Goal: Task Accomplishment & Management: Complete application form

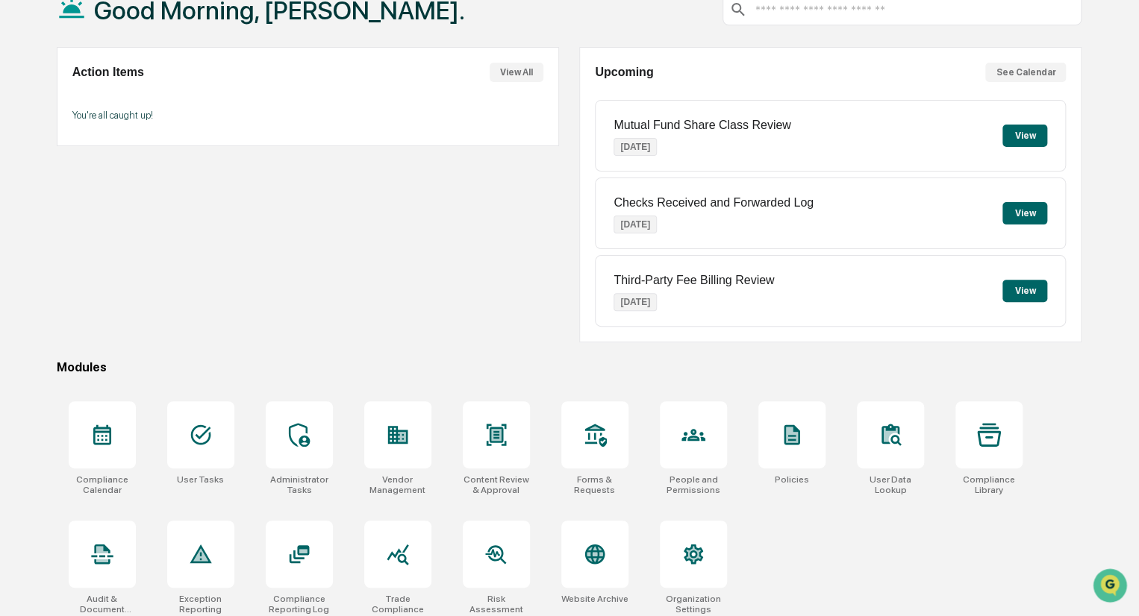
scroll to position [105, 0]
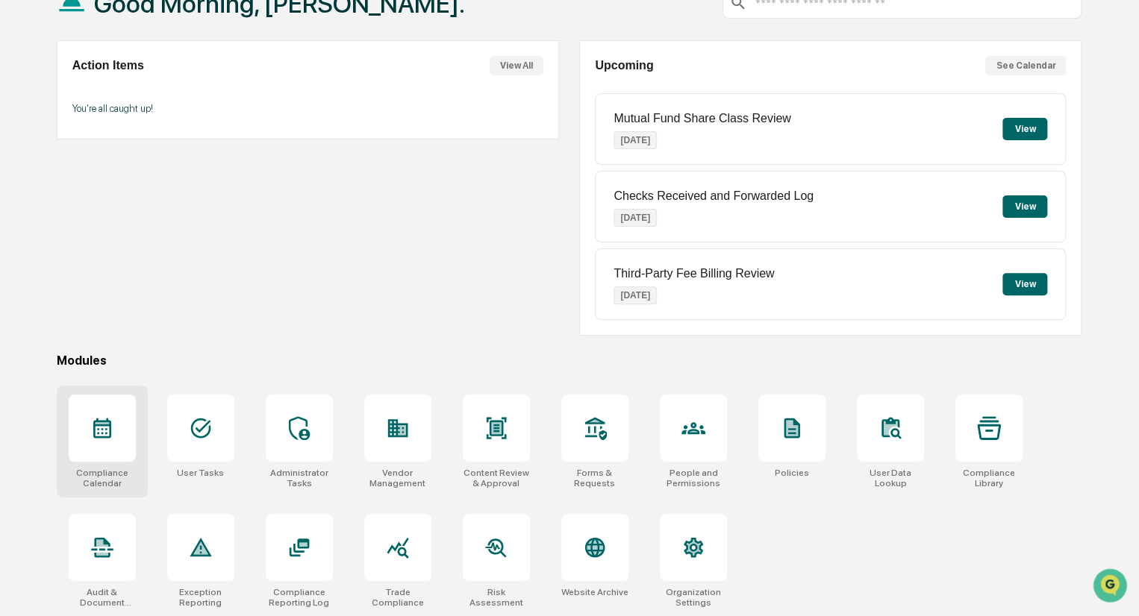
click at [101, 434] on icon at bounding box center [102, 429] width 18 height 20
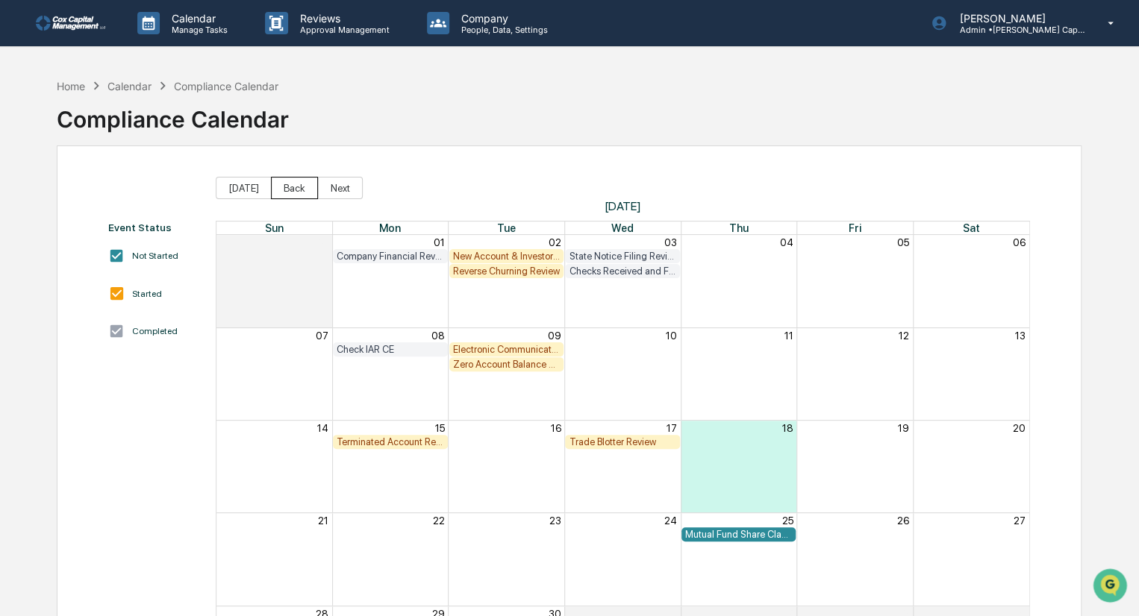
click at [289, 186] on button "Back" at bounding box center [294, 188] width 47 height 22
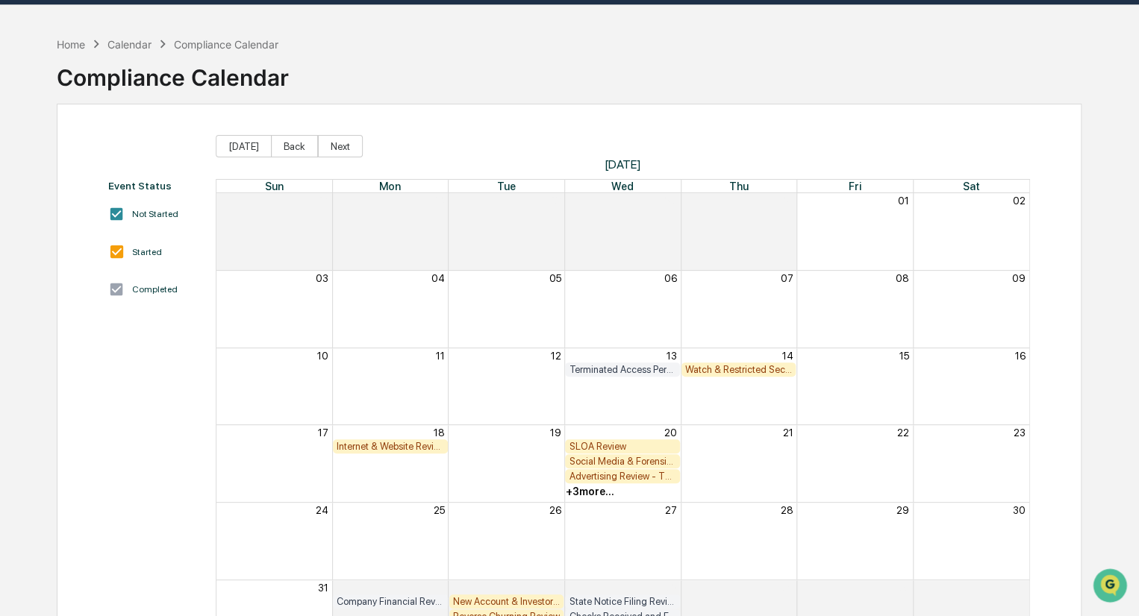
scroll to position [75, 0]
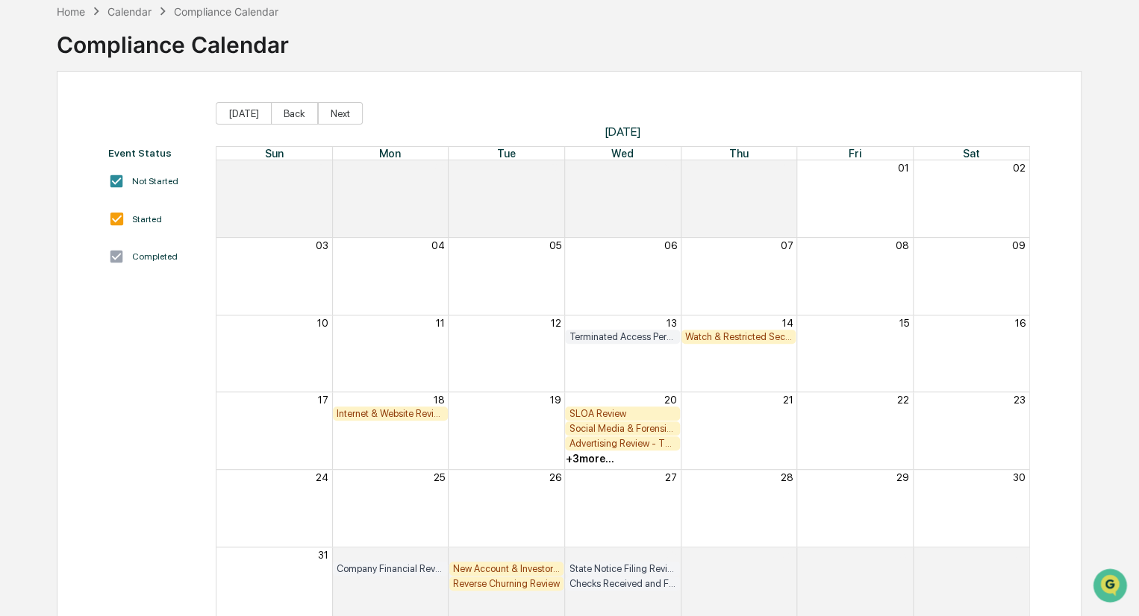
click at [754, 337] on div "Watch & Restricted Securities List" at bounding box center [738, 336] width 107 height 11
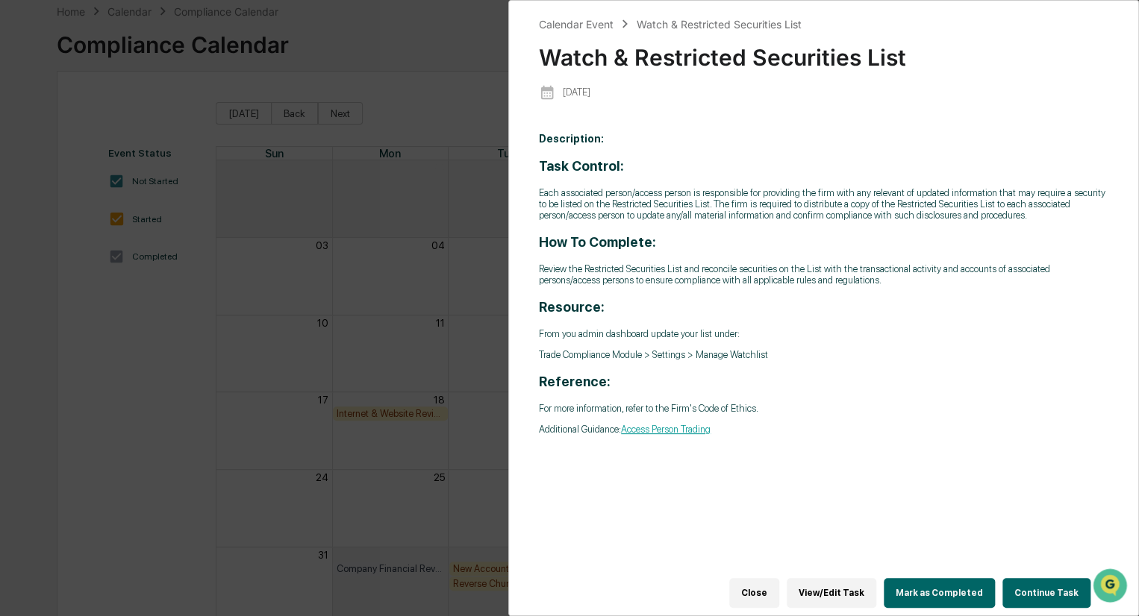
click at [1050, 585] on button "Continue Task" at bounding box center [1046, 593] width 88 height 30
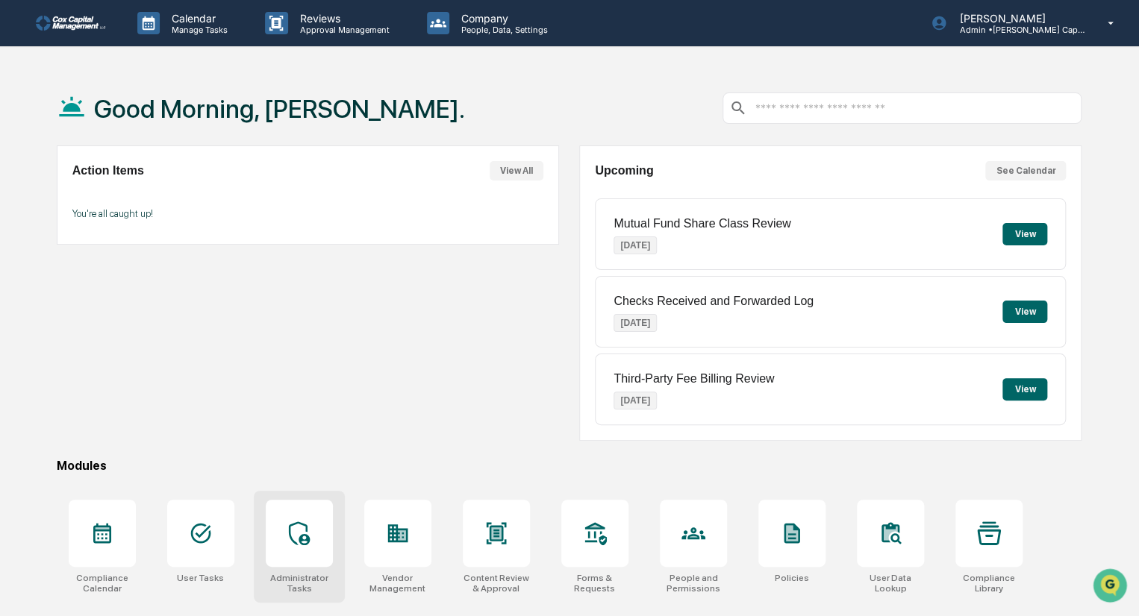
click at [306, 554] on div at bounding box center [299, 533] width 67 height 67
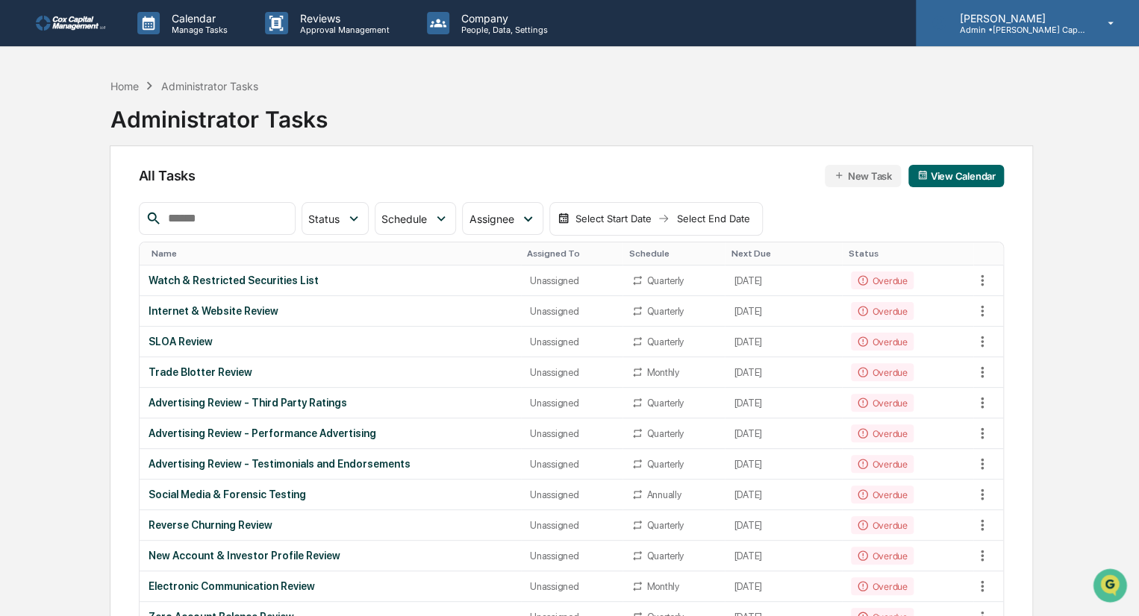
click at [1116, 20] on icon at bounding box center [1111, 23] width 26 height 14
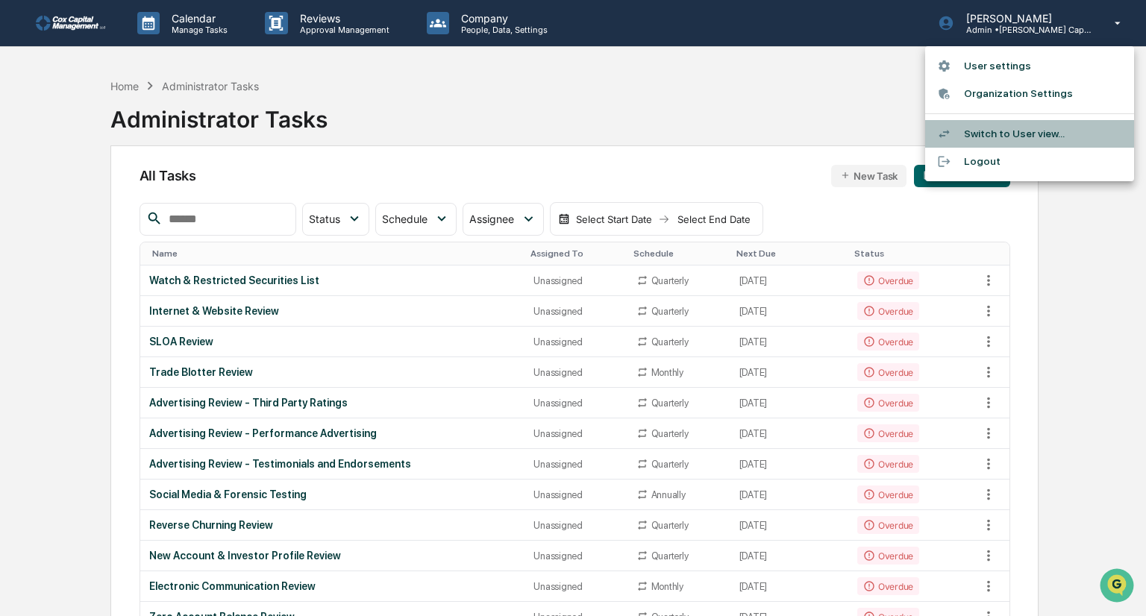
click at [1001, 128] on li "Switch to User view..." at bounding box center [1029, 134] width 209 height 28
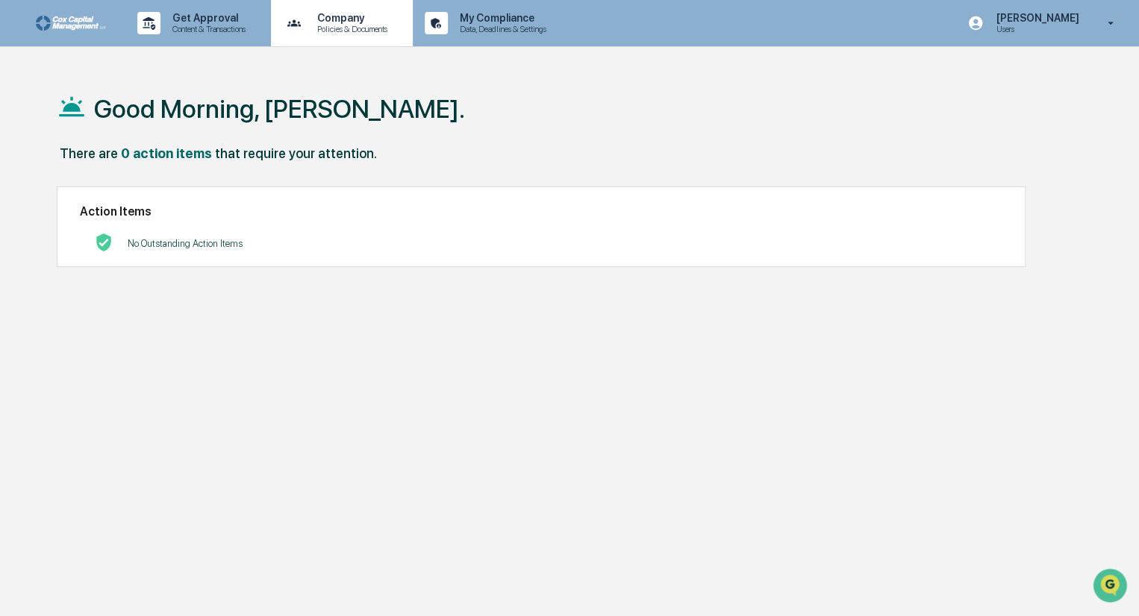
click at [351, 26] on p "Policies & Documents" at bounding box center [350, 29] width 90 height 10
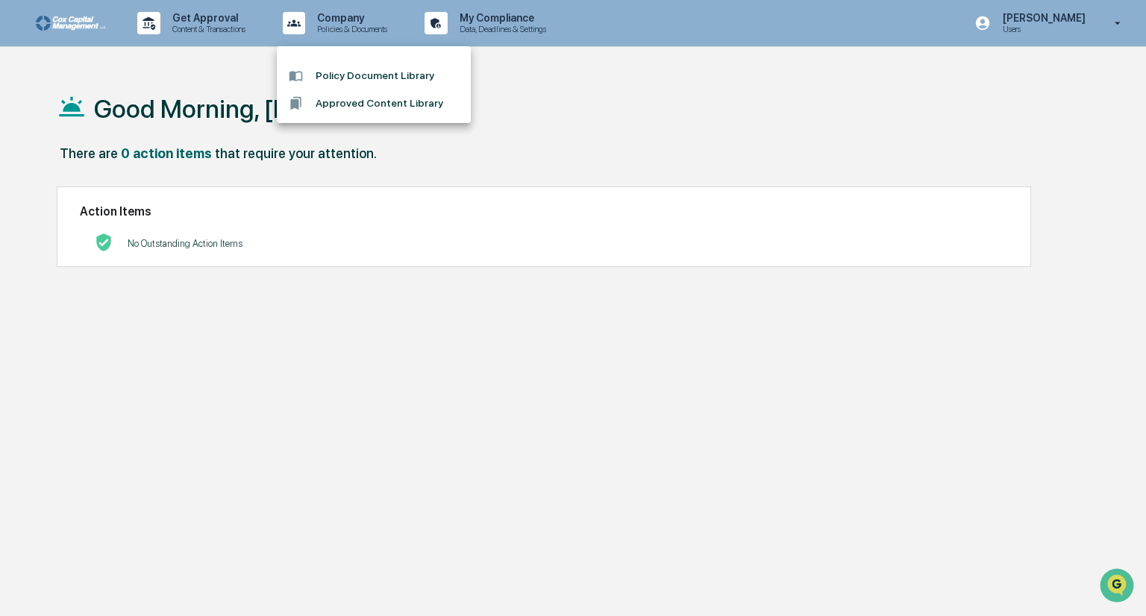
click at [513, 17] on div at bounding box center [573, 308] width 1146 height 616
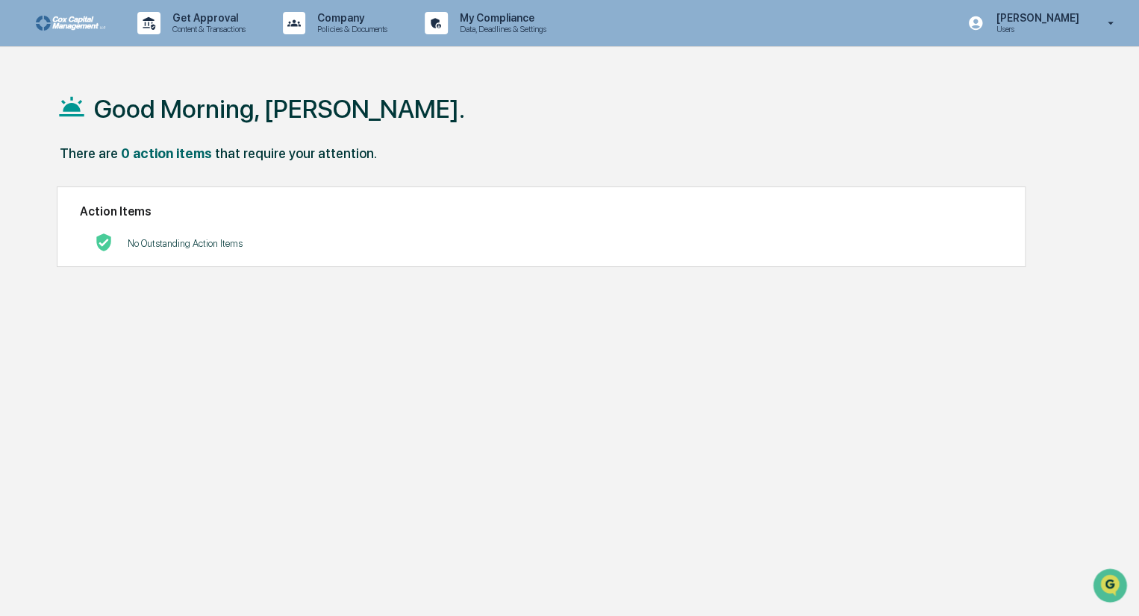
click at [513, 17] on p "My Compliance" at bounding box center [501, 18] width 106 height 12
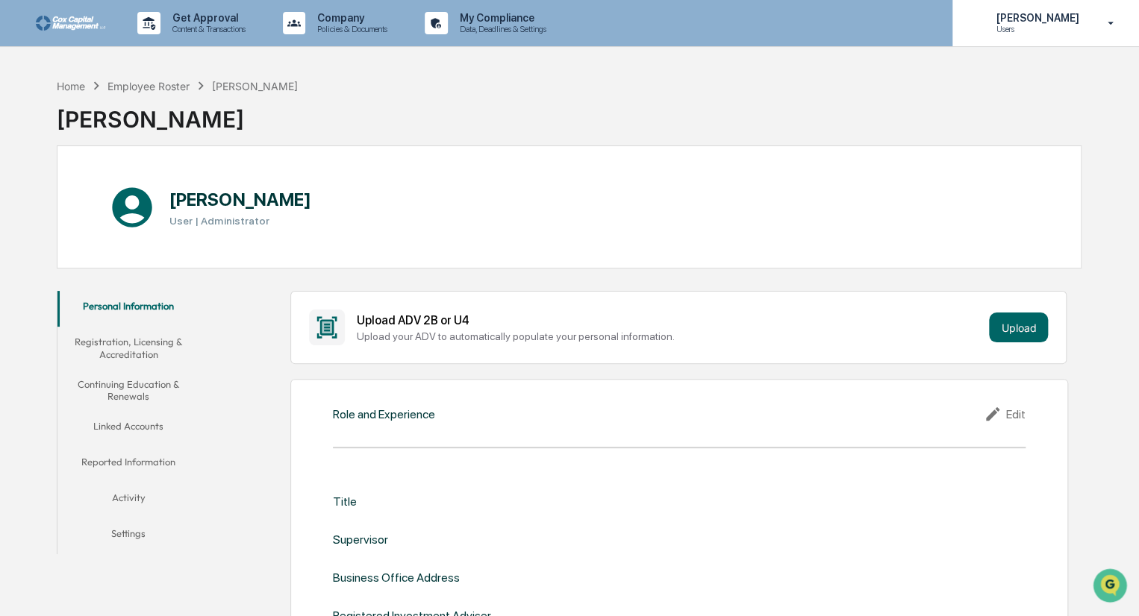
click at [1110, 23] on icon at bounding box center [1111, 23] width 6 height 3
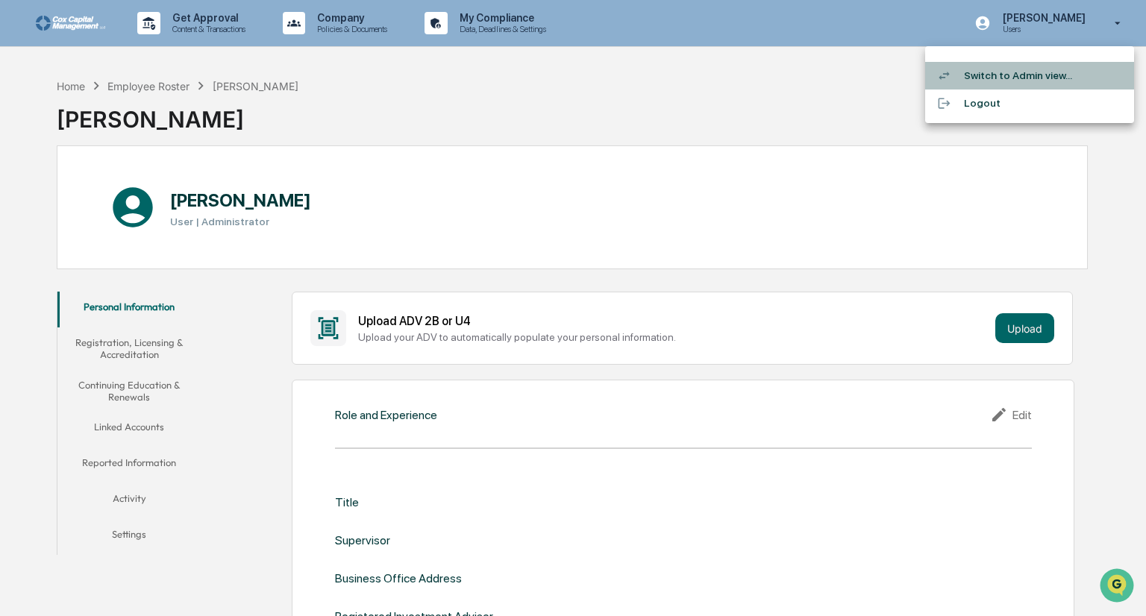
click at [1009, 75] on li "Switch to Admin view..." at bounding box center [1029, 76] width 209 height 28
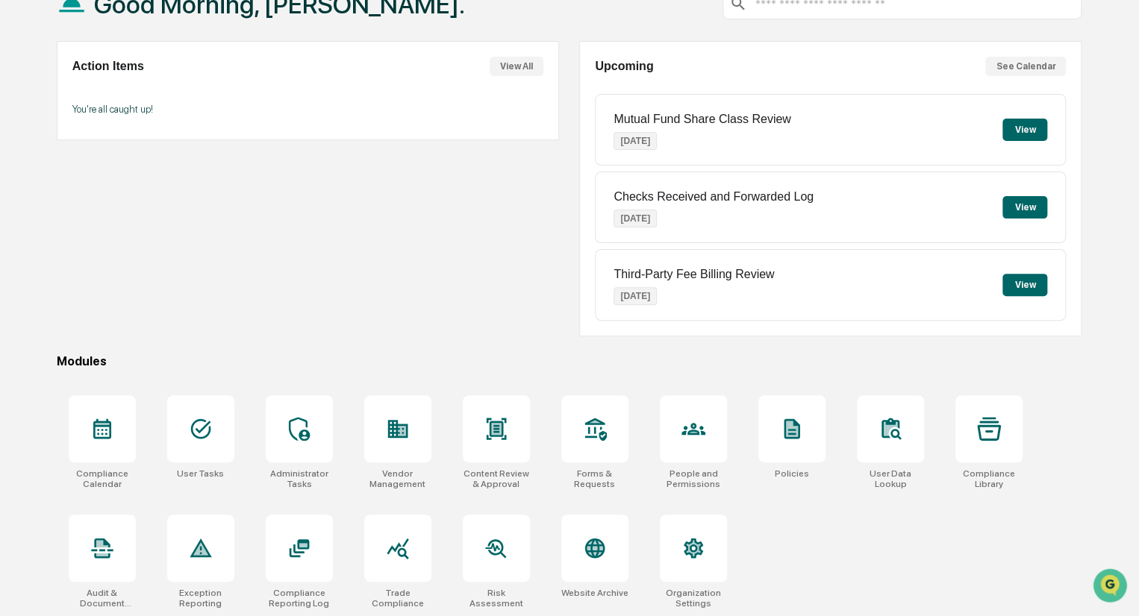
scroll to position [105, 0]
click at [406, 447] on div at bounding box center [397, 428] width 67 height 67
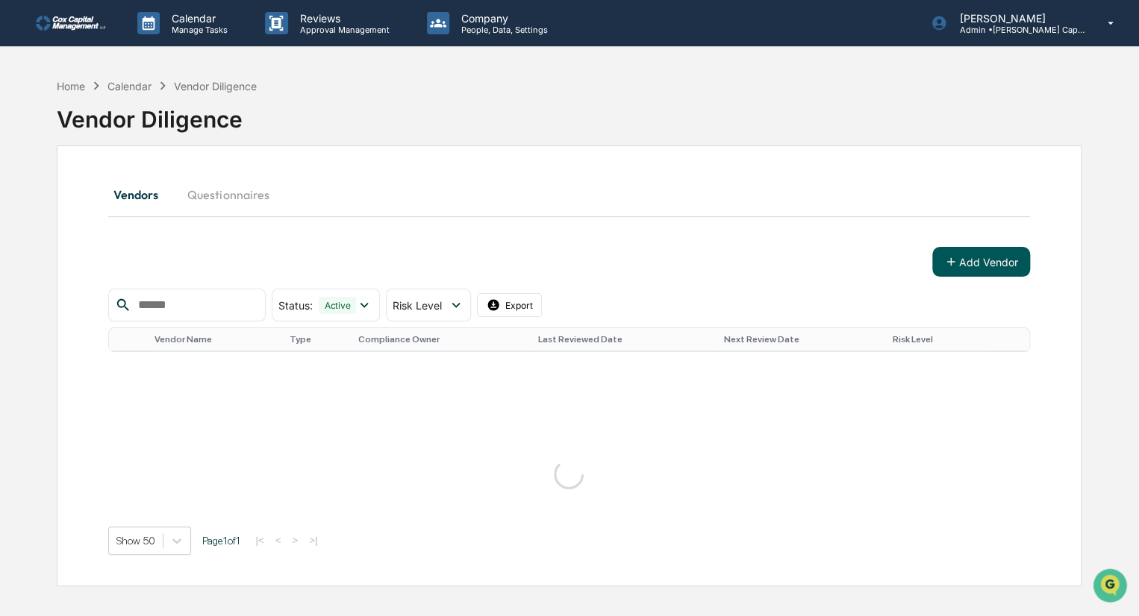
click at [987, 257] on button "Add Vendor" at bounding box center [981, 262] width 98 height 30
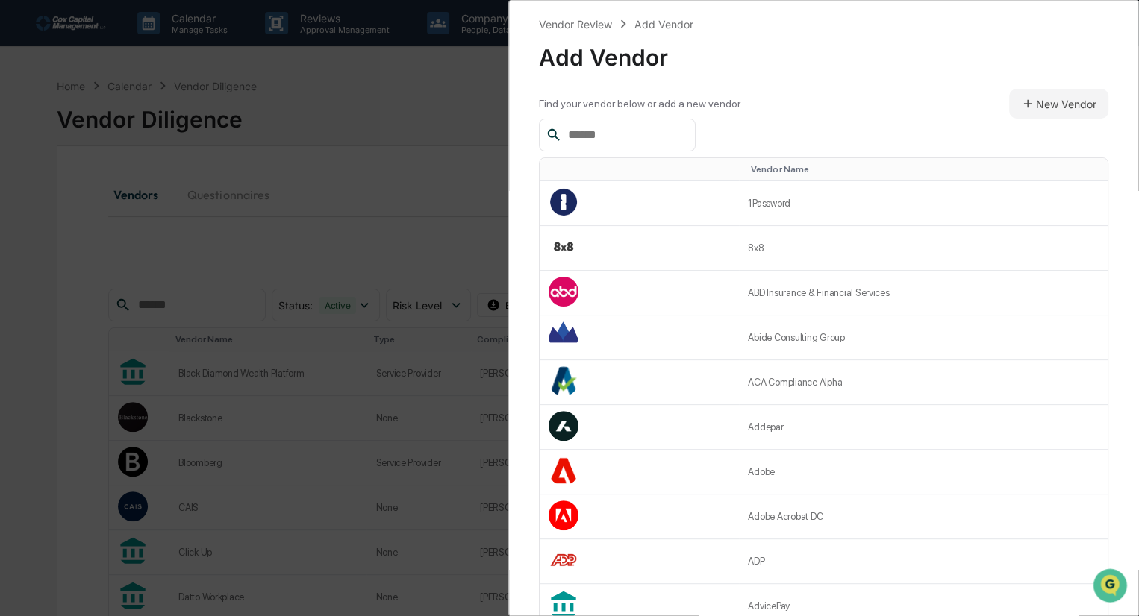
click at [631, 132] on input "text" at bounding box center [625, 134] width 127 height 19
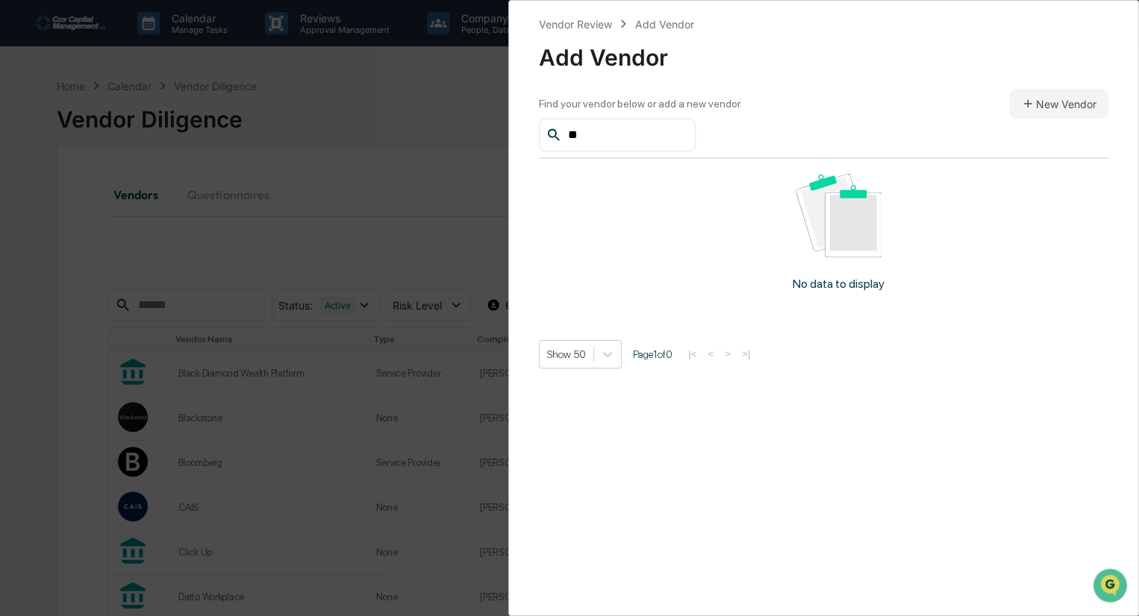
type input "*"
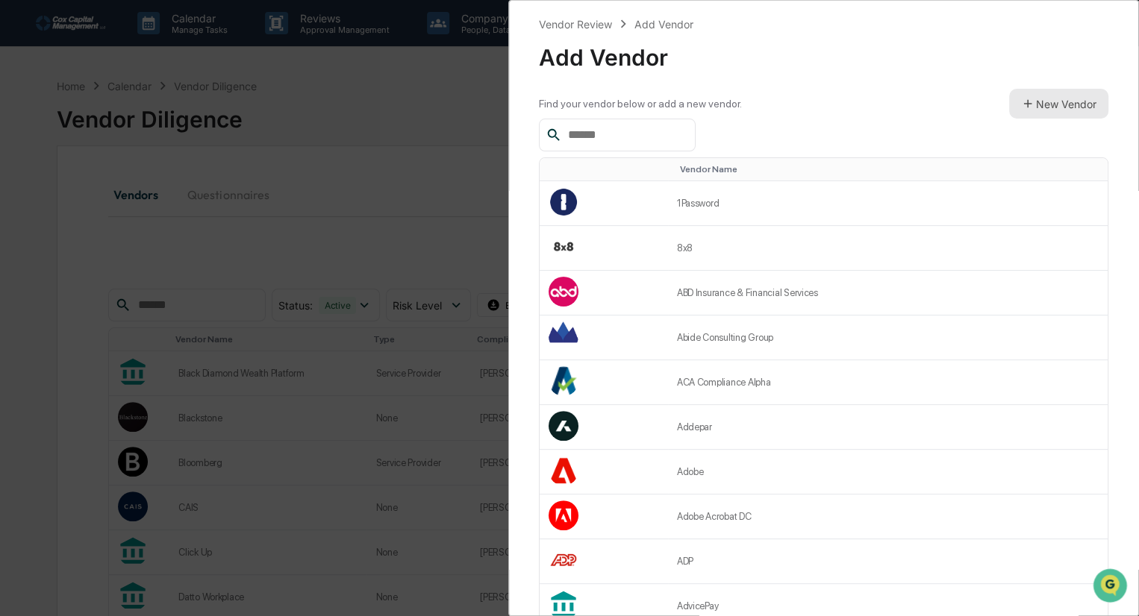
click at [1027, 99] on button "New Vendor" at bounding box center [1058, 104] width 99 height 30
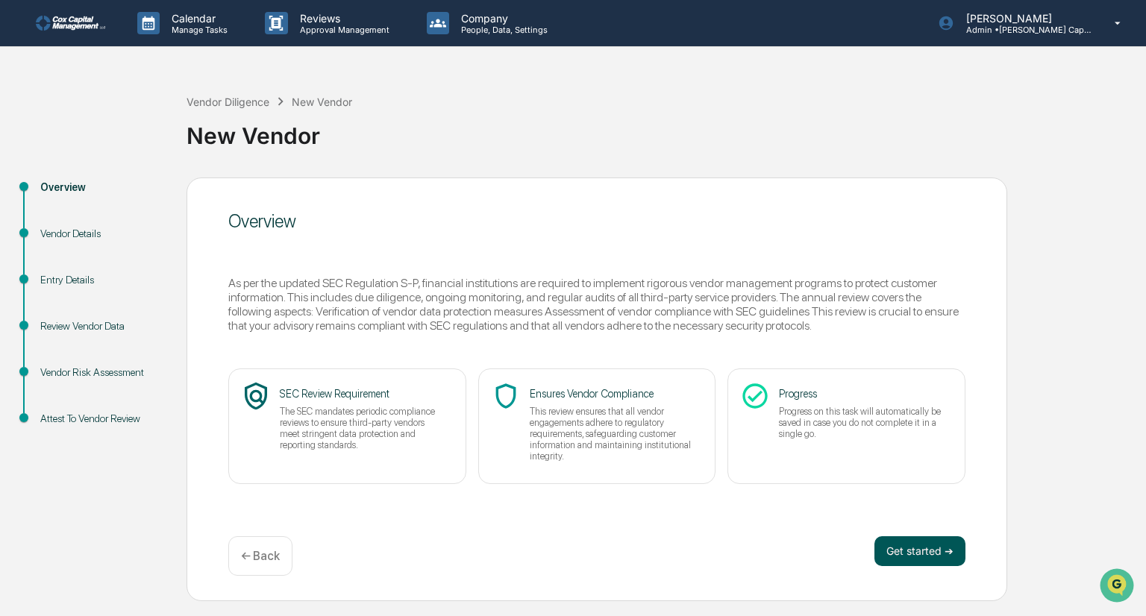
click at [922, 552] on button "Get started ➔" at bounding box center [920, 552] width 91 height 30
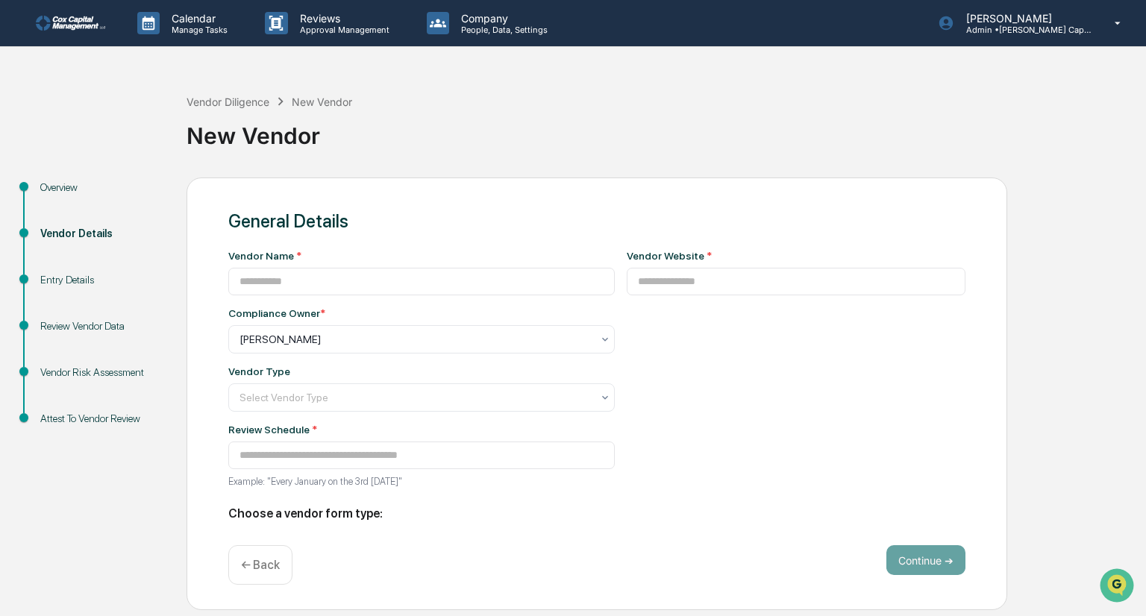
type input "**********"
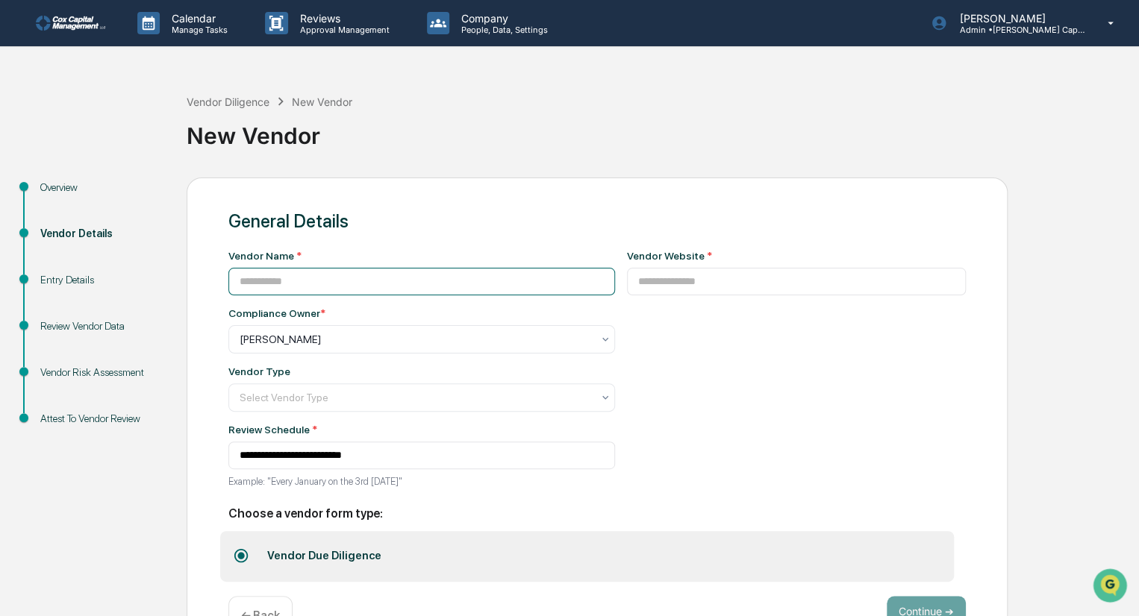
click at [283, 279] on input at bounding box center [421, 282] width 387 height 28
type input "****"
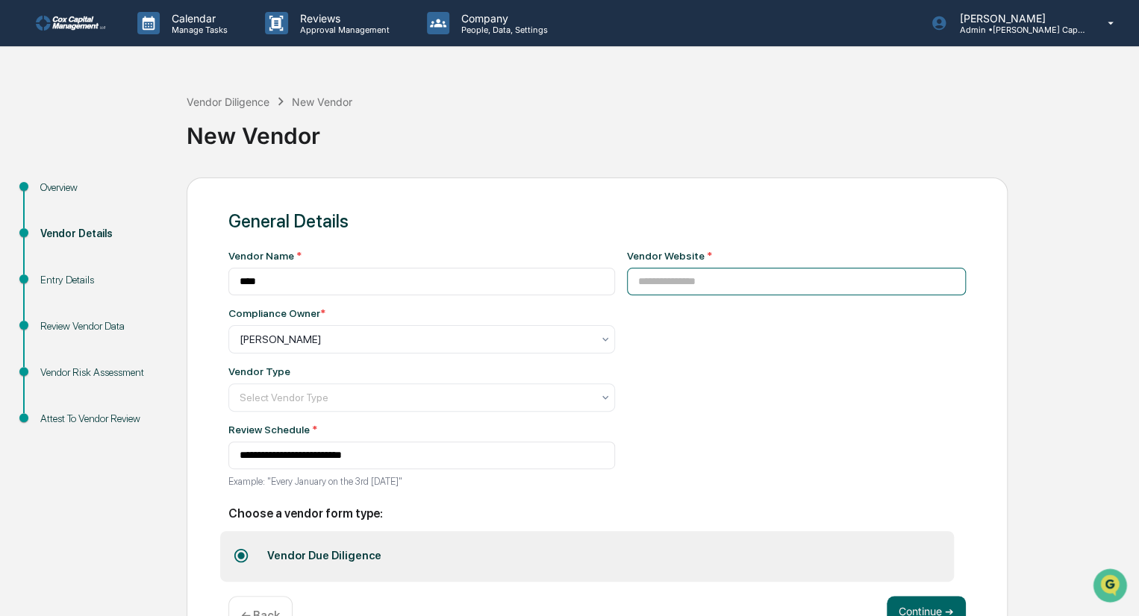
click at [645, 286] on input at bounding box center [797, 282] width 340 height 28
paste input "**********"
type input "**********"
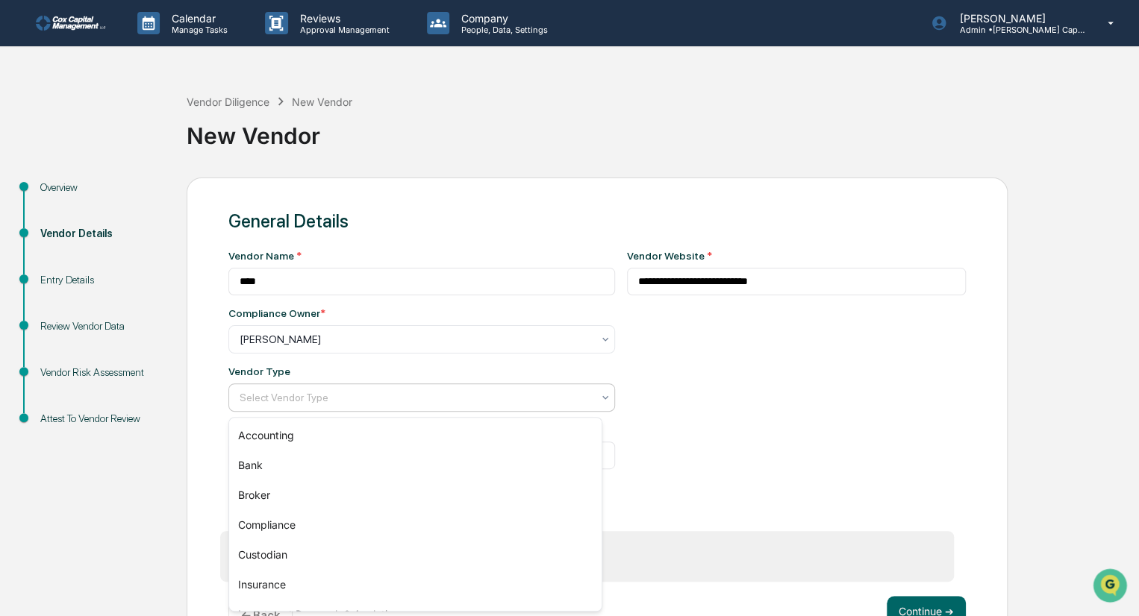
click at [286, 396] on div at bounding box center [416, 397] width 352 height 15
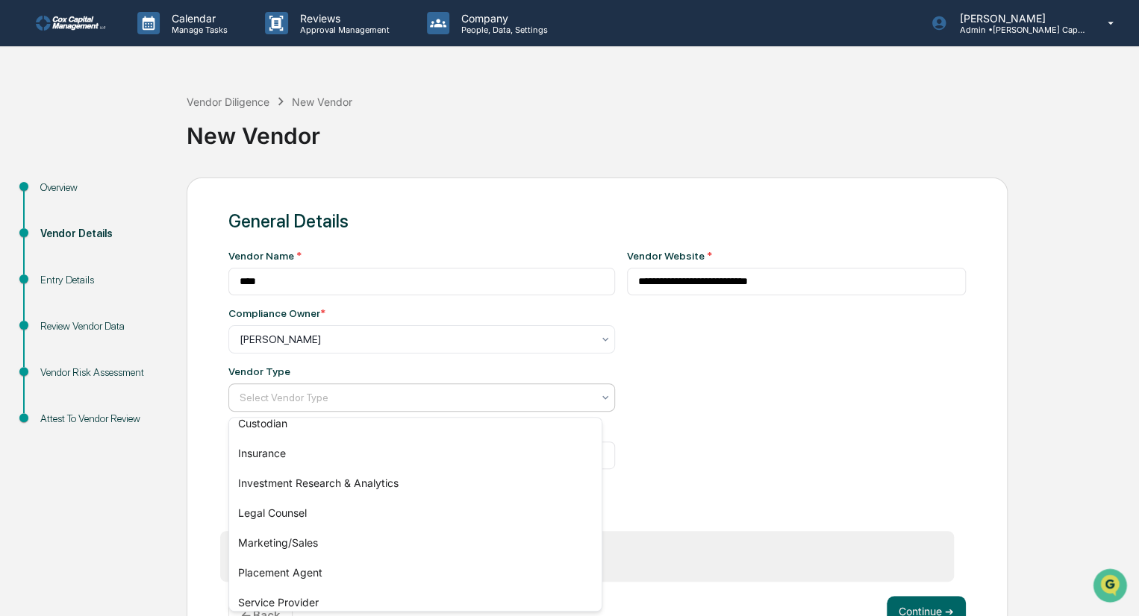
scroll to position [149, 0]
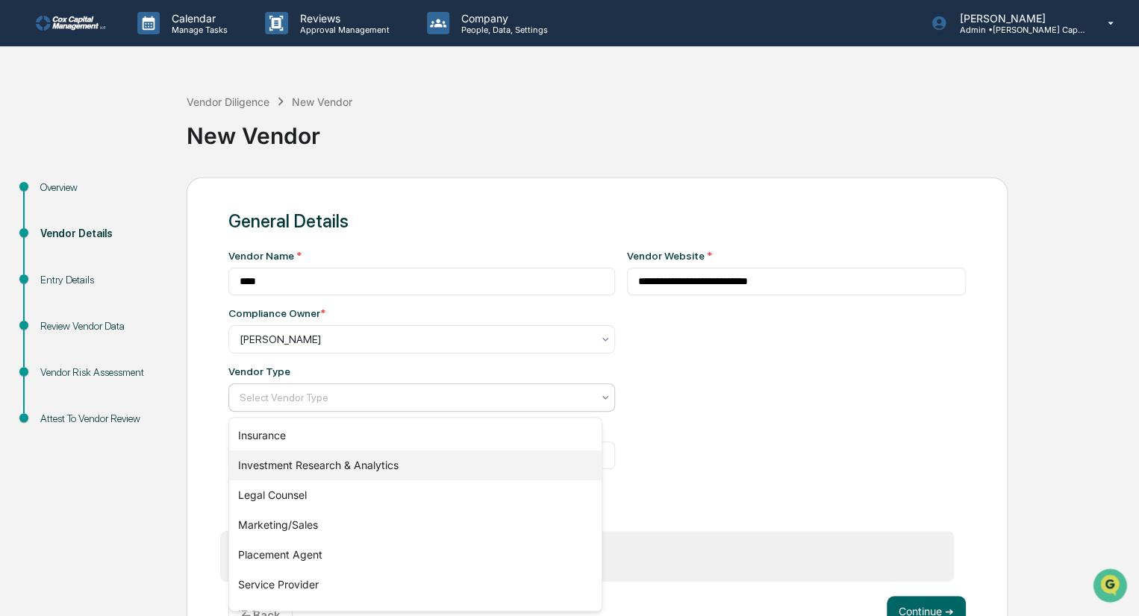
click at [306, 459] on div "Investment Research & Analytics" at bounding box center [415, 466] width 372 height 30
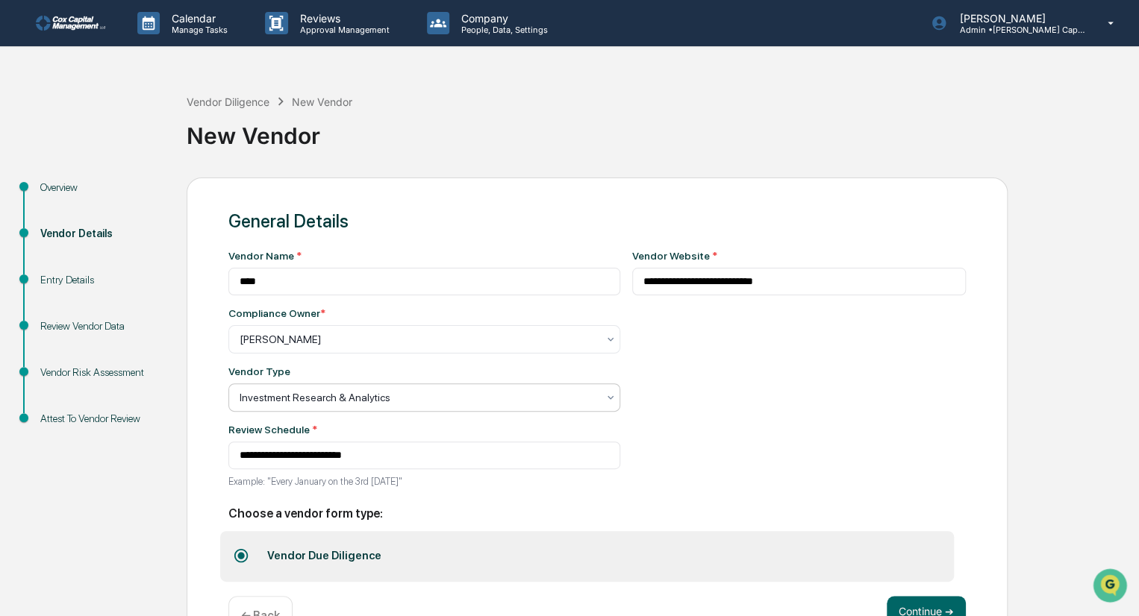
scroll to position [49, 0]
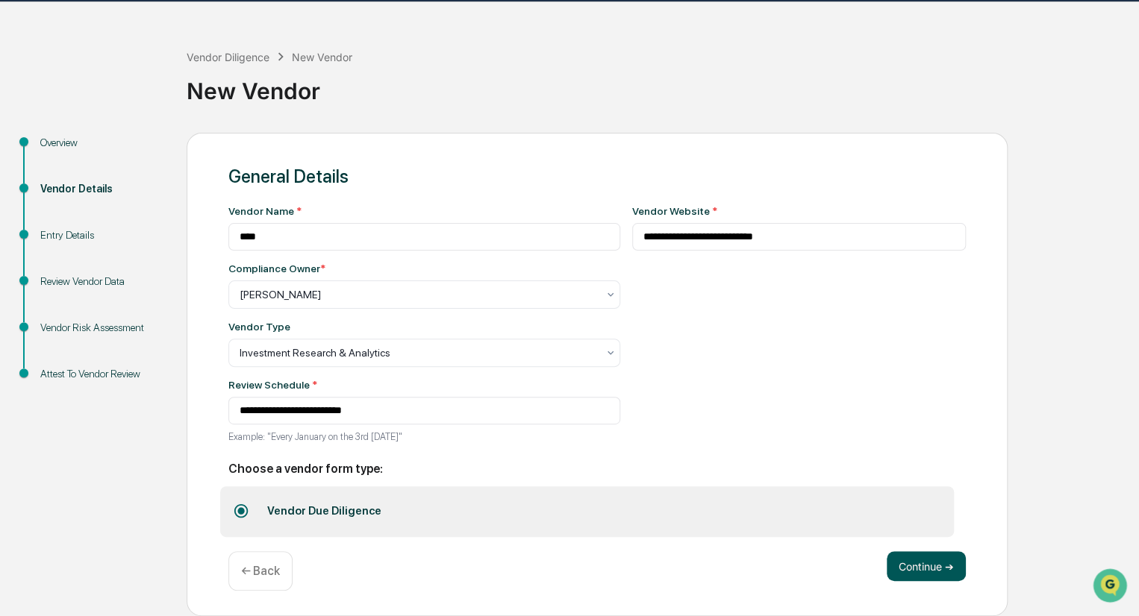
click at [920, 564] on button "Continue ➔" at bounding box center [926, 566] width 79 height 30
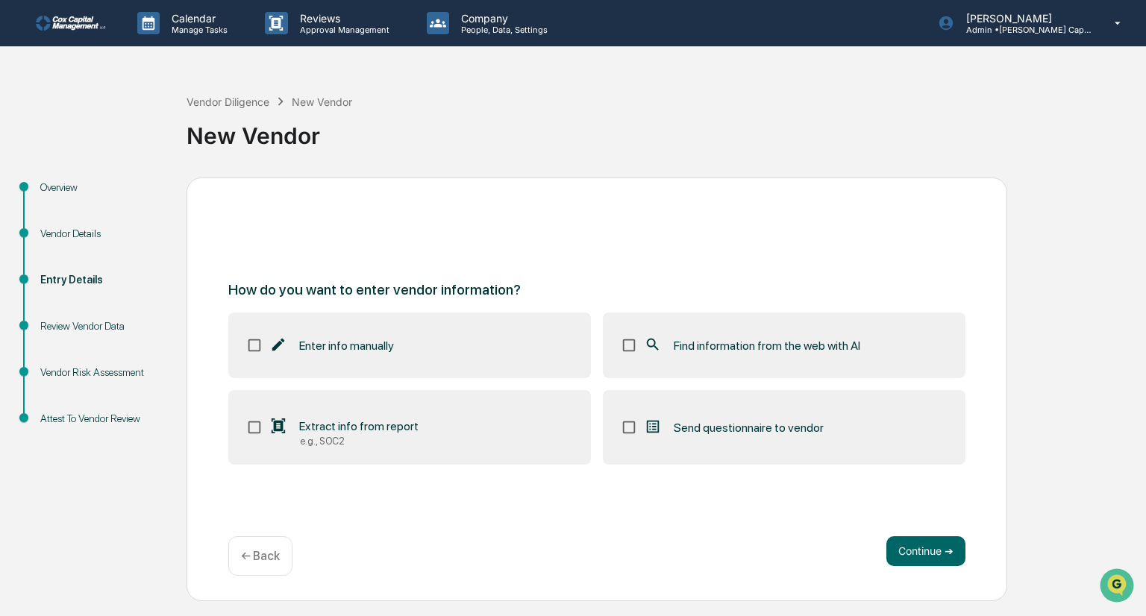
click at [374, 428] on span "Extract info from report" at bounding box center [358, 426] width 119 height 14
click at [731, 347] on span "Find information from the web with AI" at bounding box center [767, 346] width 187 height 14
click at [931, 544] on button "Continue ➔" at bounding box center [926, 552] width 79 height 30
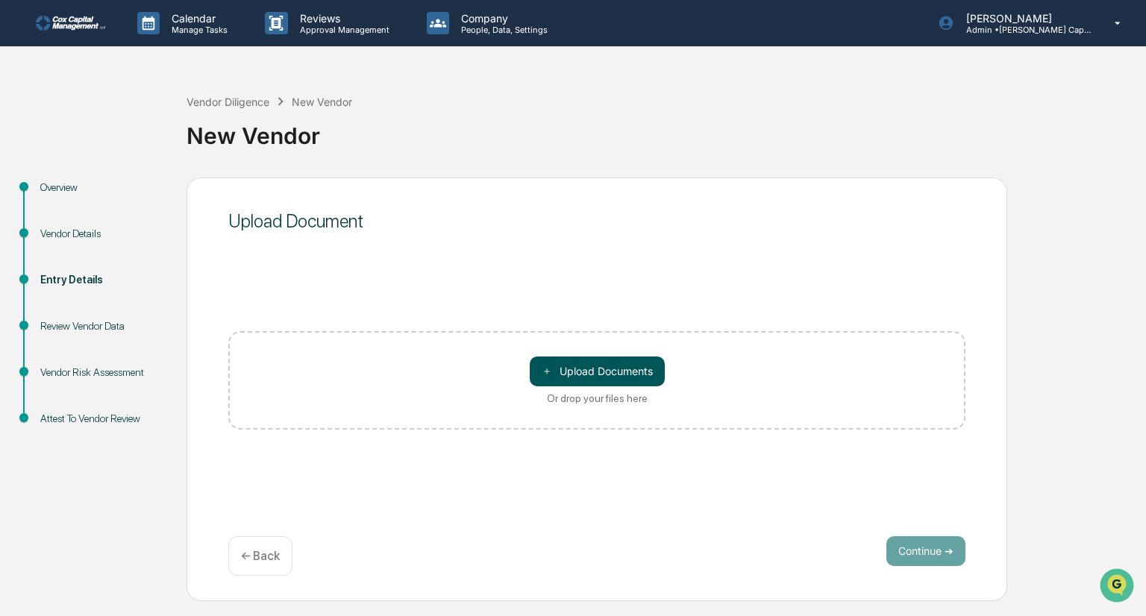
click at [612, 364] on button "＋ Upload Documents" at bounding box center [597, 372] width 135 height 30
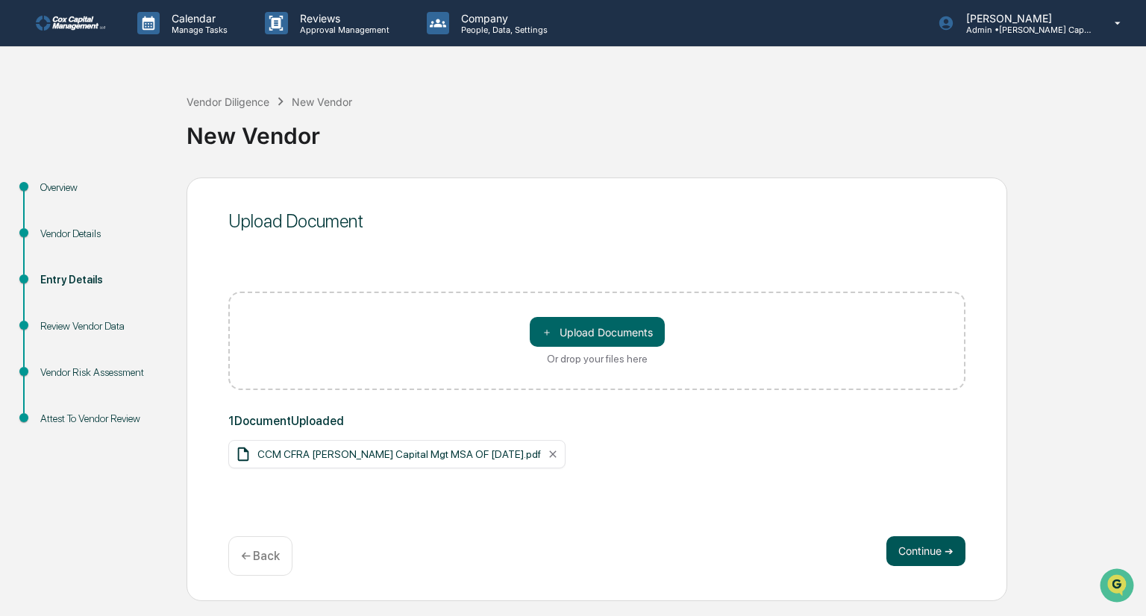
click at [919, 551] on button "Continue ➔" at bounding box center [926, 552] width 79 height 30
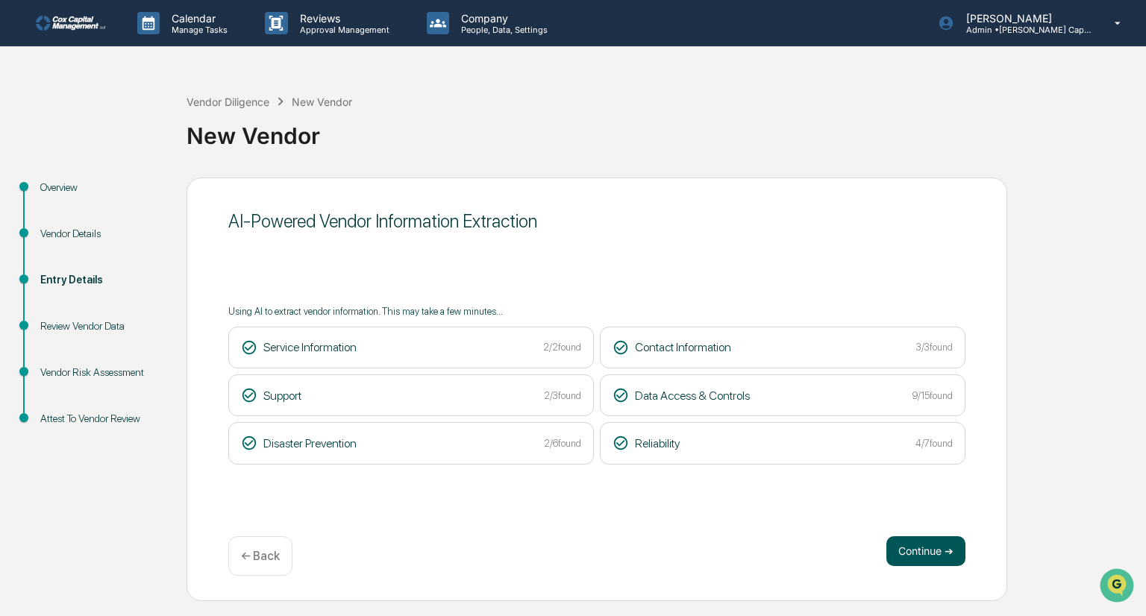
click at [925, 551] on button "Continue ➔" at bounding box center [926, 552] width 79 height 30
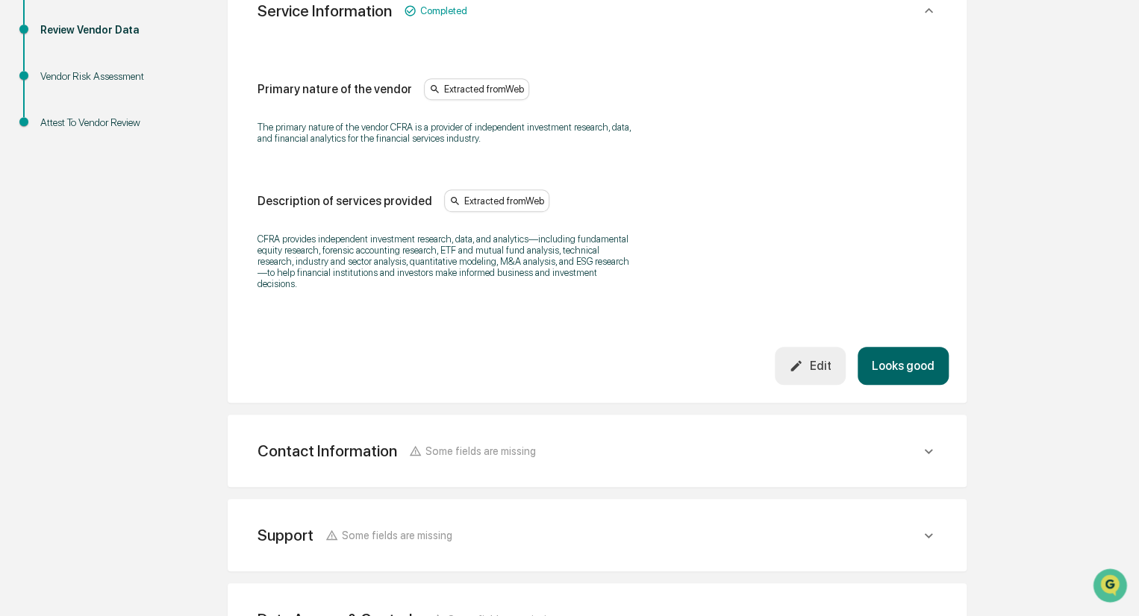
scroll to position [298, 0]
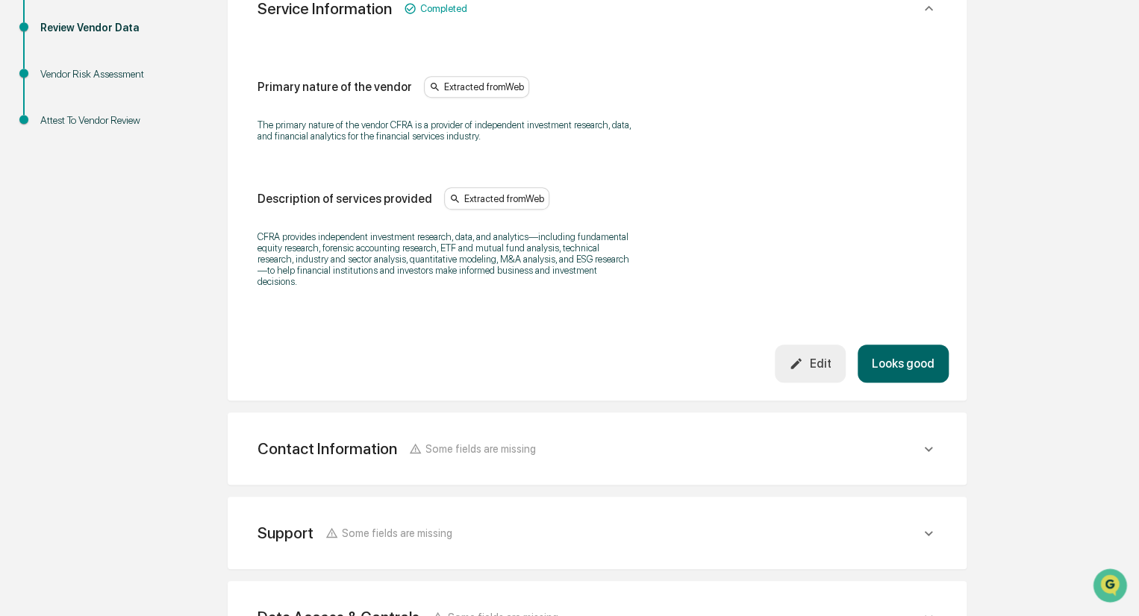
click at [916, 356] on button "Looks good" at bounding box center [902, 364] width 91 height 38
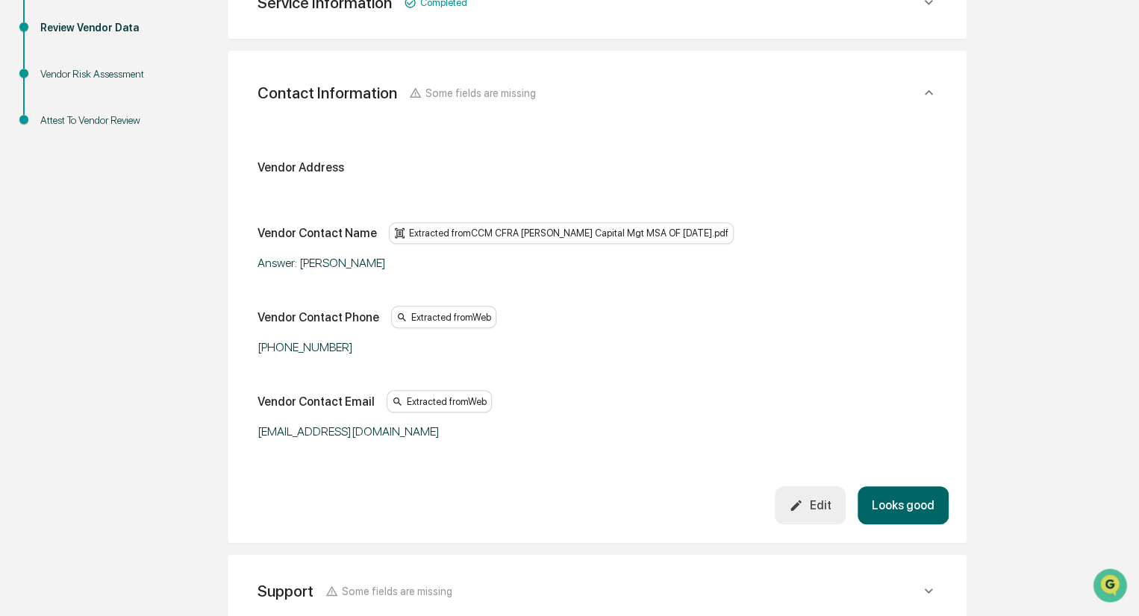
scroll to position [264, 0]
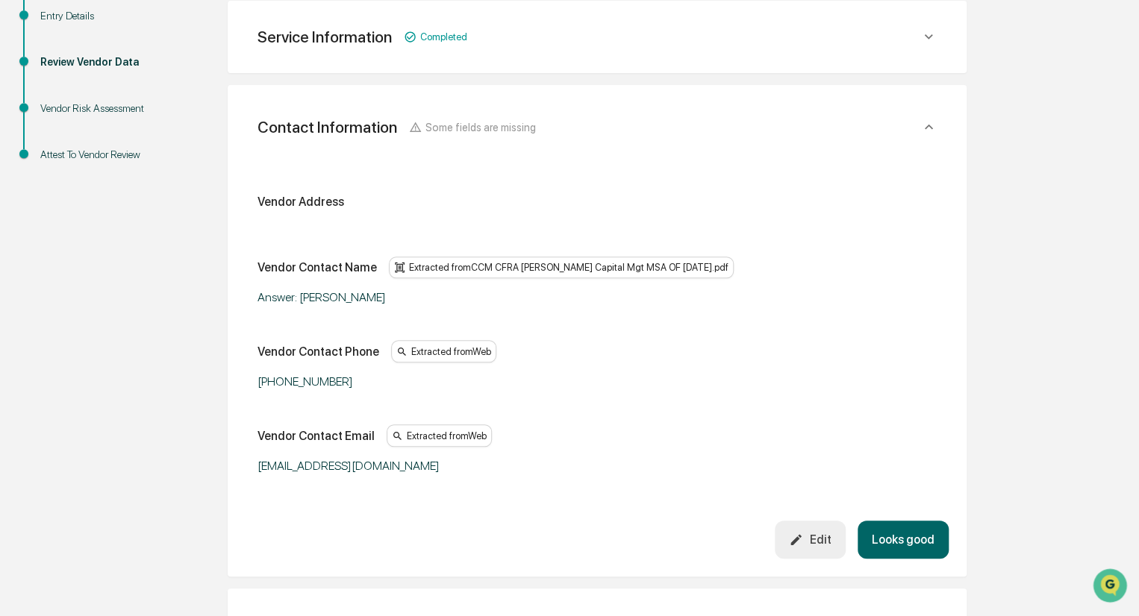
click at [911, 532] on button "Looks good" at bounding box center [902, 540] width 91 height 38
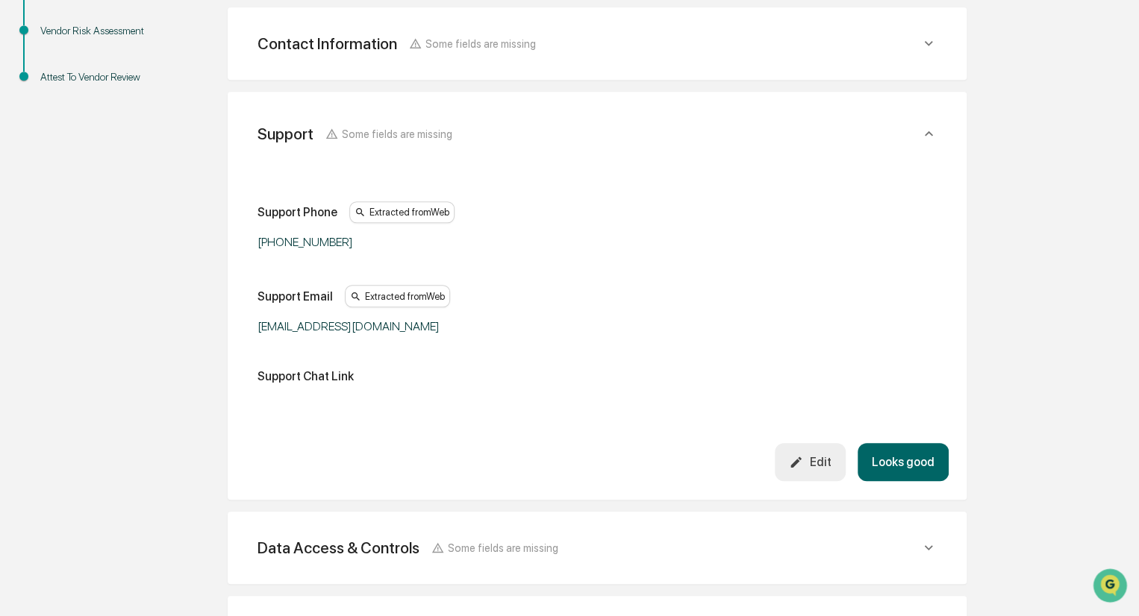
scroll to position [348, 0]
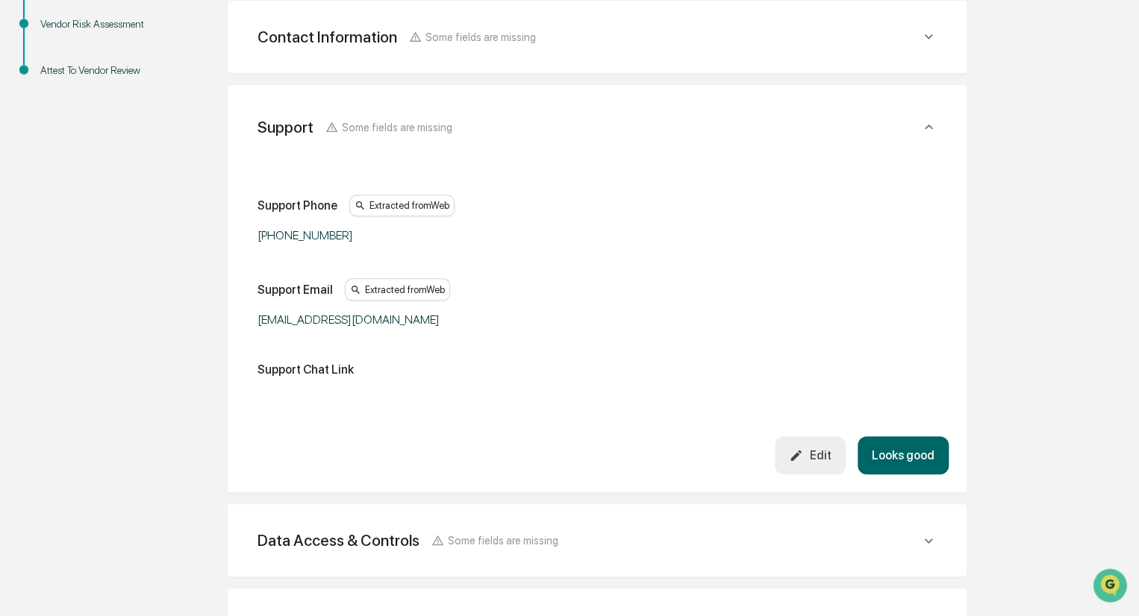
click at [900, 454] on button "Looks good" at bounding box center [902, 456] width 91 height 38
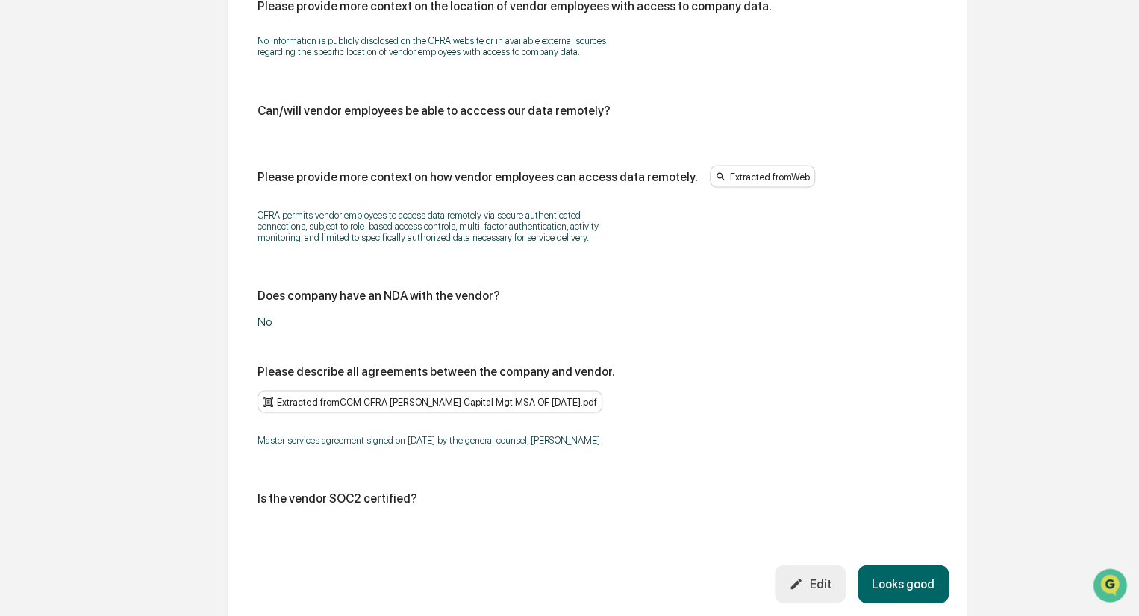
scroll to position [1403, 0]
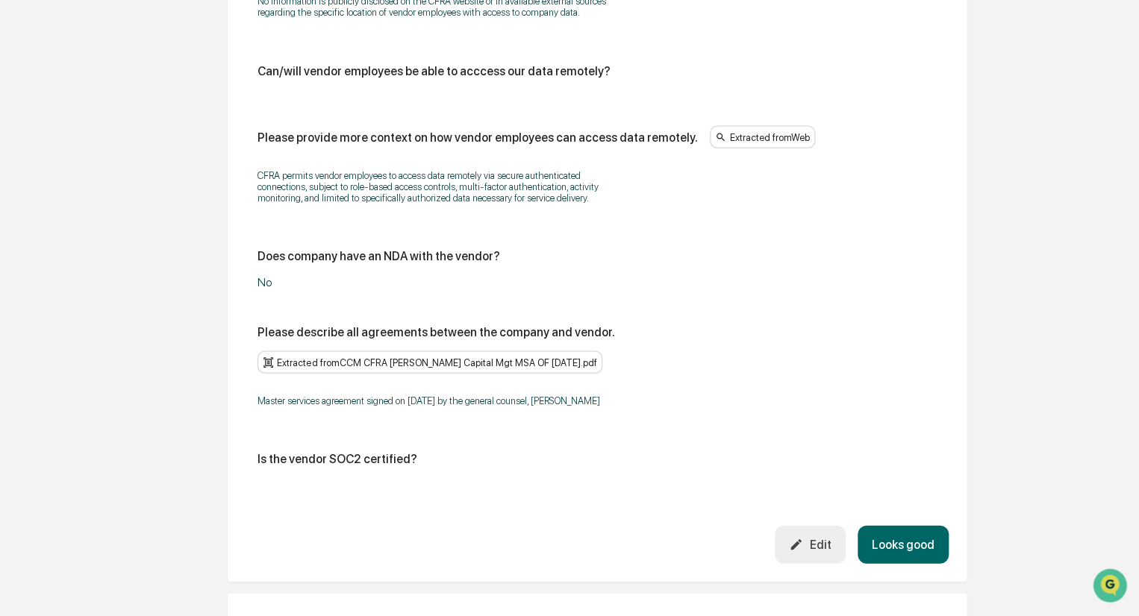
click at [901, 525] on button "Looks good" at bounding box center [902, 544] width 91 height 38
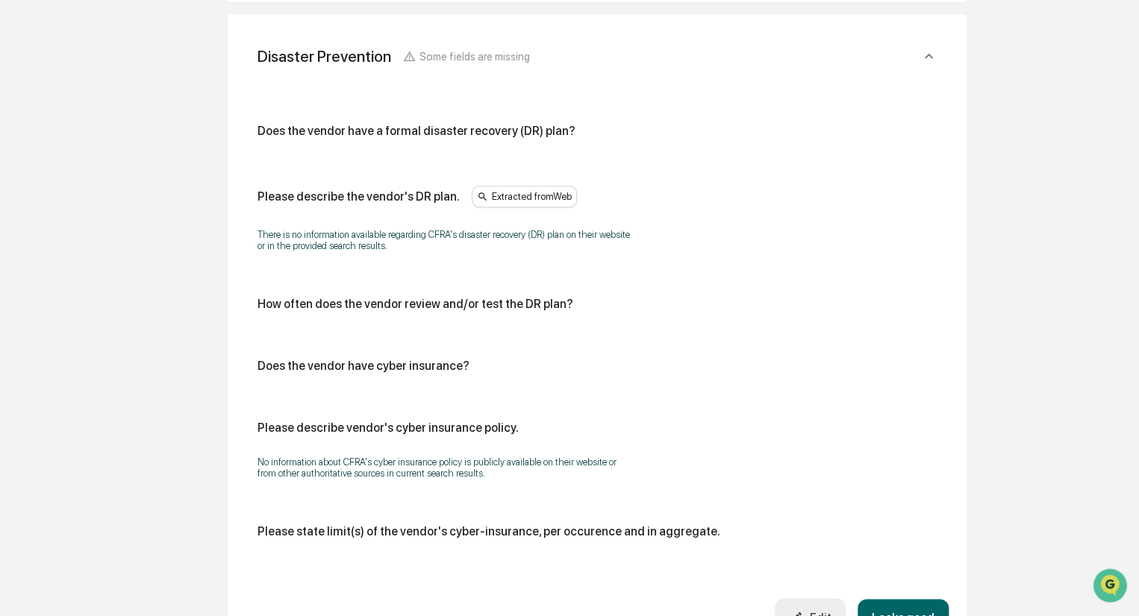
scroll to position [591, 0]
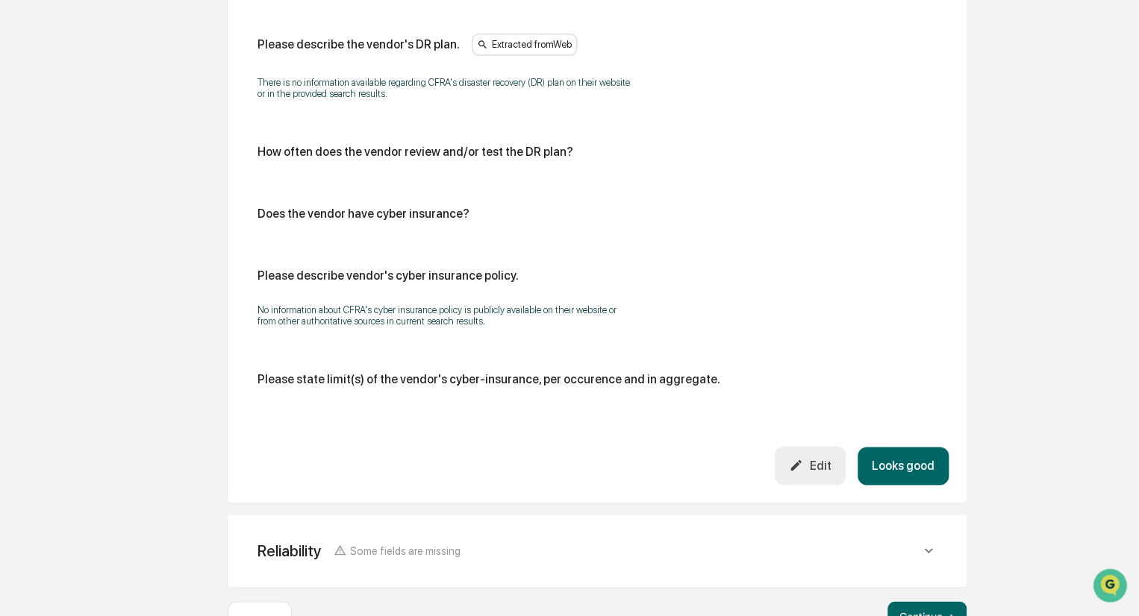
click at [907, 463] on button "Looks good" at bounding box center [902, 466] width 91 height 38
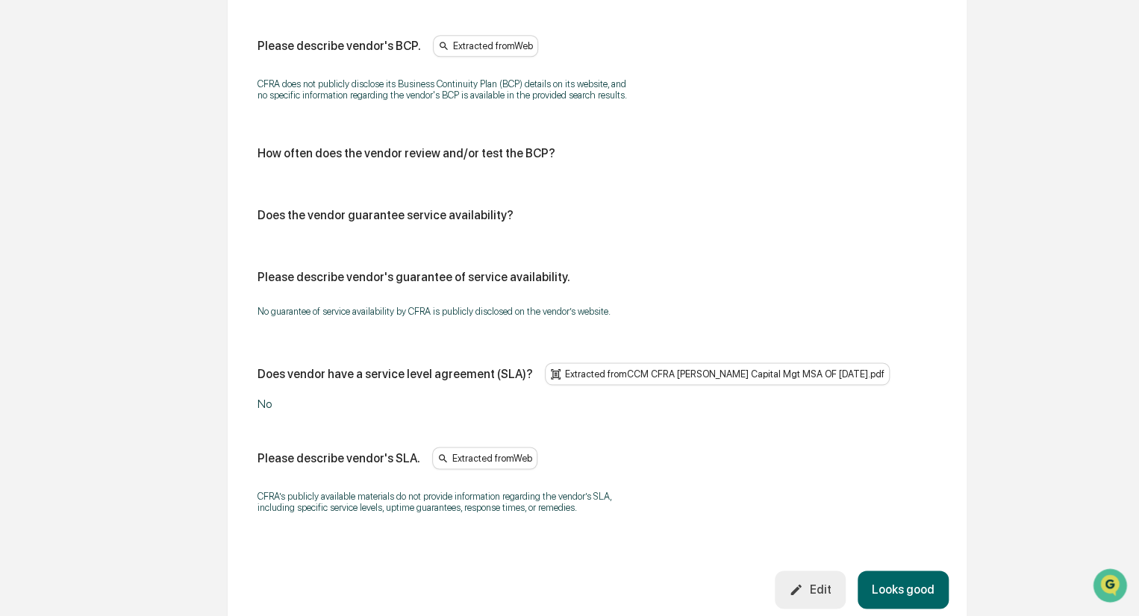
scroll to position [825, 0]
click at [901, 592] on button "Looks good" at bounding box center [902, 588] width 91 height 38
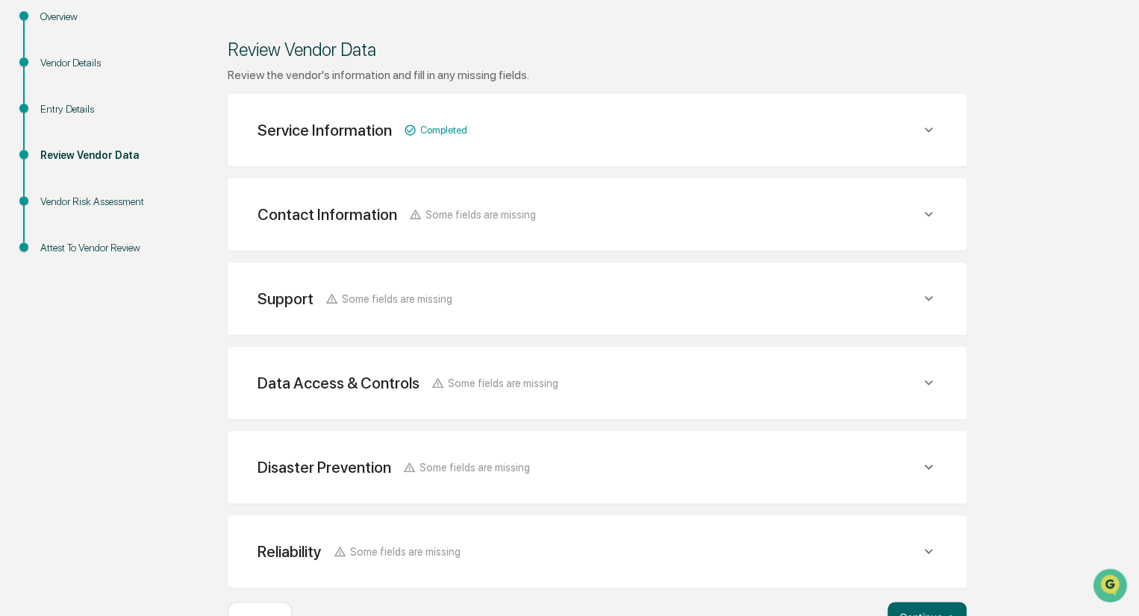
scroll to position [71, 0]
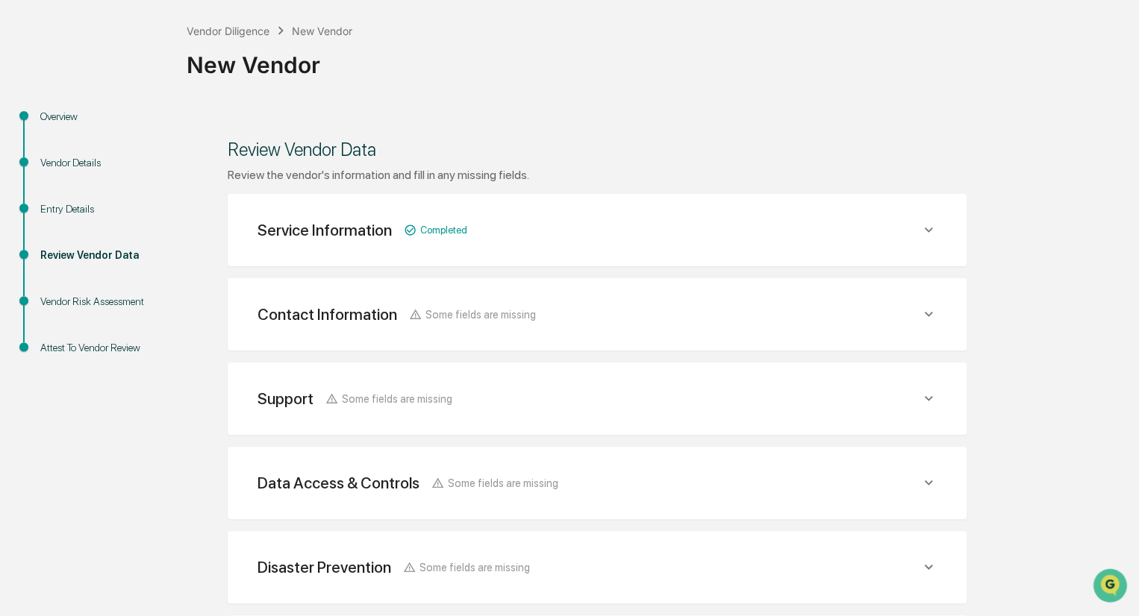
click at [928, 311] on icon at bounding box center [928, 314] width 16 height 16
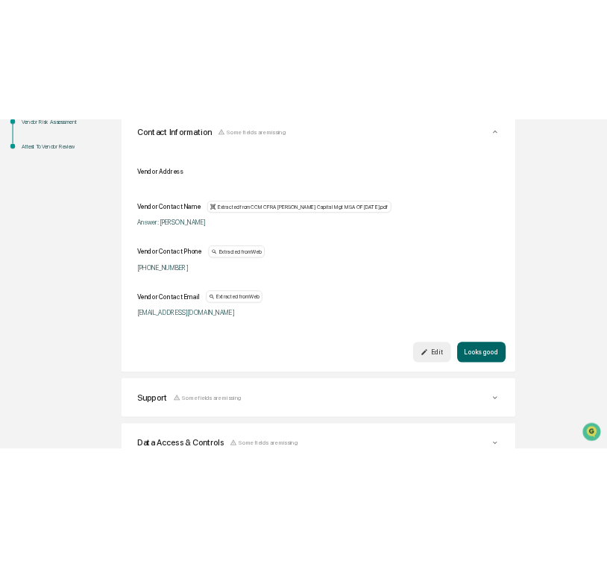
scroll to position [369, 0]
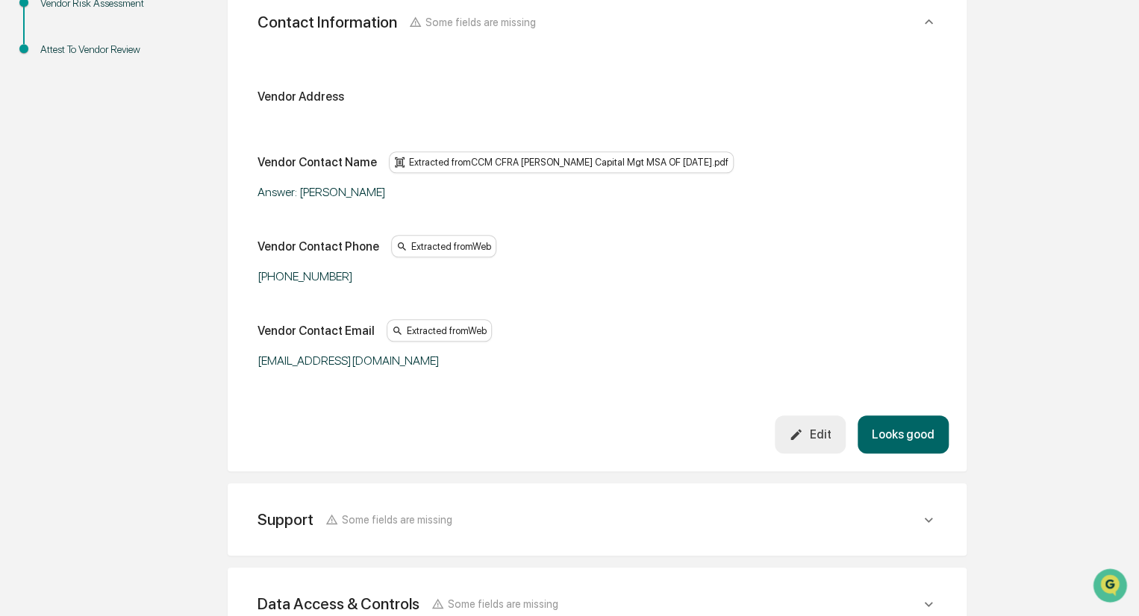
click at [802, 437] on icon "button" at bounding box center [796, 435] width 14 height 14
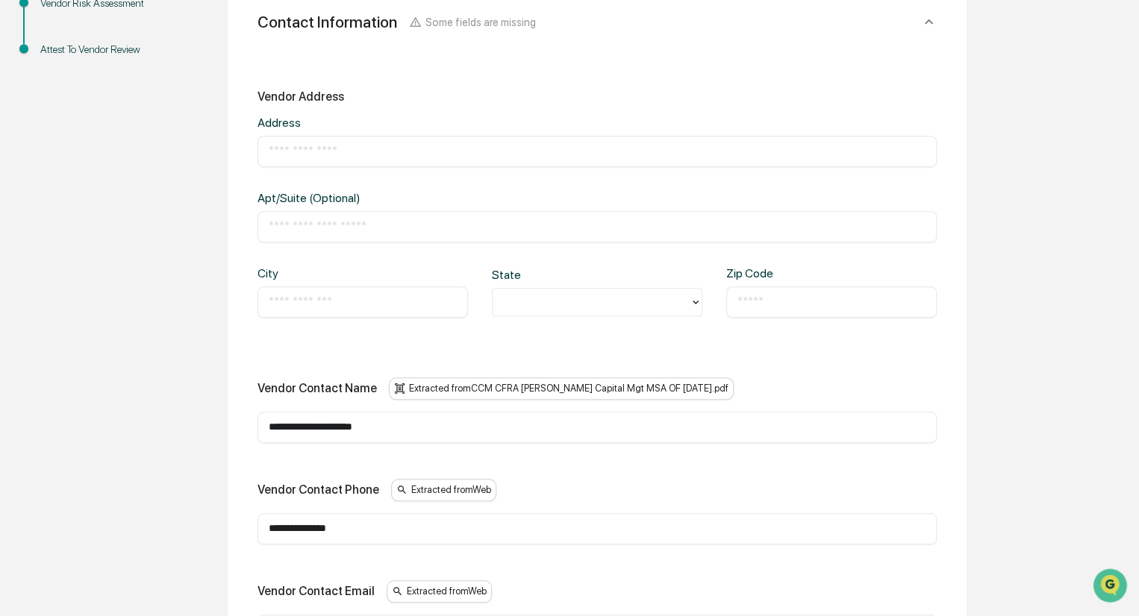
click at [292, 152] on input "text" at bounding box center [597, 151] width 657 height 15
click at [287, 154] on input "text" at bounding box center [597, 151] width 657 height 15
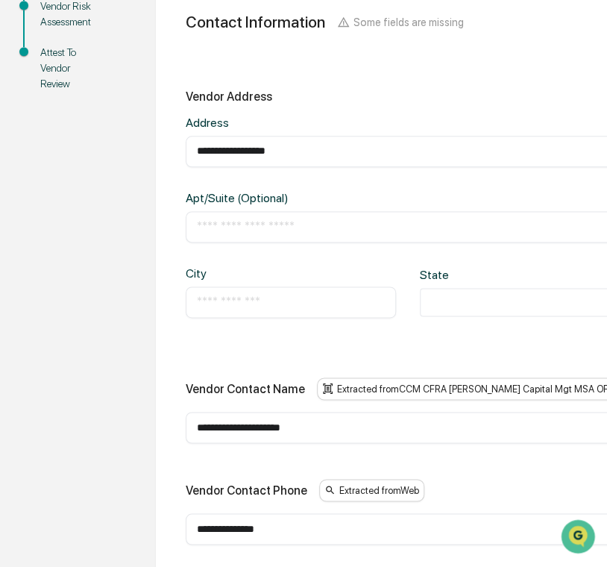
type input "**********"
click at [203, 228] on input "text" at bounding box center [525, 226] width 657 height 15
type input "*******"
click at [227, 298] on input "text" at bounding box center [291, 302] width 188 height 15
type input "**********"
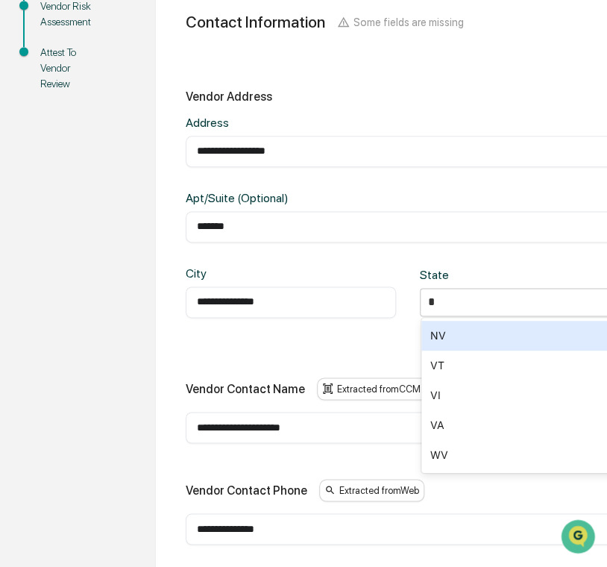
type input "**"
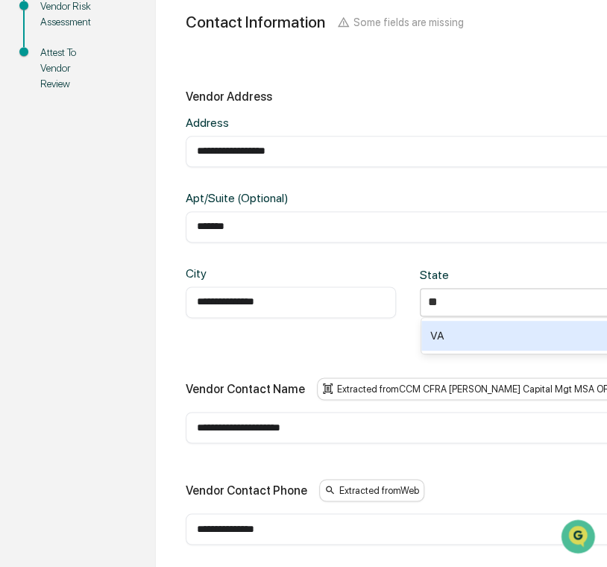
click at [457, 337] on div "VA" at bounding box center [527, 336] width 210 height 30
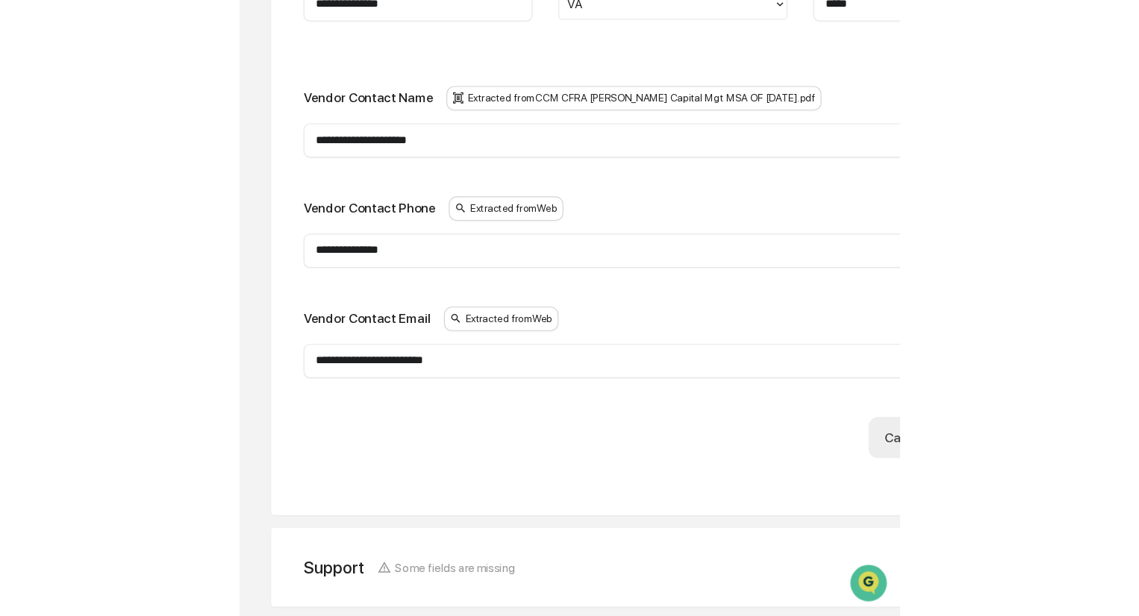
scroll to position [668, 0]
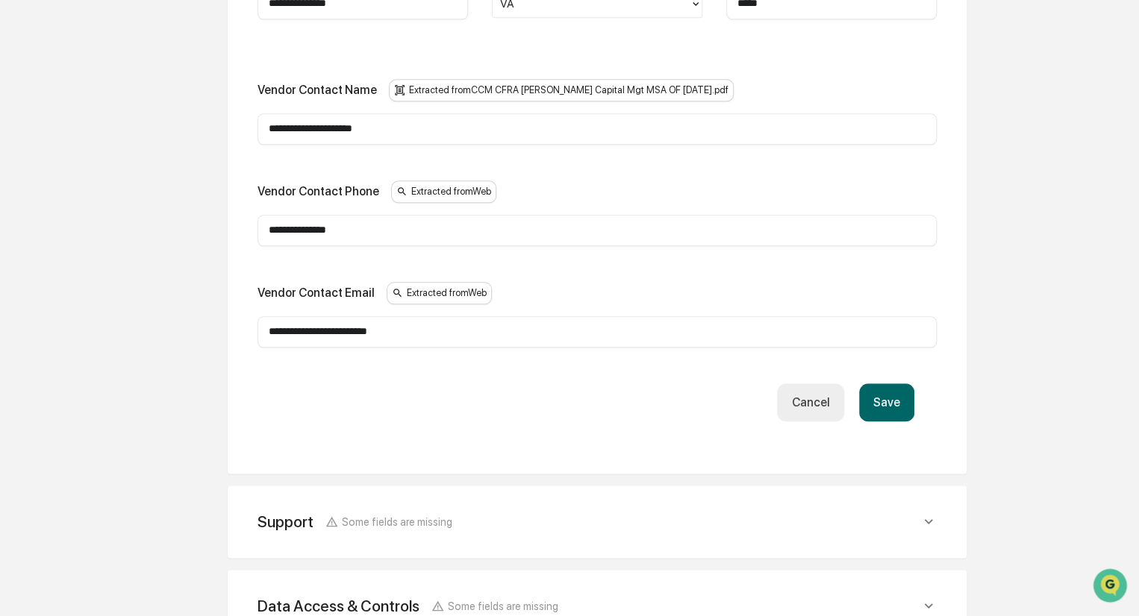
type input "*****"
click at [895, 403] on button "Save" at bounding box center [886, 403] width 55 height 38
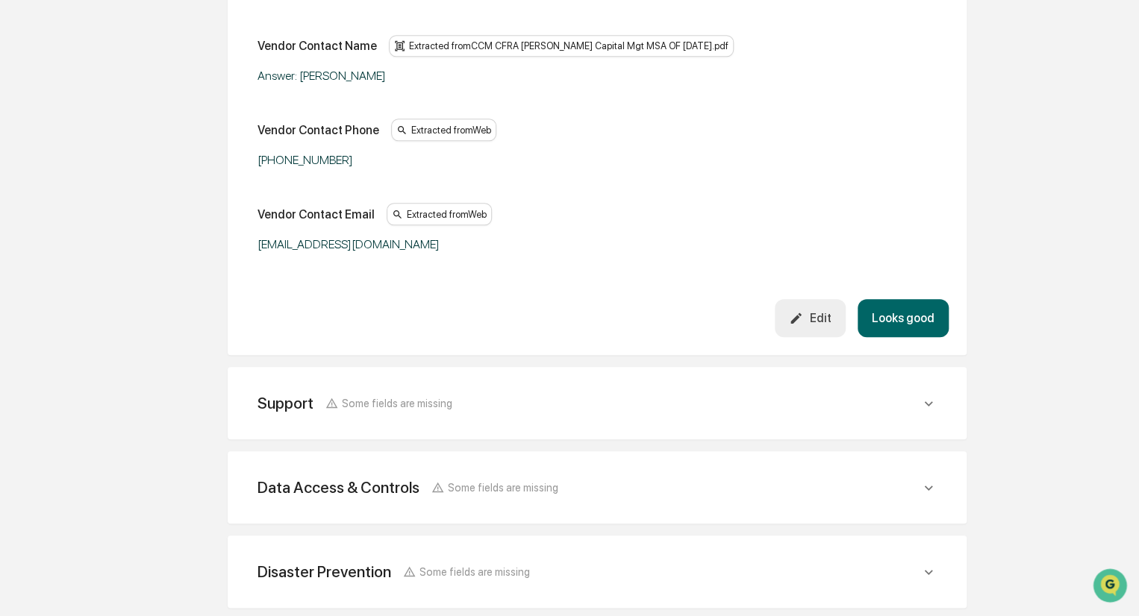
scroll to position [356, 0]
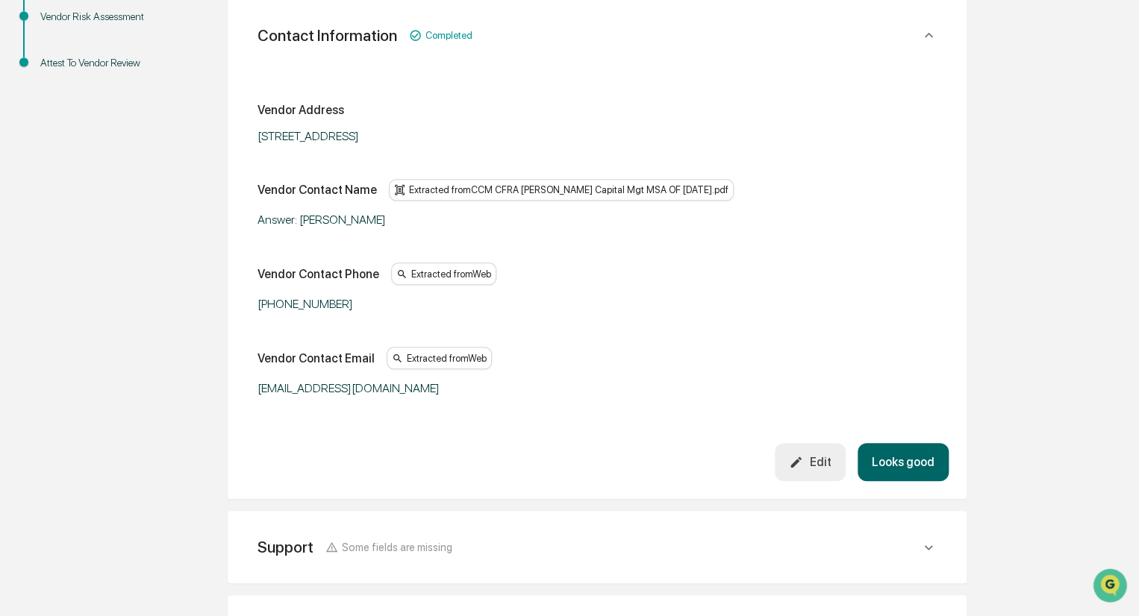
click at [913, 472] on button "Looks good" at bounding box center [902, 462] width 91 height 38
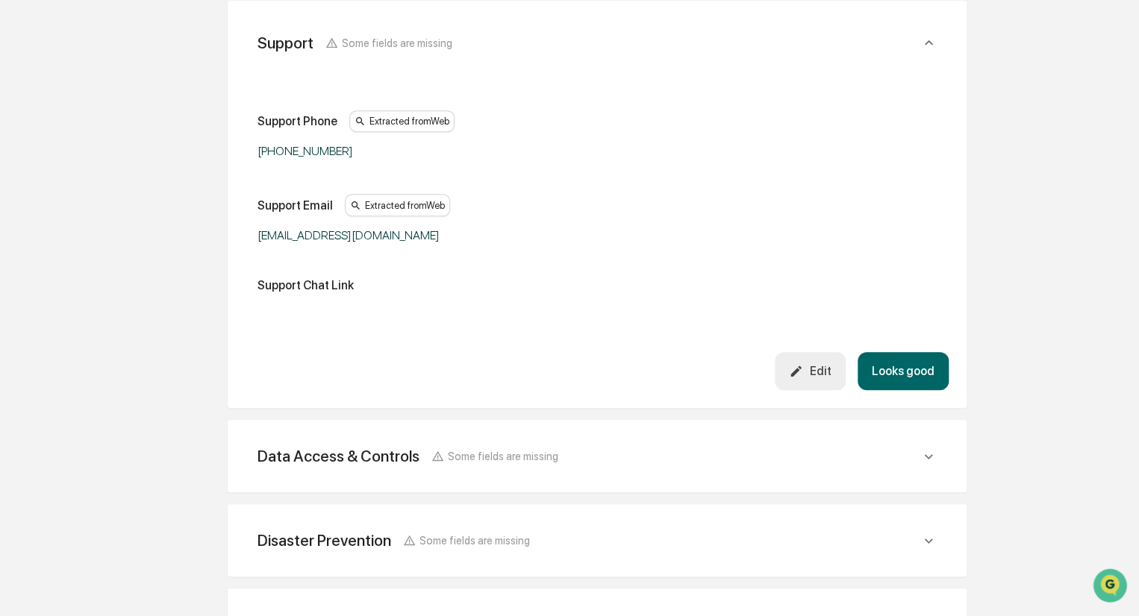
scroll to position [348, 0]
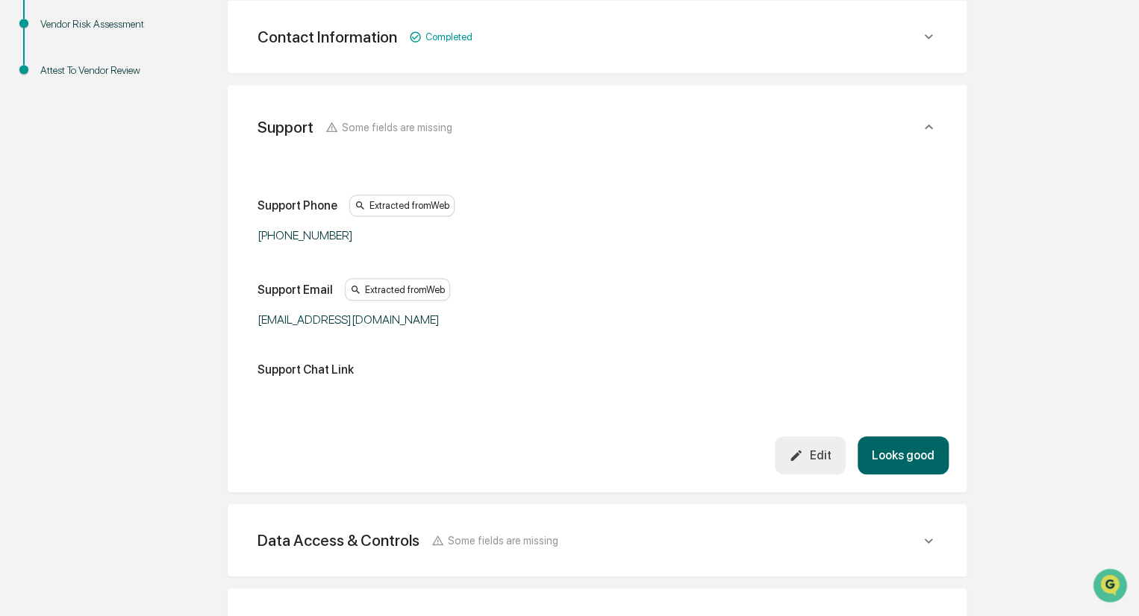
click at [907, 446] on button "Looks good" at bounding box center [902, 456] width 91 height 38
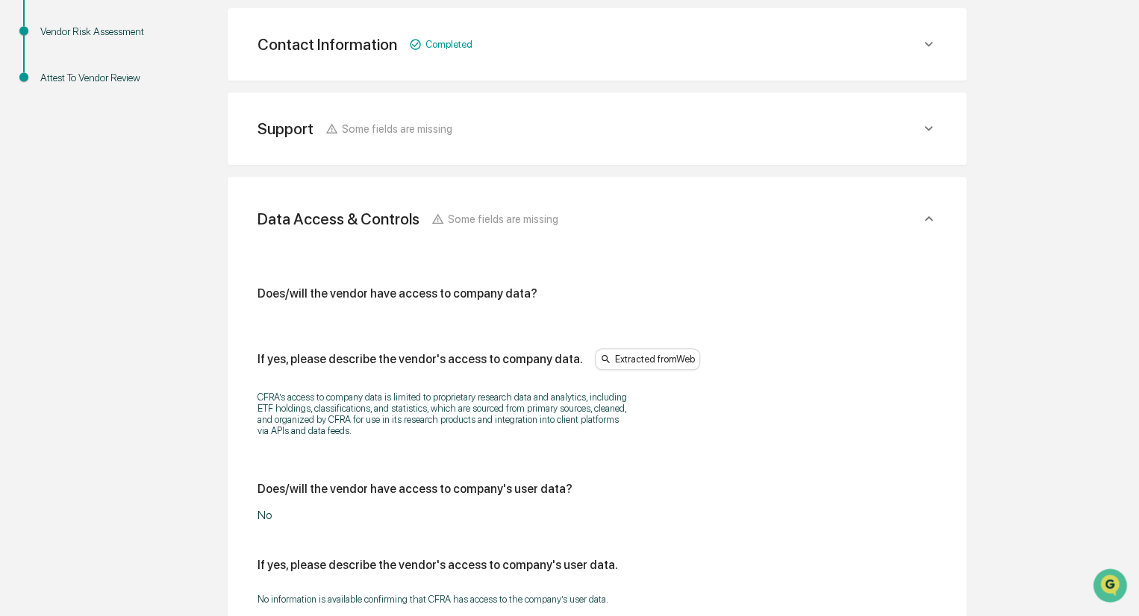
scroll to position [209, 0]
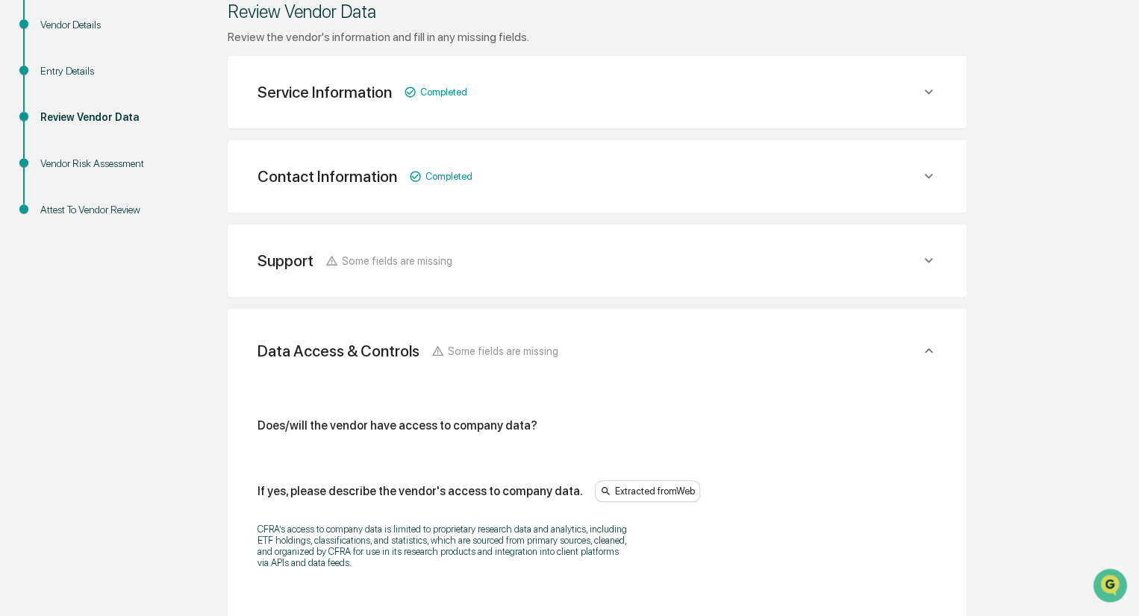
click at [925, 258] on icon at bounding box center [928, 260] width 8 height 5
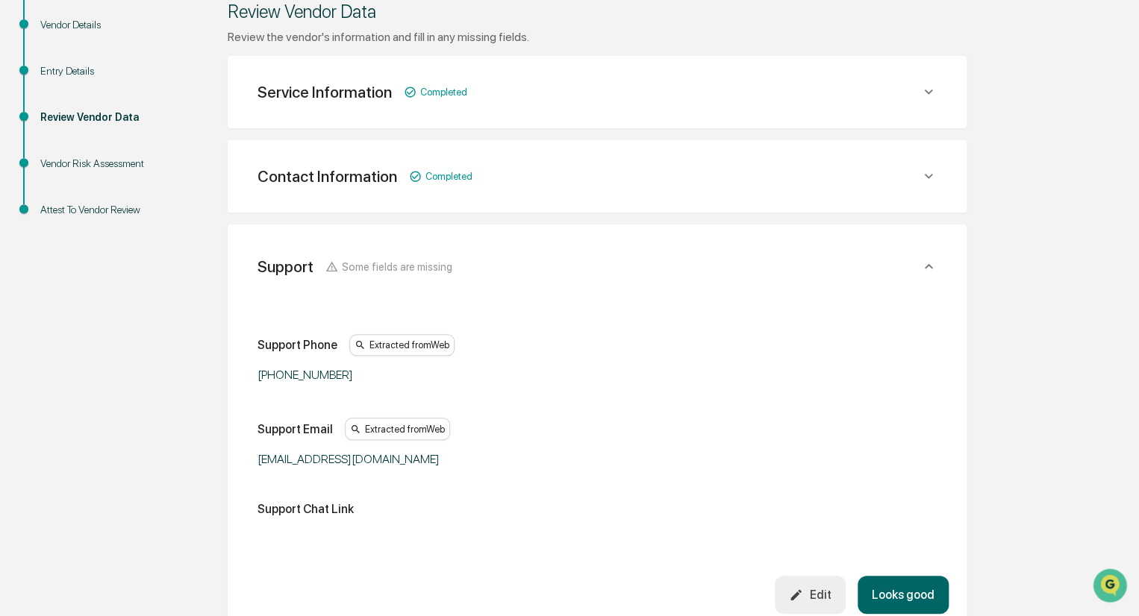
click at [357, 538] on div "Support Phone Extracted from Web +1-800-220-0502 Support Email Extracted from W…" at bounding box center [597, 434] width 703 height 286
click at [825, 596] on div "Edit" at bounding box center [810, 595] width 42 height 14
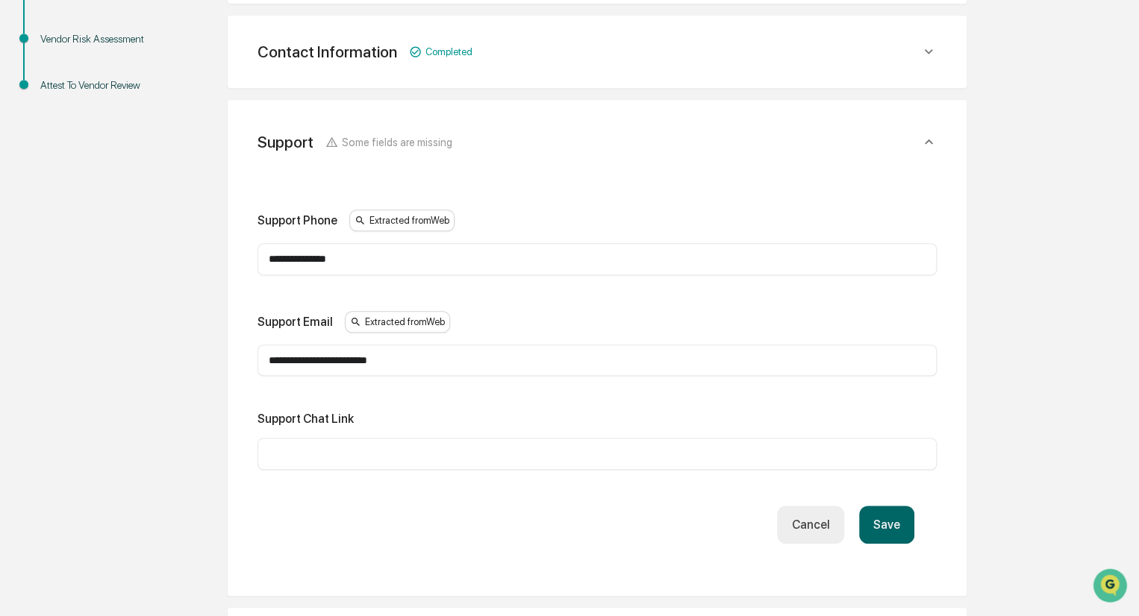
scroll to position [358, 0]
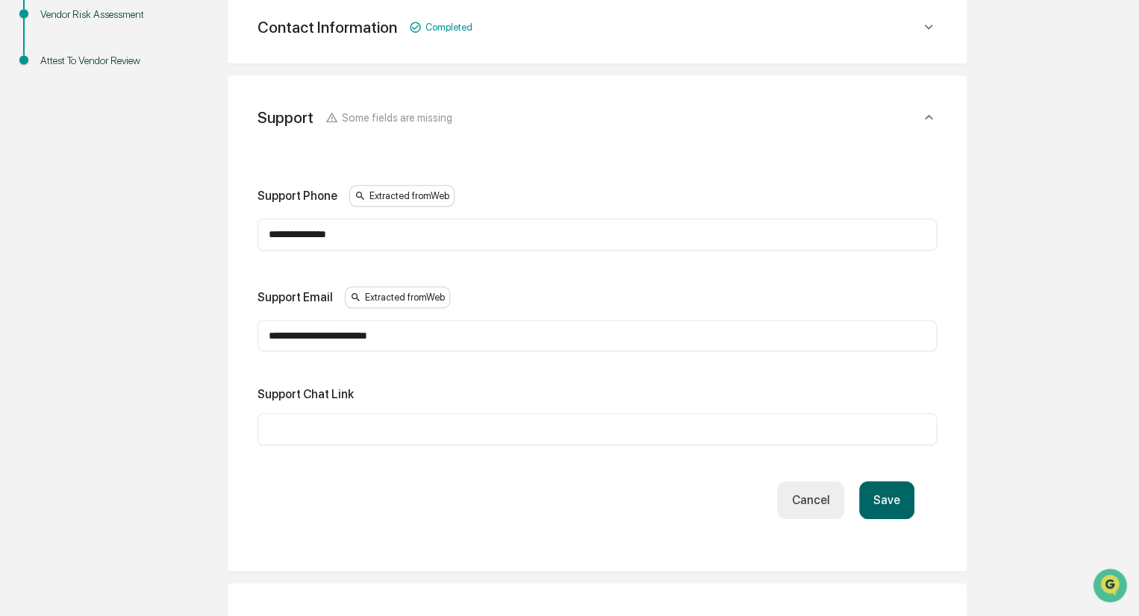
click at [287, 431] on input "text" at bounding box center [597, 429] width 657 height 15
click at [760, 558] on div "**********" at bounding box center [597, 323] width 739 height 496
click at [893, 501] on button "Save" at bounding box center [886, 500] width 55 height 38
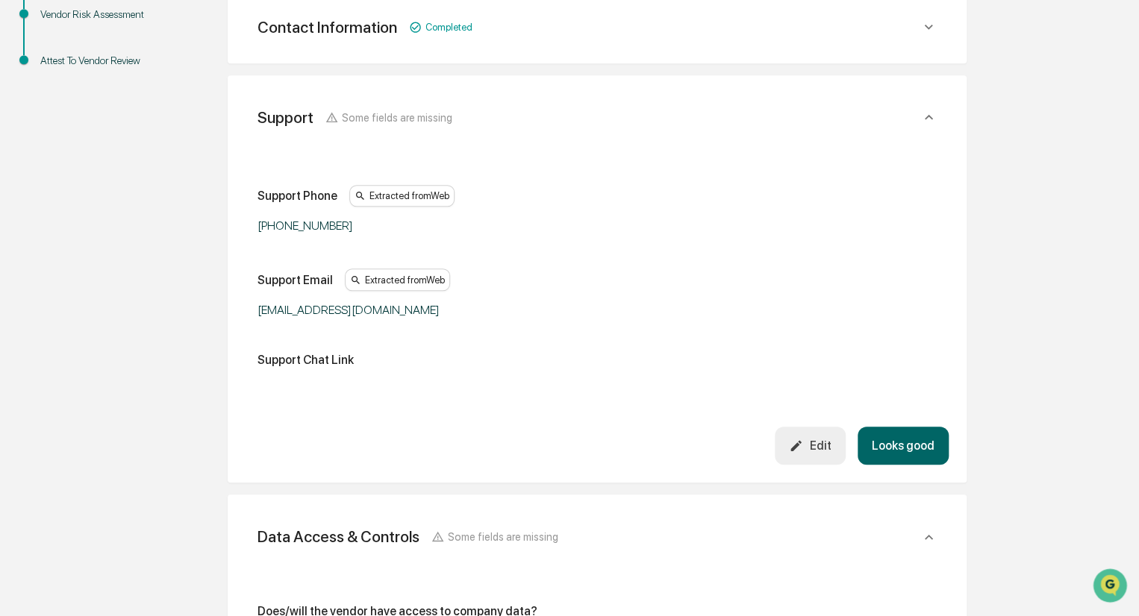
click at [897, 425] on div "Support Phone Extracted from Web +1-800-220-0502 Support Email Extracted from W…" at bounding box center [597, 285] width 703 height 286
click at [914, 446] on button "Looks good" at bounding box center [902, 446] width 91 height 38
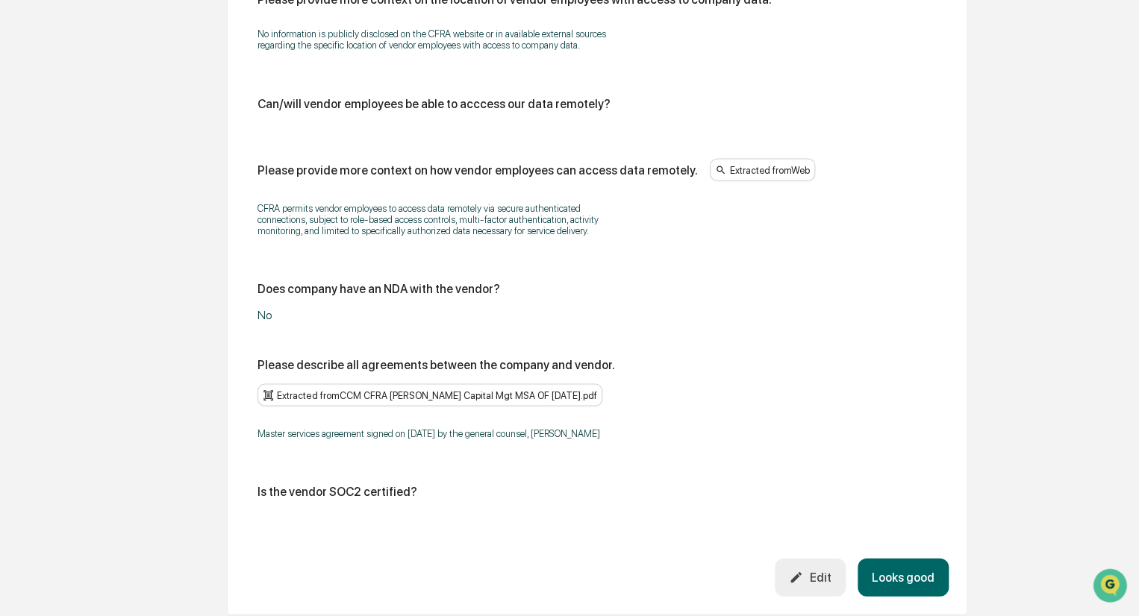
scroll to position [1403, 0]
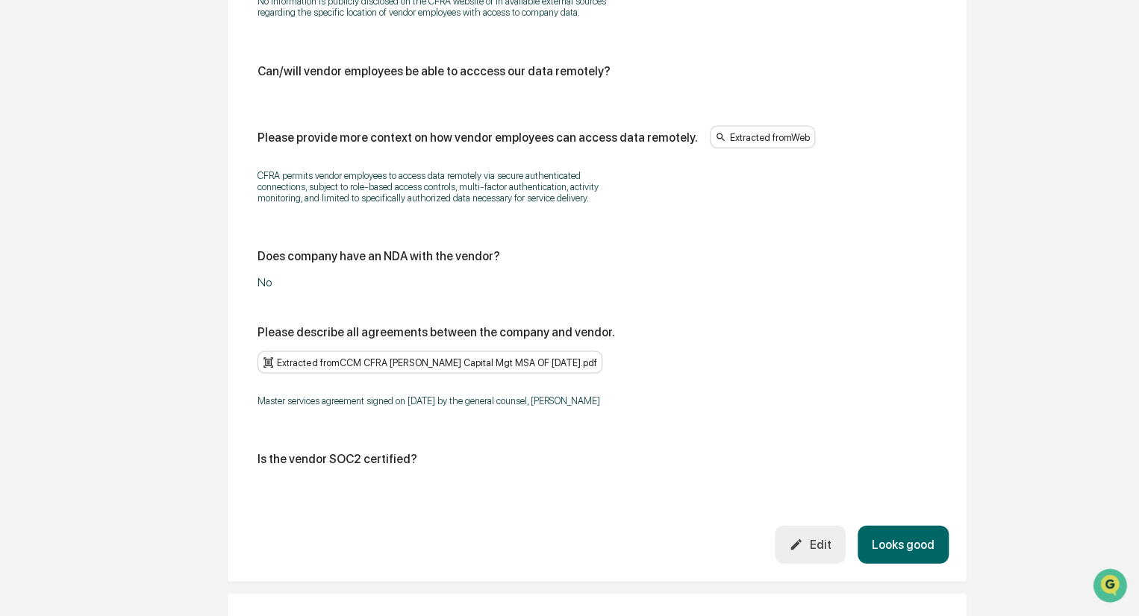
click at [809, 537] on div "Edit" at bounding box center [810, 544] width 42 height 14
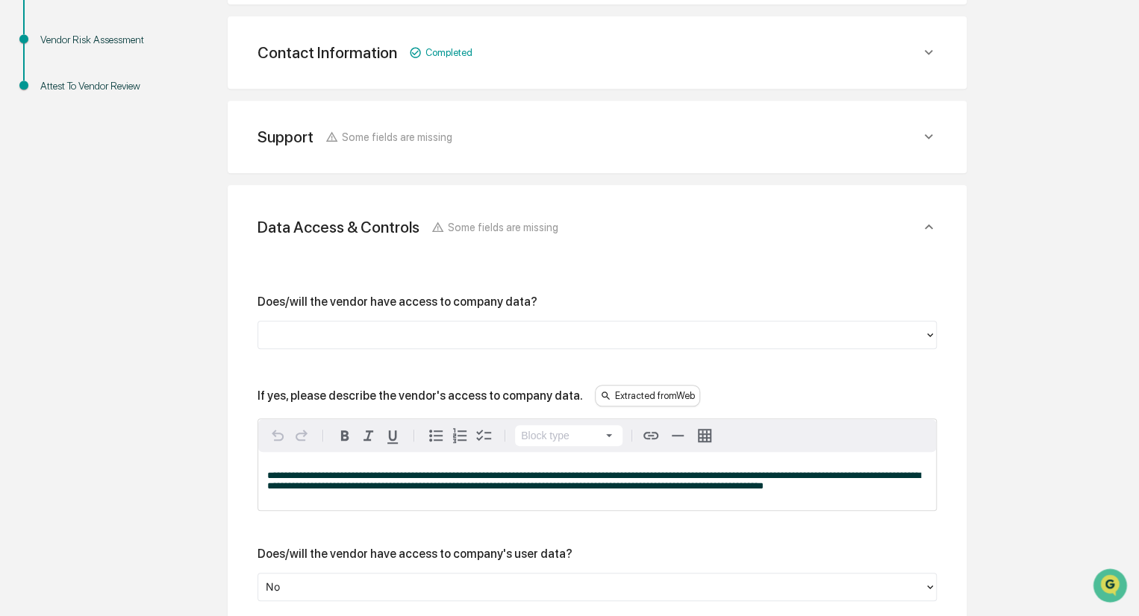
scroll to position [358, 0]
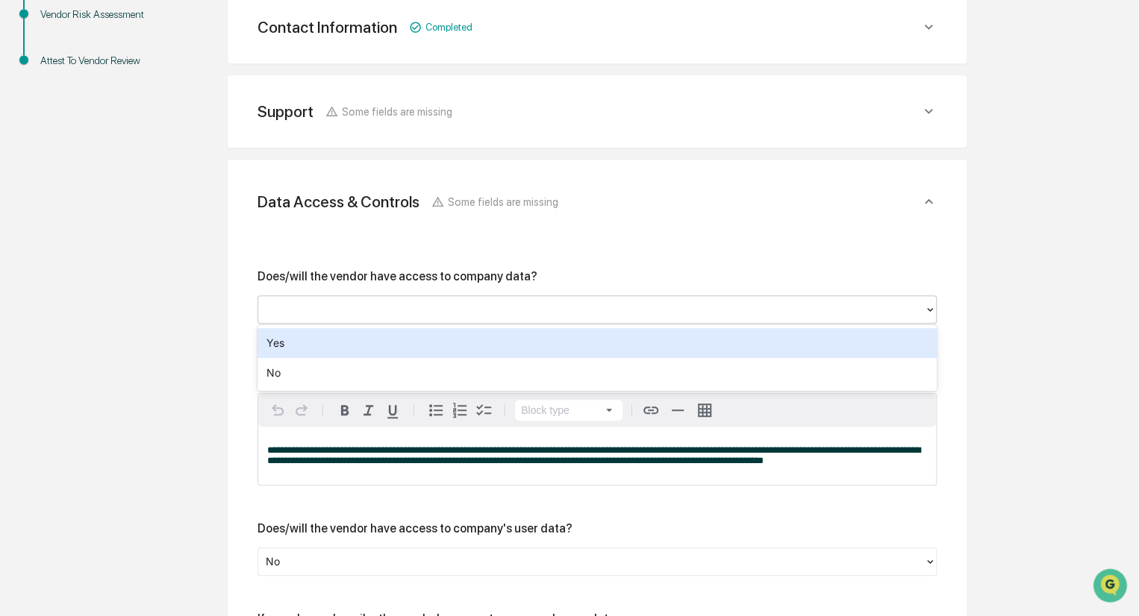
click at [934, 309] on icon at bounding box center [930, 310] width 12 height 12
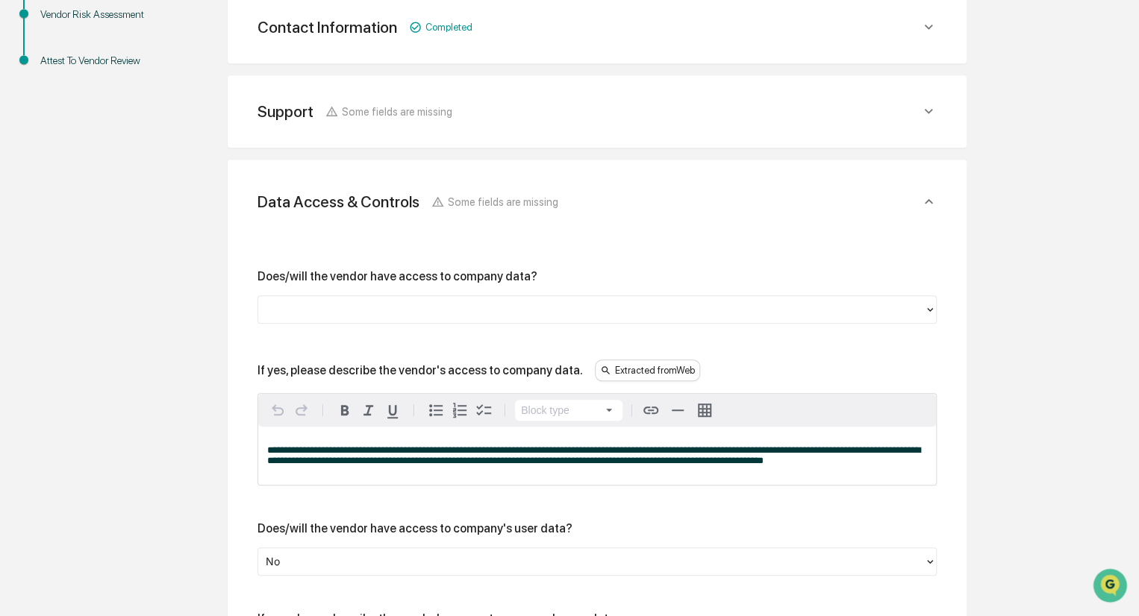
click at [307, 310] on div at bounding box center [591, 309] width 651 height 17
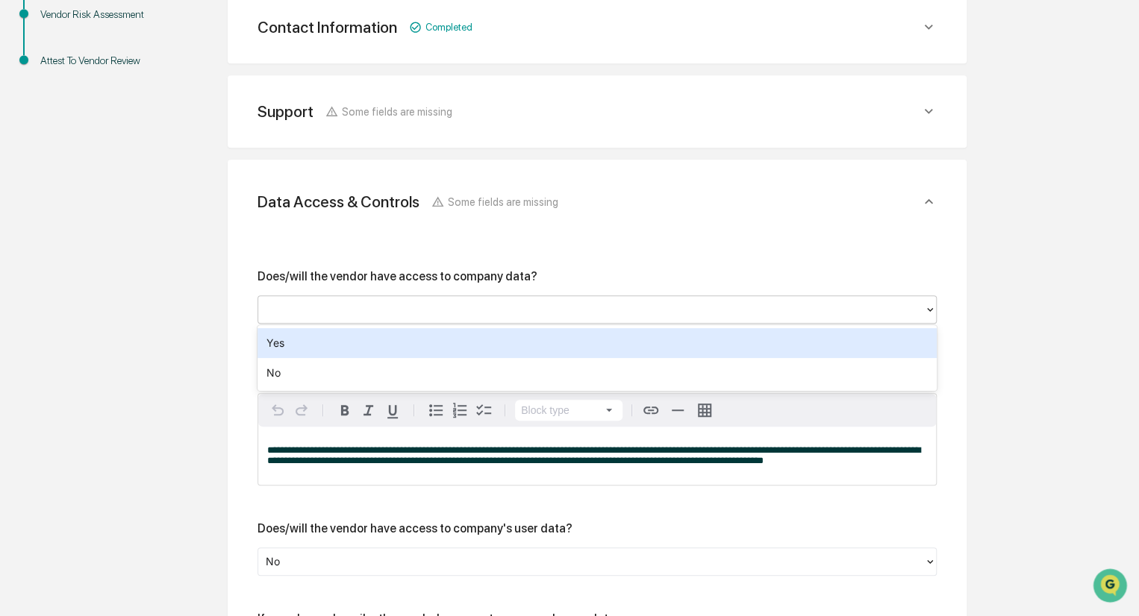
click at [298, 341] on div "Yes" at bounding box center [596, 343] width 679 height 30
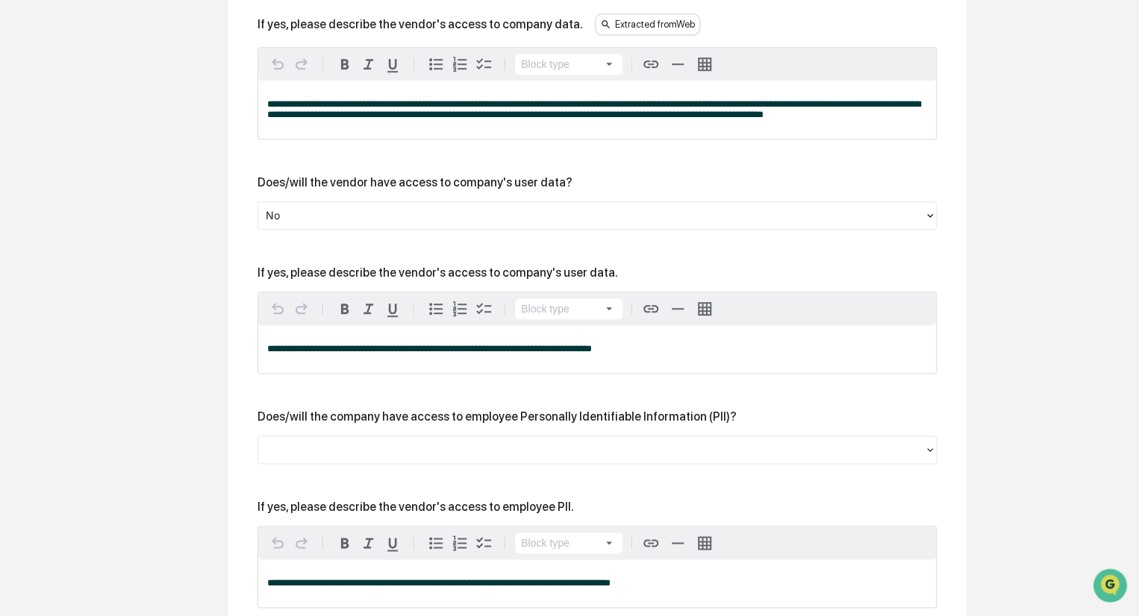
scroll to position [731, 0]
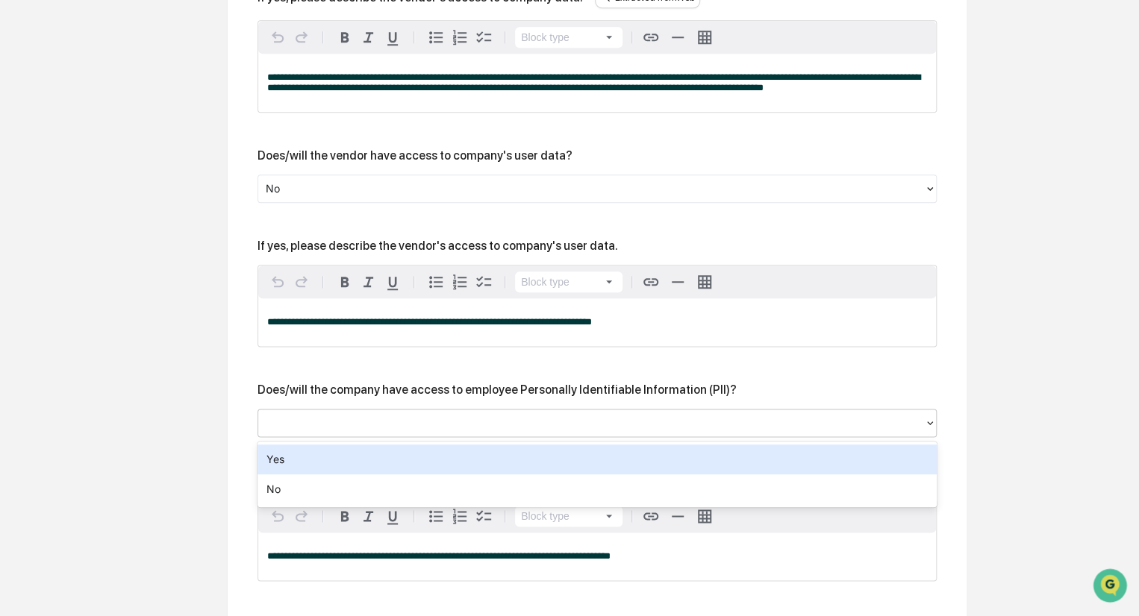
click at [401, 425] on div at bounding box center [591, 423] width 651 height 17
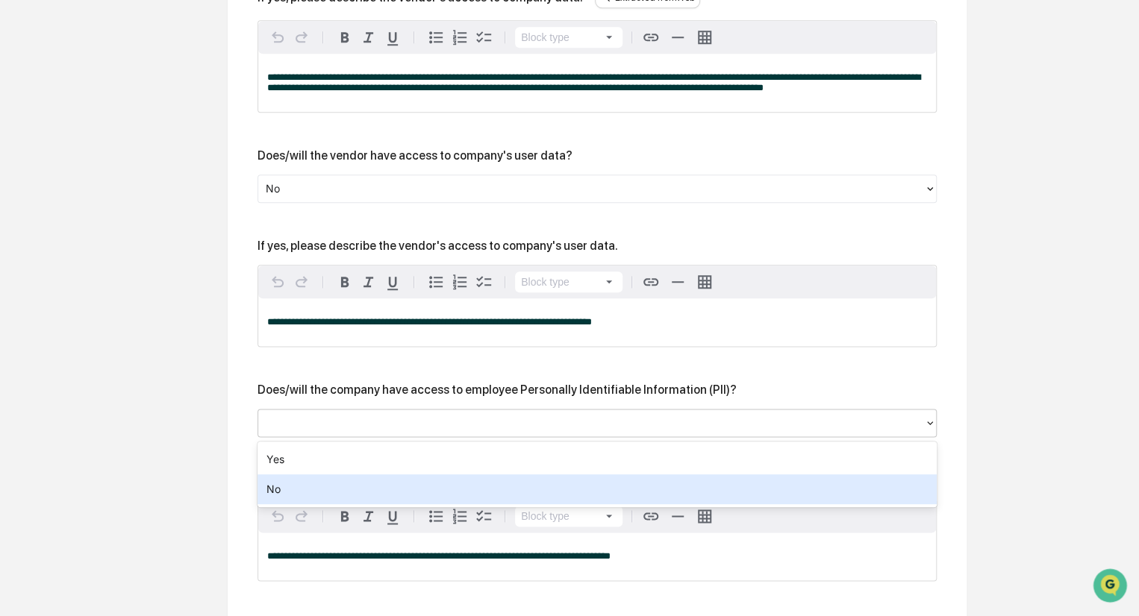
click at [283, 493] on div "No" at bounding box center [596, 490] width 679 height 30
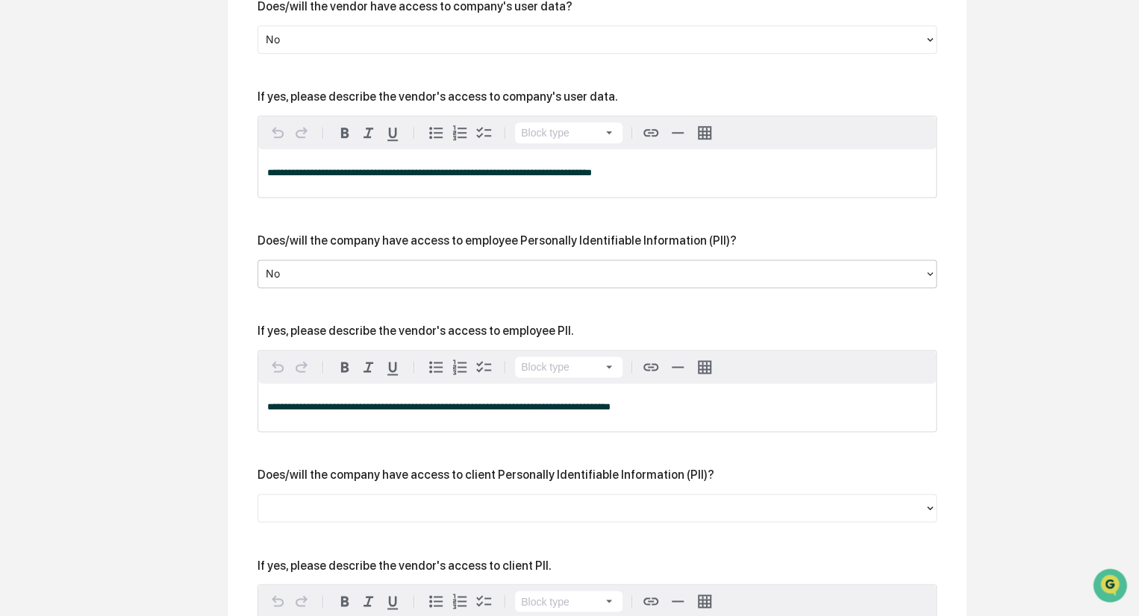
scroll to position [955, 0]
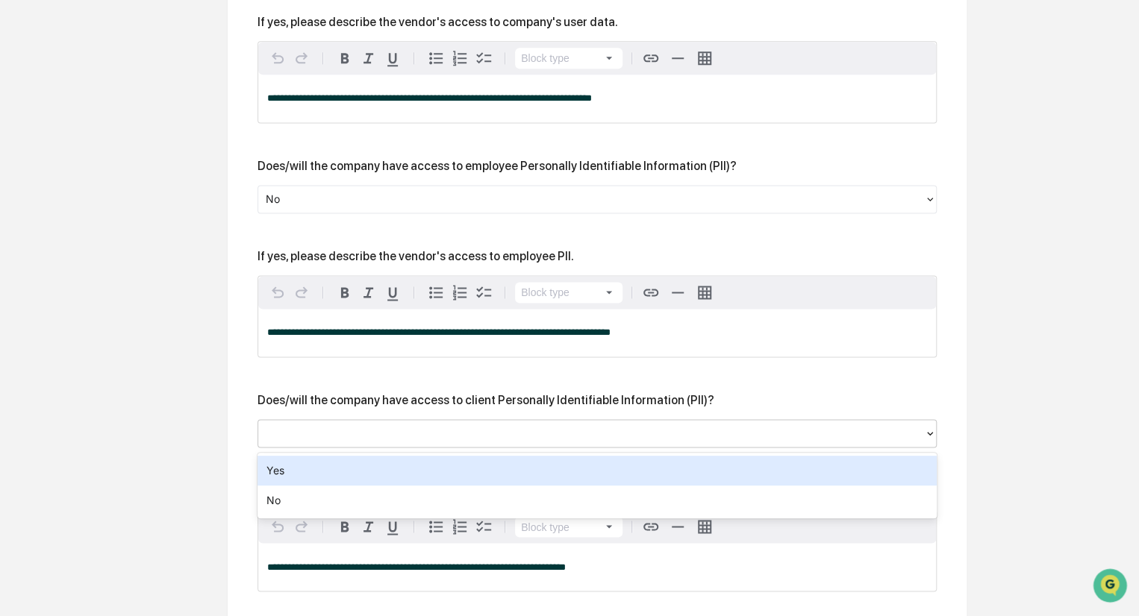
click at [290, 429] on div at bounding box center [591, 433] width 651 height 17
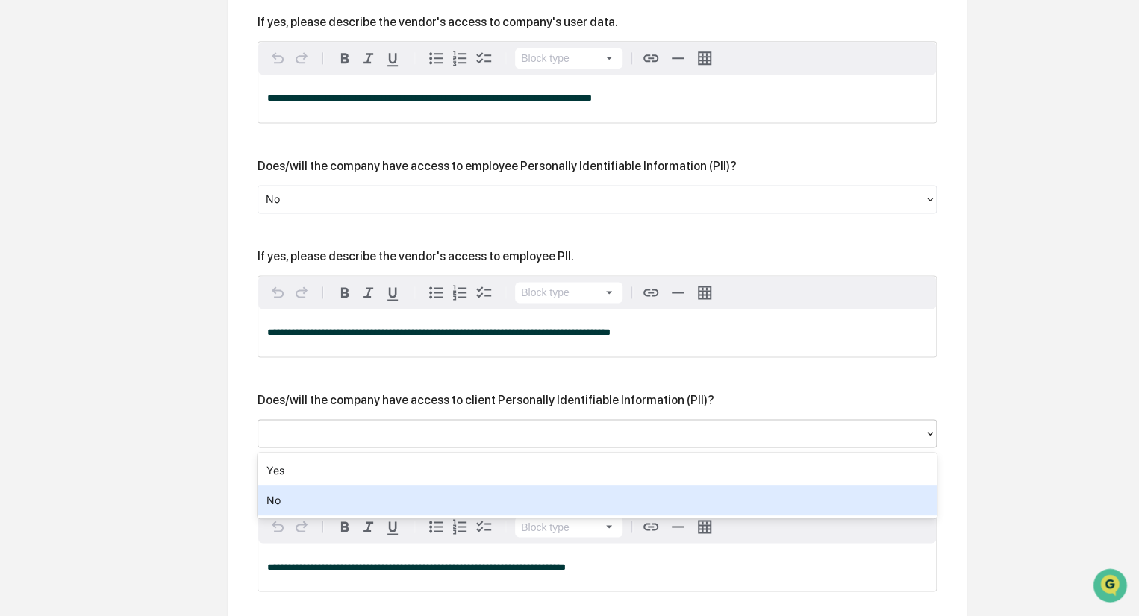
click at [276, 505] on div "No" at bounding box center [596, 501] width 679 height 30
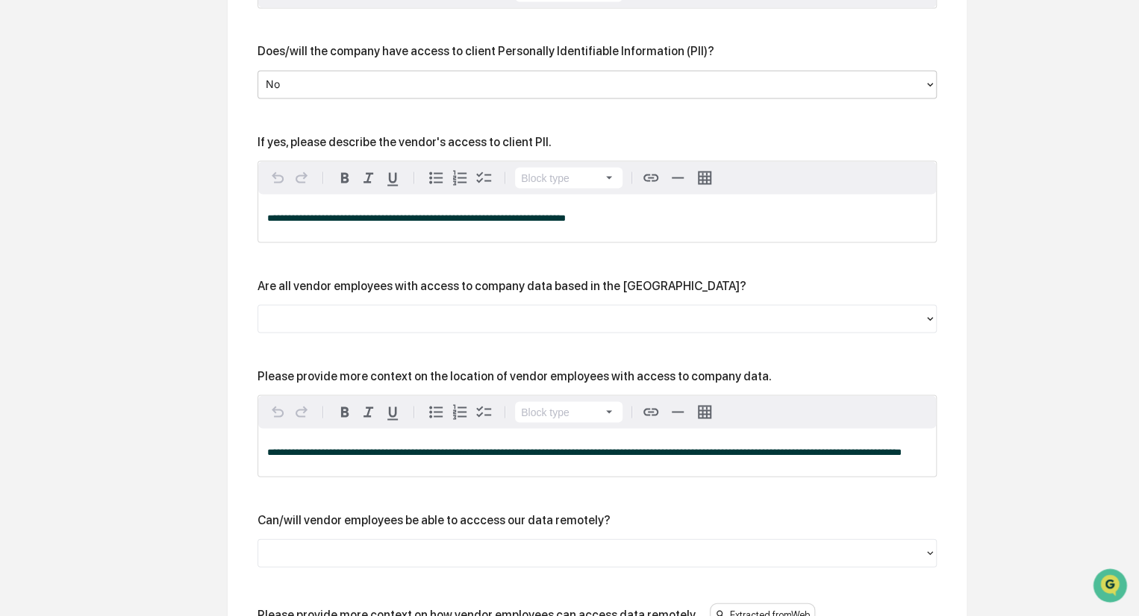
scroll to position [1328, 0]
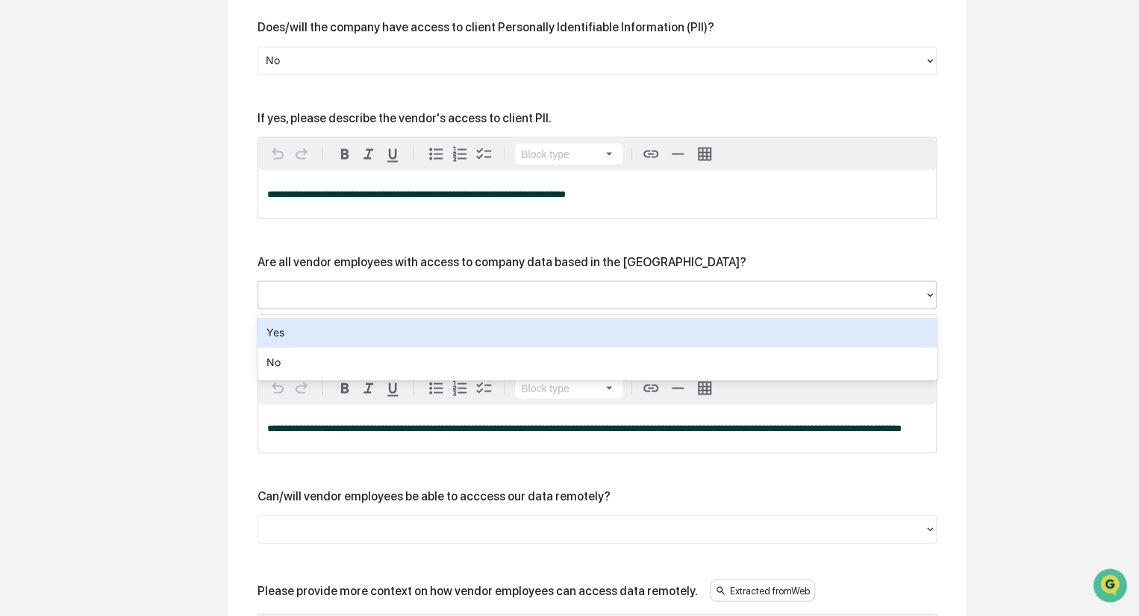
click at [344, 296] on div at bounding box center [591, 295] width 651 height 17
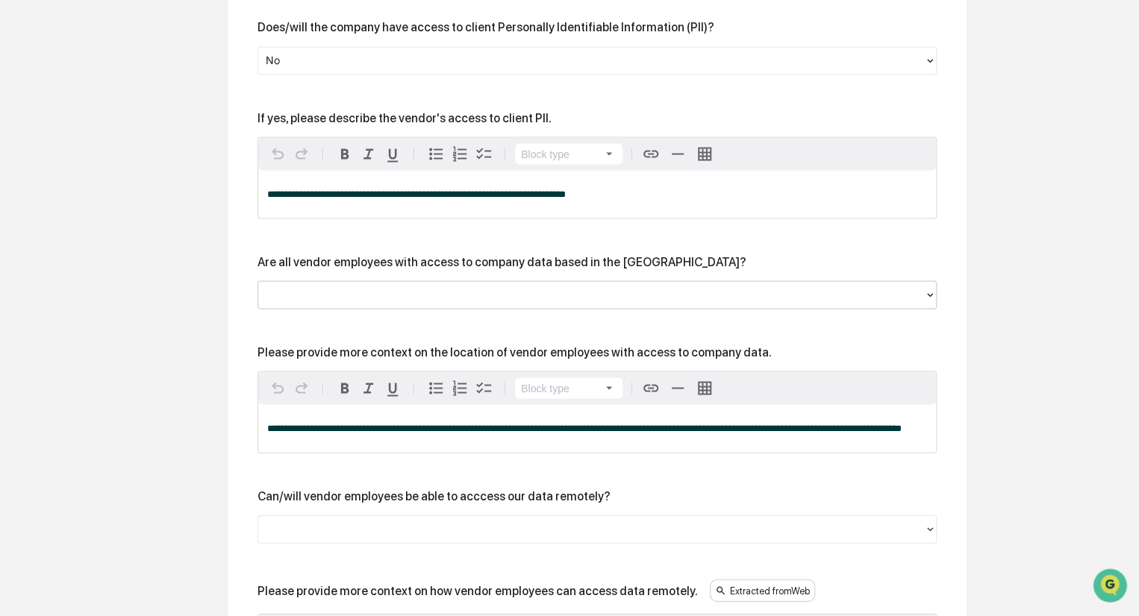
click at [344, 296] on div at bounding box center [591, 295] width 651 height 17
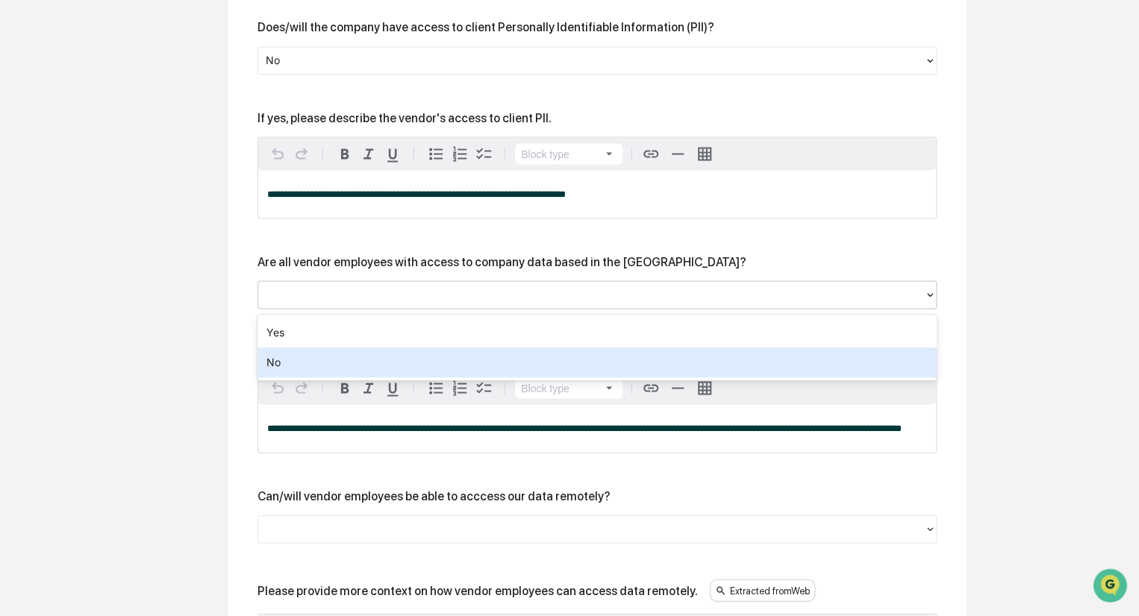
click at [321, 367] on div "No" at bounding box center [596, 363] width 679 height 30
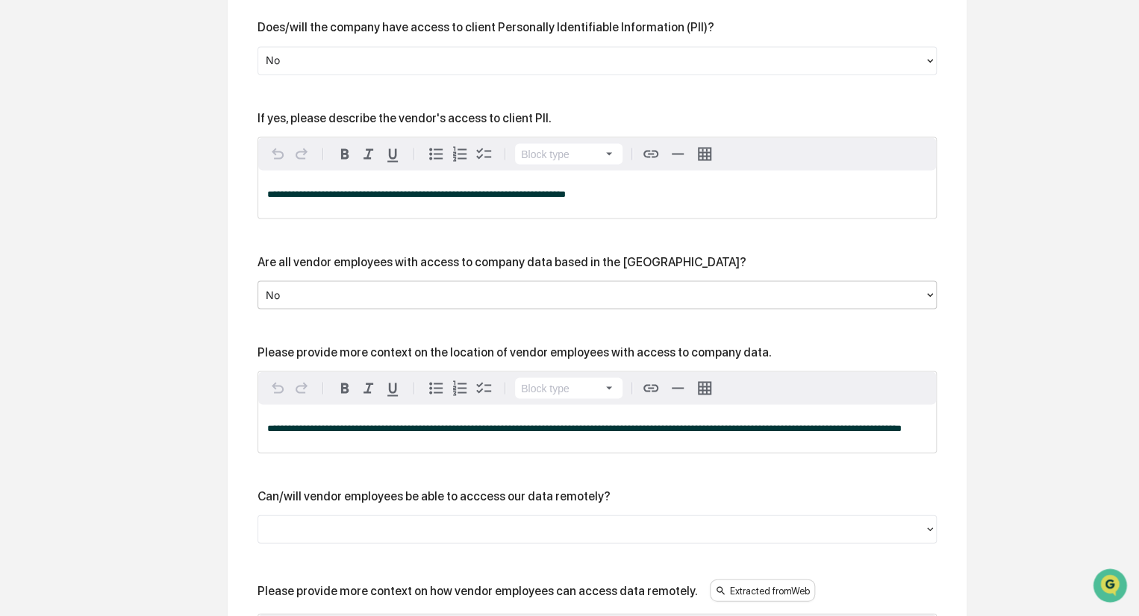
click at [314, 299] on div at bounding box center [591, 295] width 651 height 17
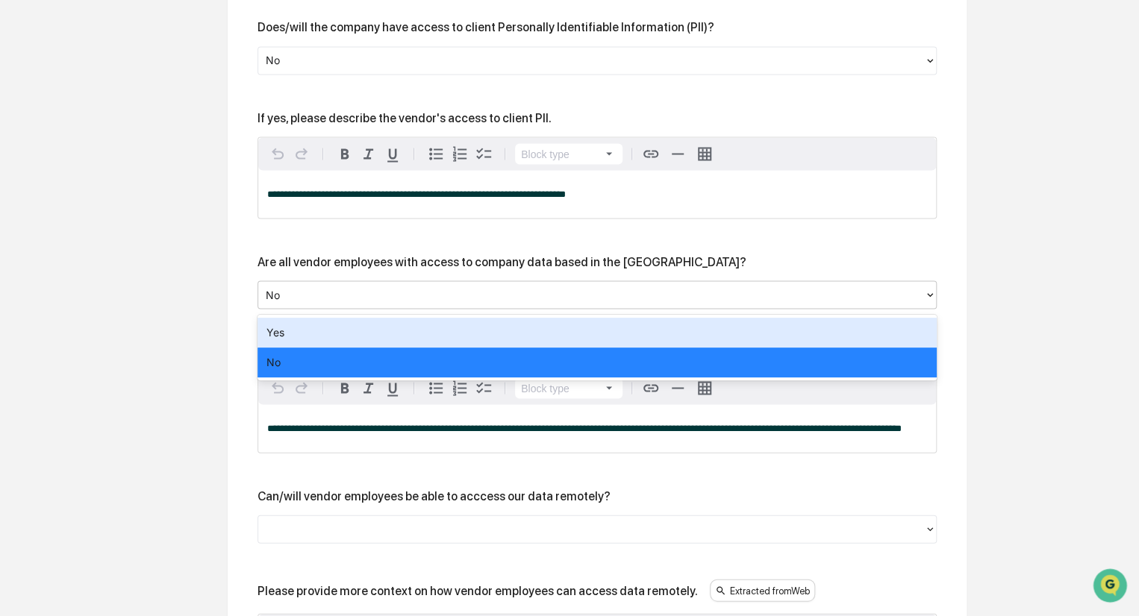
click at [303, 334] on div "Yes" at bounding box center [596, 333] width 679 height 30
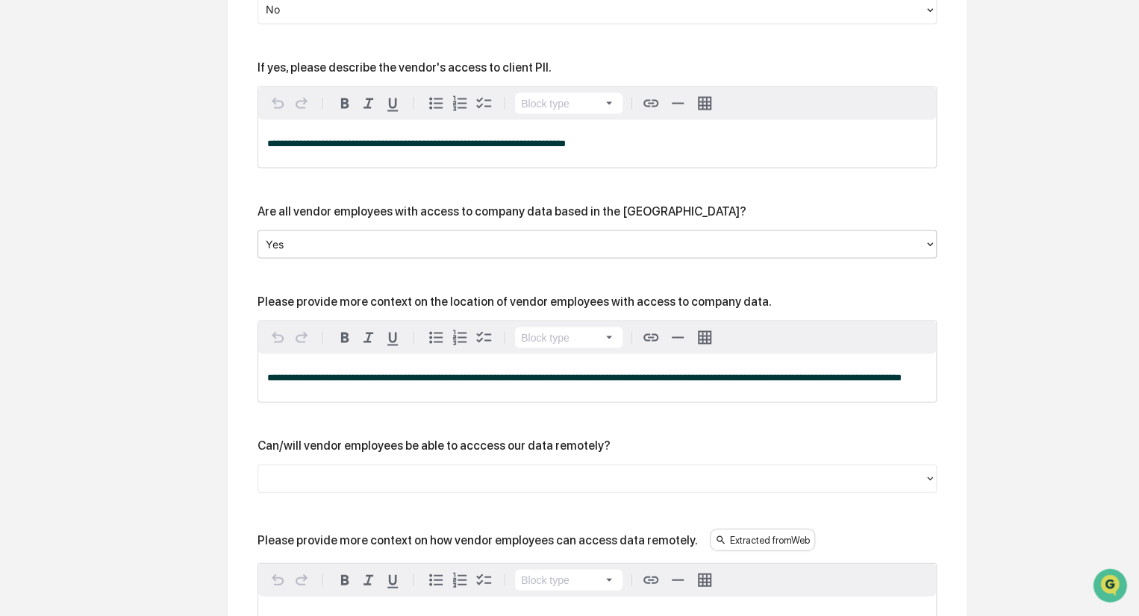
scroll to position [1403, 0]
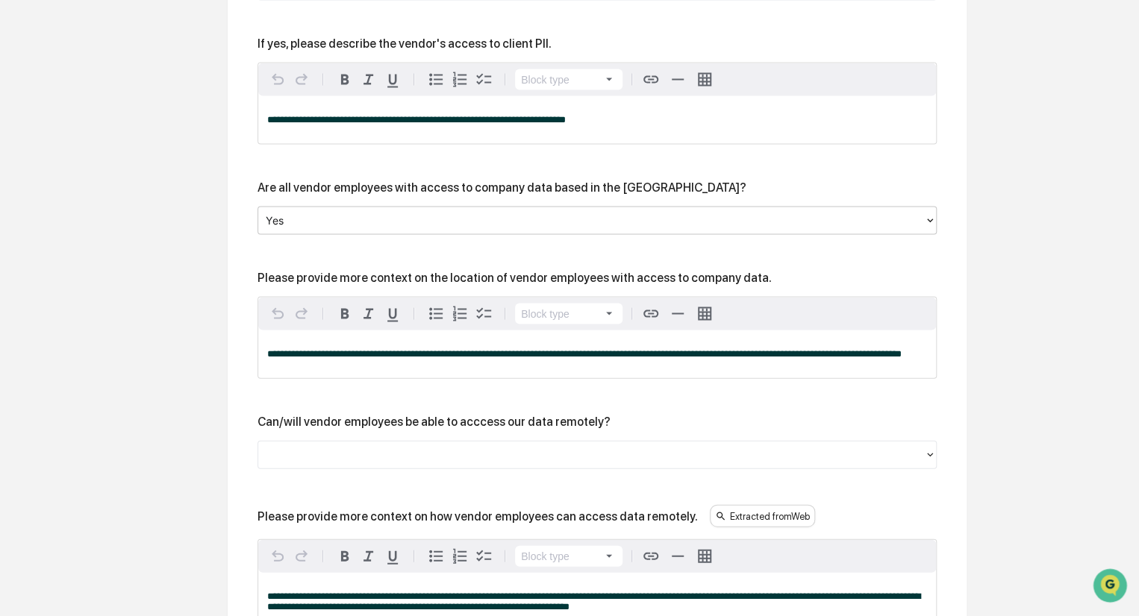
click at [303, 222] on div at bounding box center [591, 220] width 651 height 17
click at [333, 222] on div at bounding box center [591, 220] width 651 height 17
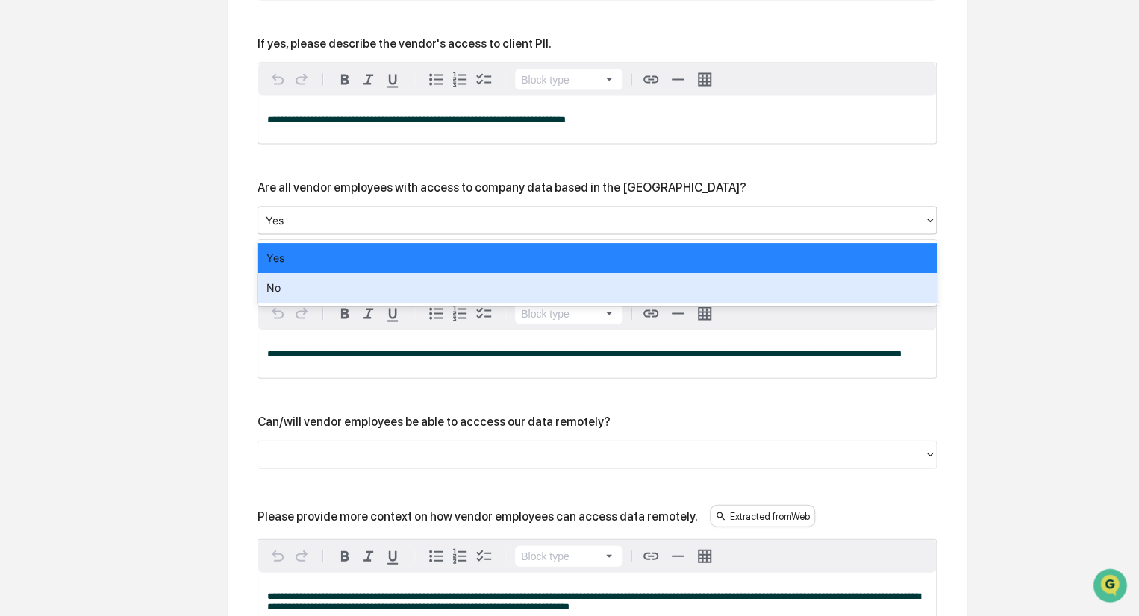
click at [304, 290] on div "No" at bounding box center [596, 288] width 679 height 30
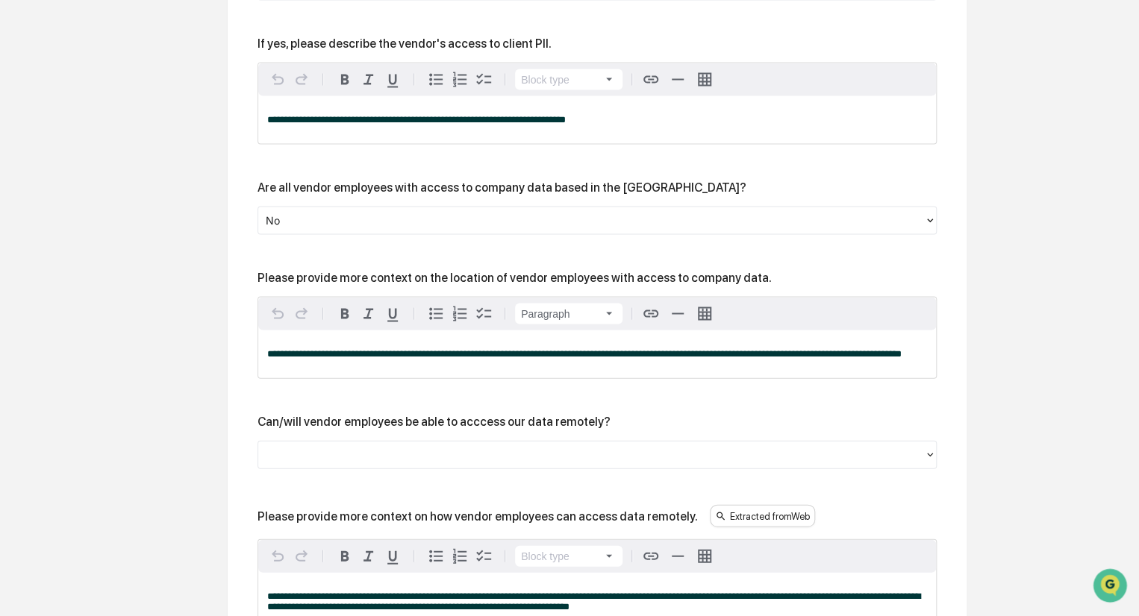
click at [263, 351] on div "**********" at bounding box center [597, 354] width 678 height 48
click at [298, 376] on div "**********" at bounding box center [597, 354] width 678 height 48
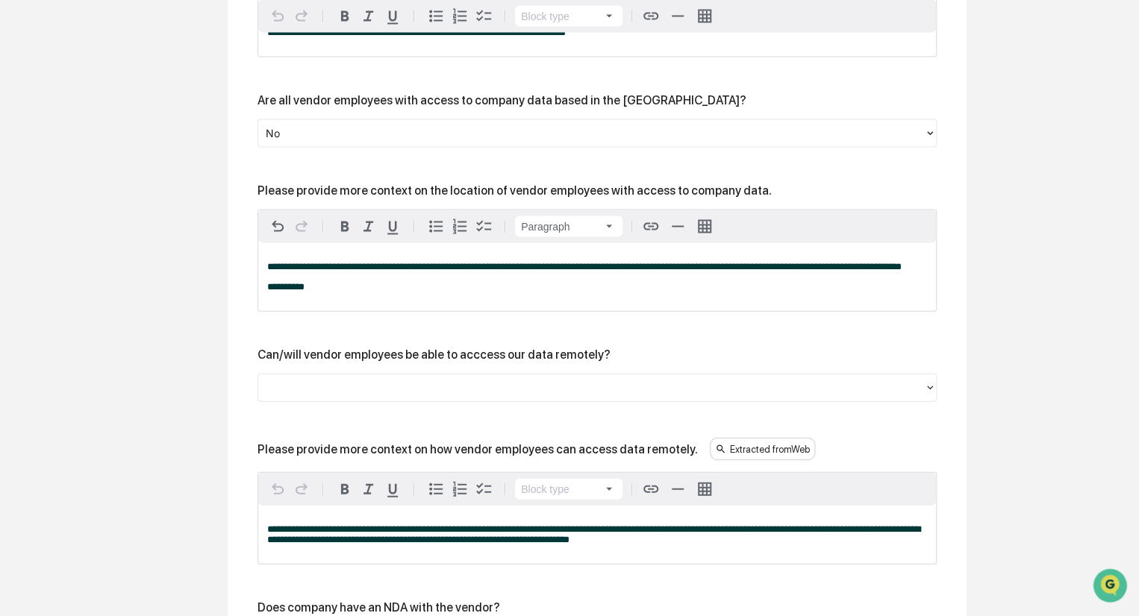
scroll to position [1627, 0]
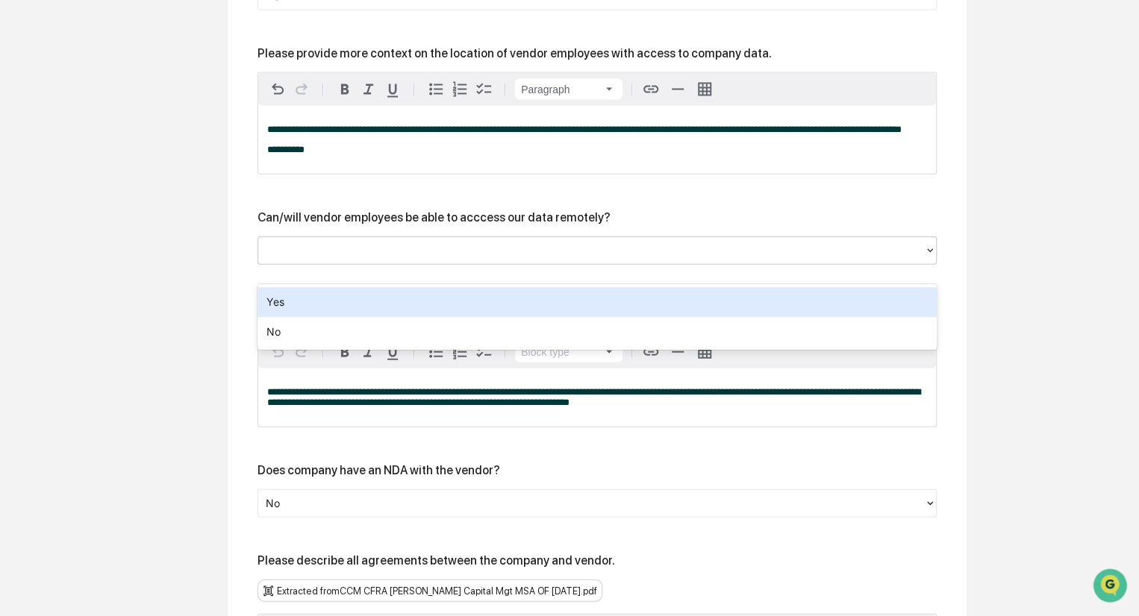
click at [339, 260] on div at bounding box center [591, 251] width 651 height 17
click at [331, 302] on div "Yes" at bounding box center [596, 302] width 679 height 30
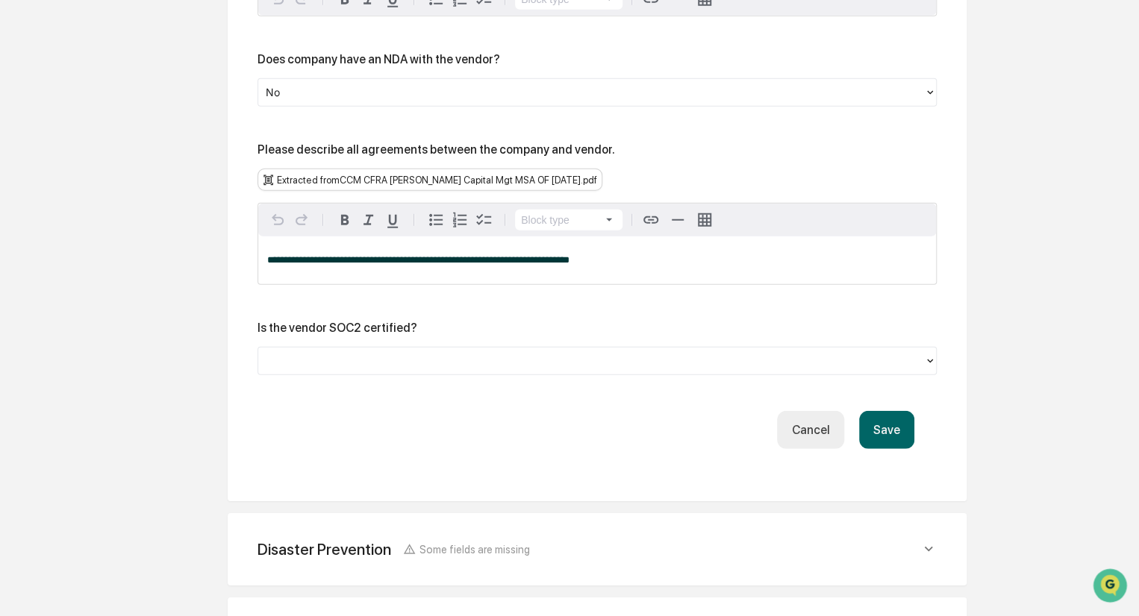
scroll to position [2000, 0]
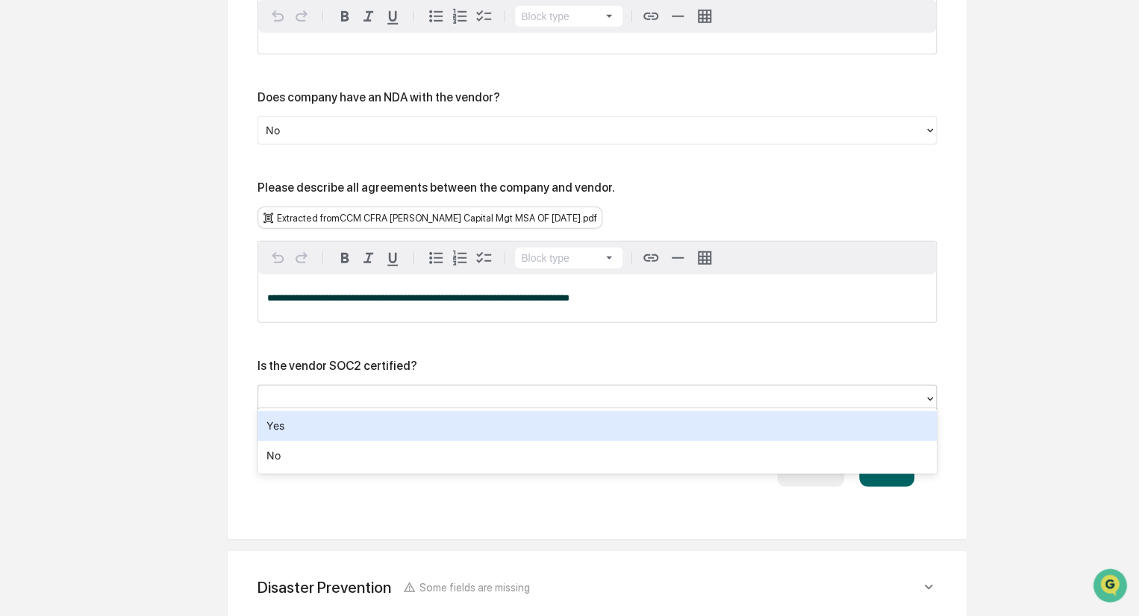
click at [275, 387] on div at bounding box center [591, 398] width 666 height 23
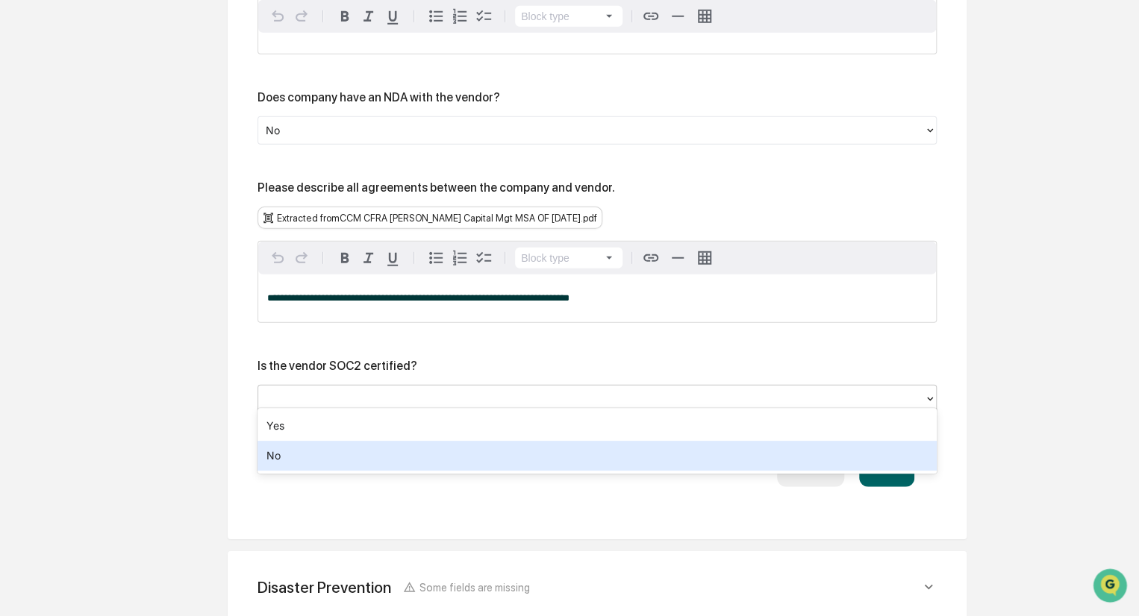
click at [351, 454] on div "No" at bounding box center [596, 456] width 679 height 30
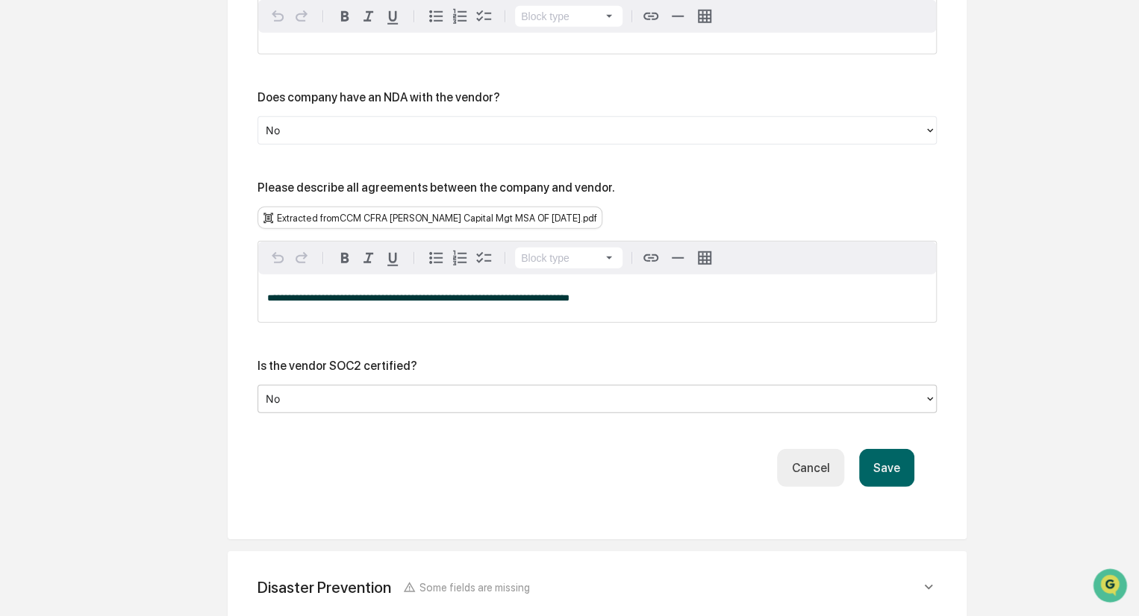
click at [898, 450] on button "Save" at bounding box center [886, 468] width 55 height 38
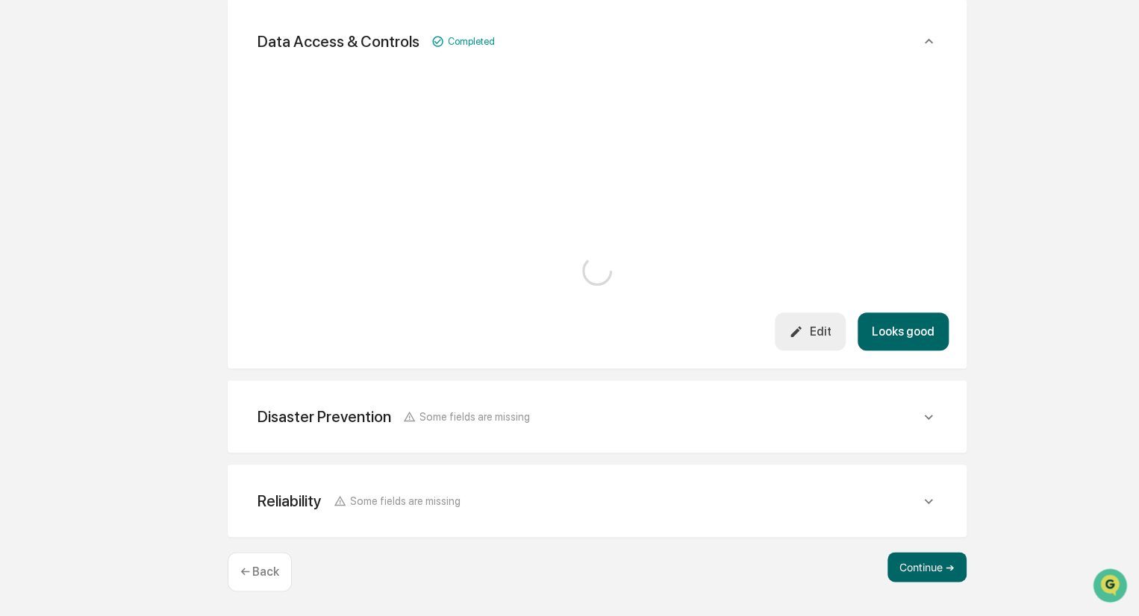
scroll to position [1698, 0]
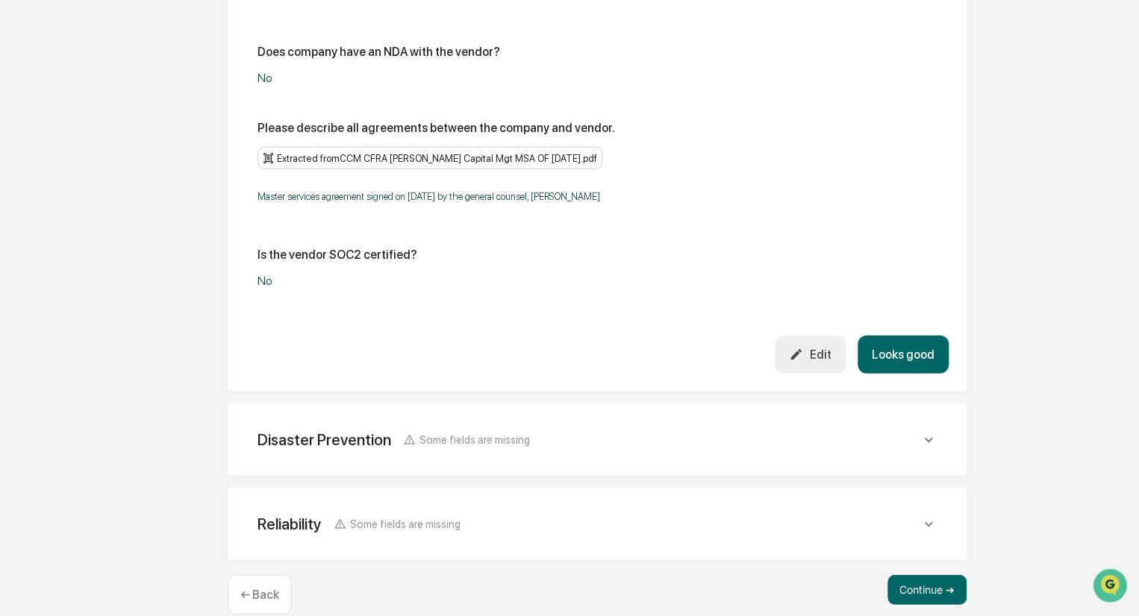
click at [910, 336] on button "Looks good" at bounding box center [902, 355] width 91 height 38
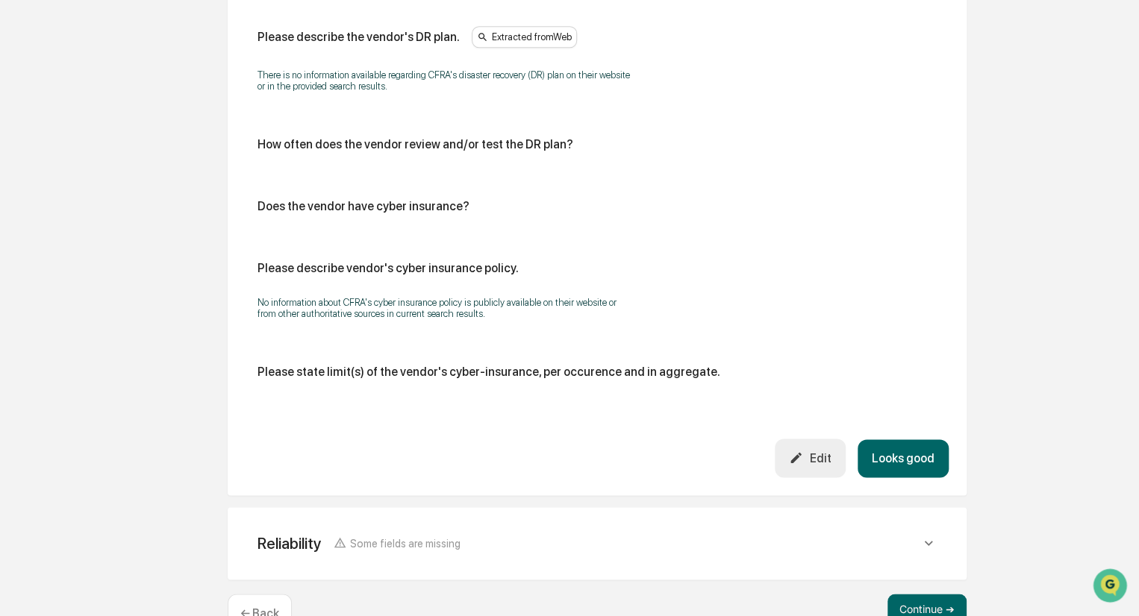
scroll to position [790, 0]
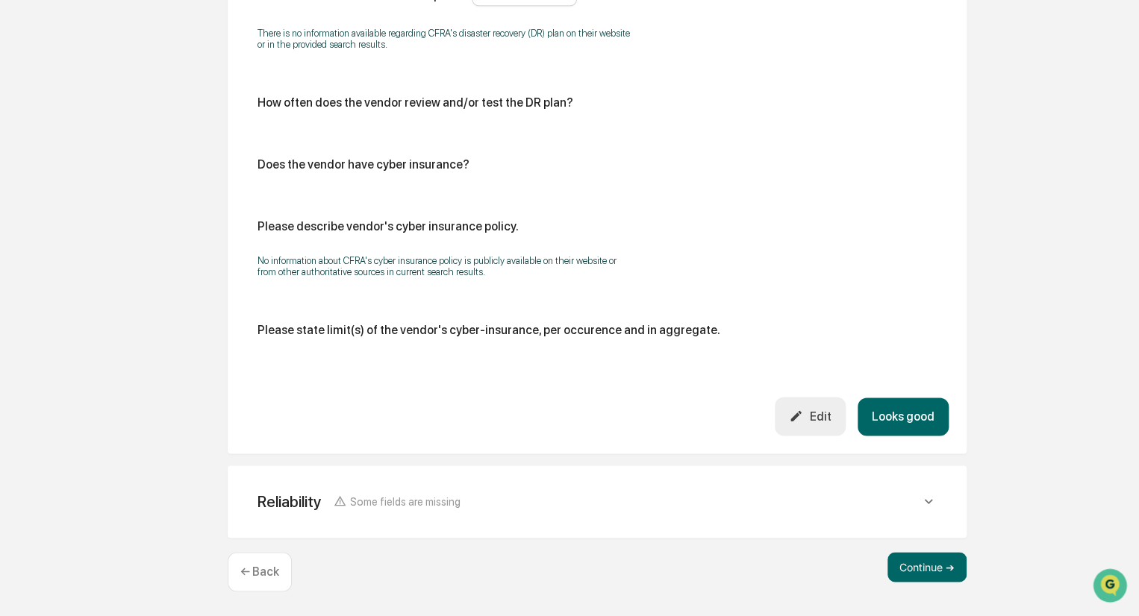
click at [817, 415] on div "Edit" at bounding box center [810, 416] width 42 height 14
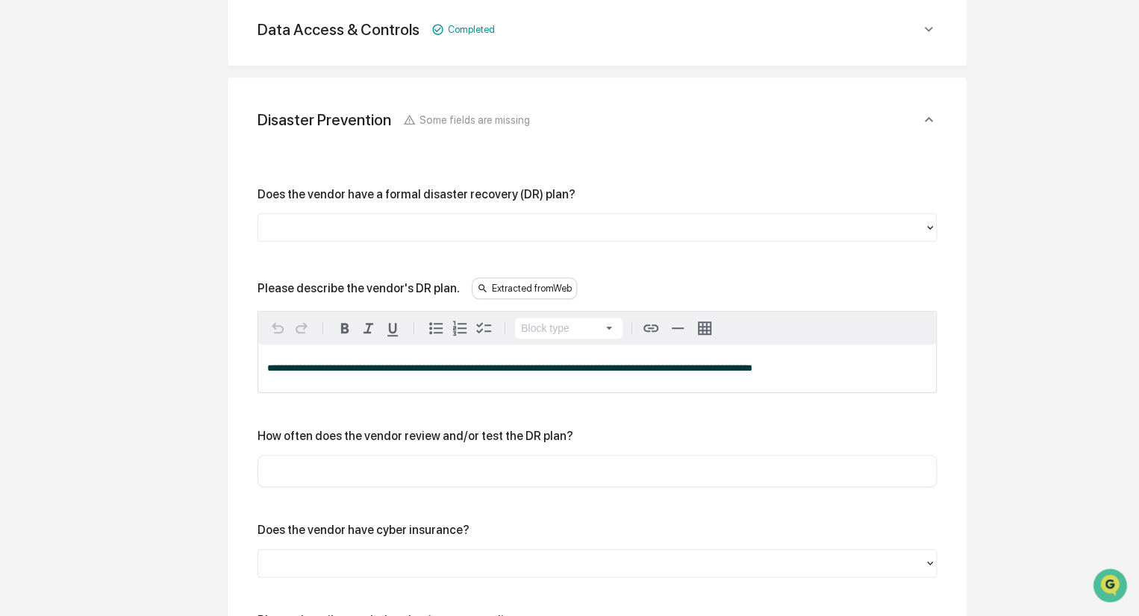
scroll to position [492, 0]
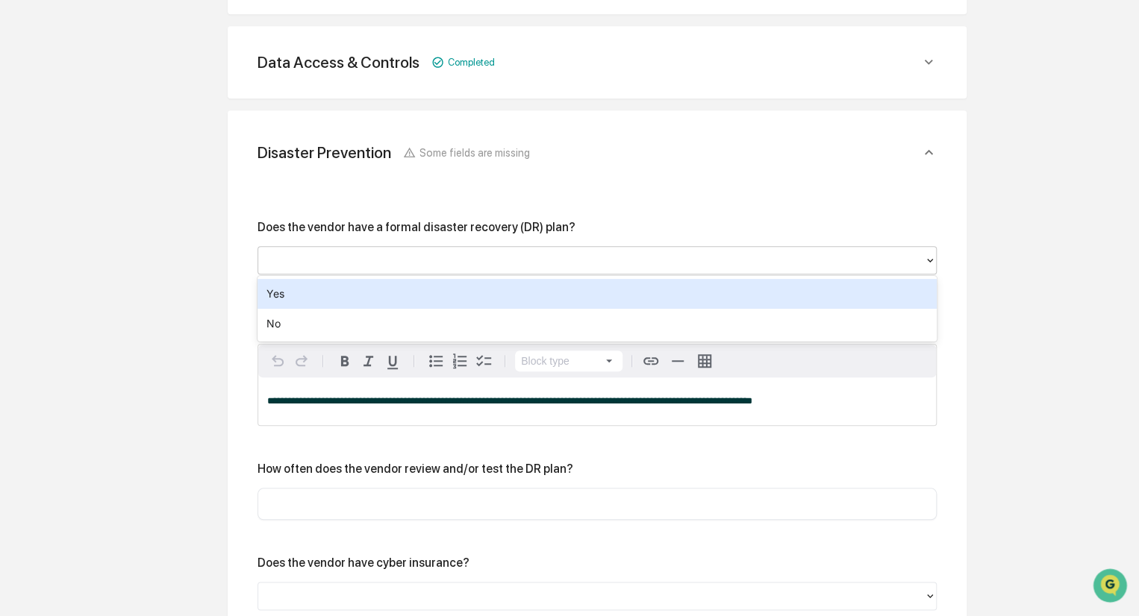
click at [430, 263] on div at bounding box center [591, 259] width 651 height 17
click at [371, 296] on div "Yes" at bounding box center [596, 294] width 679 height 30
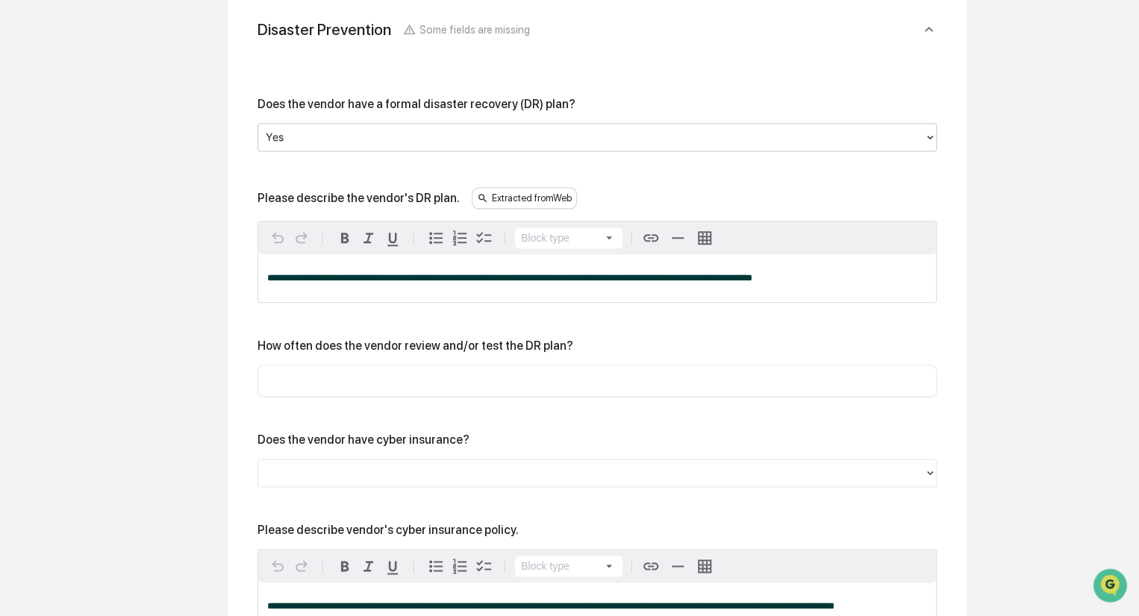
scroll to position [641, 0]
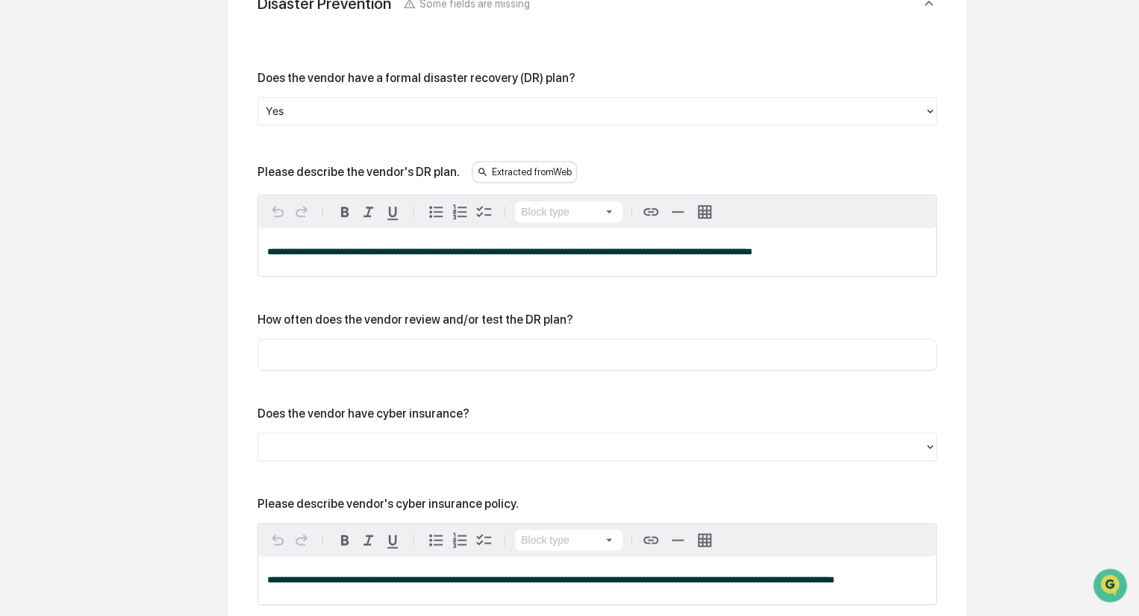
click at [323, 354] on input "text" at bounding box center [597, 354] width 657 height 15
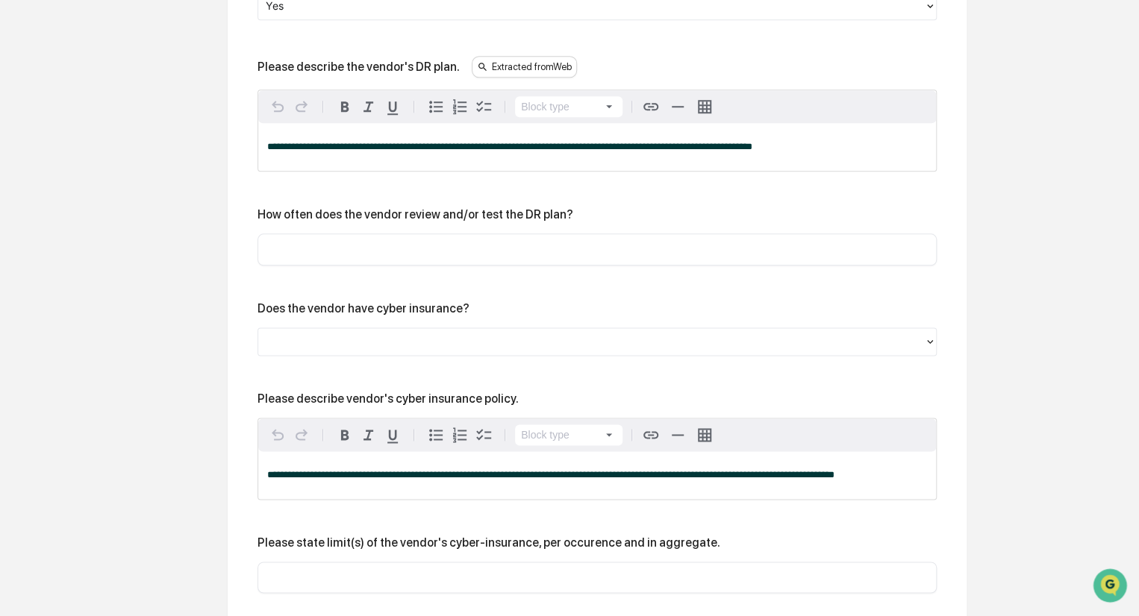
scroll to position [790, 0]
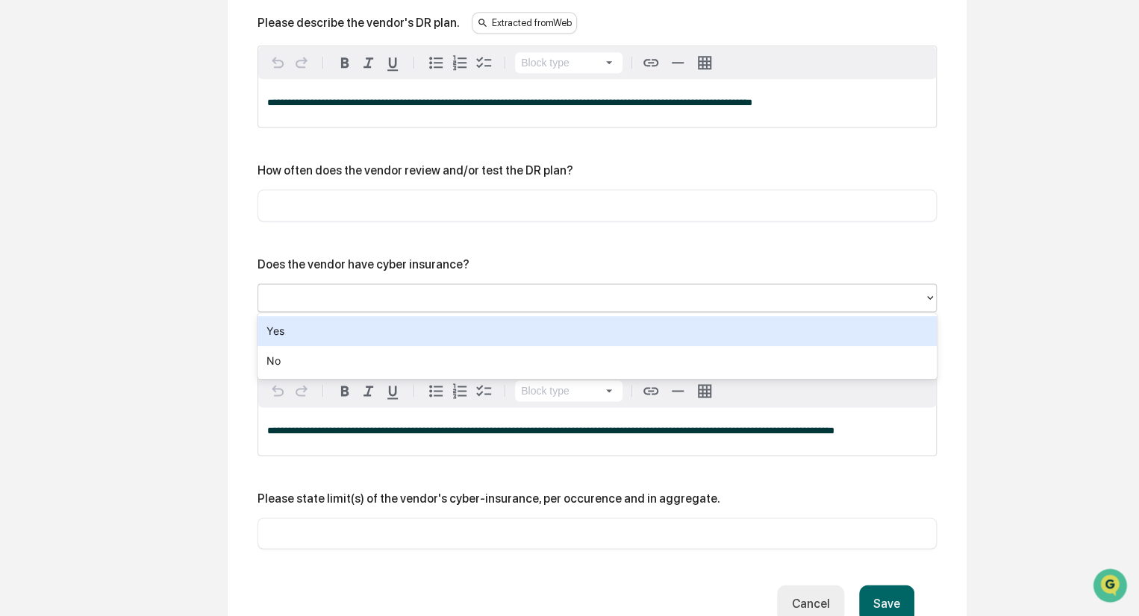
click at [363, 292] on div at bounding box center [591, 297] width 651 height 17
click at [357, 334] on div "Yes" at bounding box center [596, 331] width 679 height 30
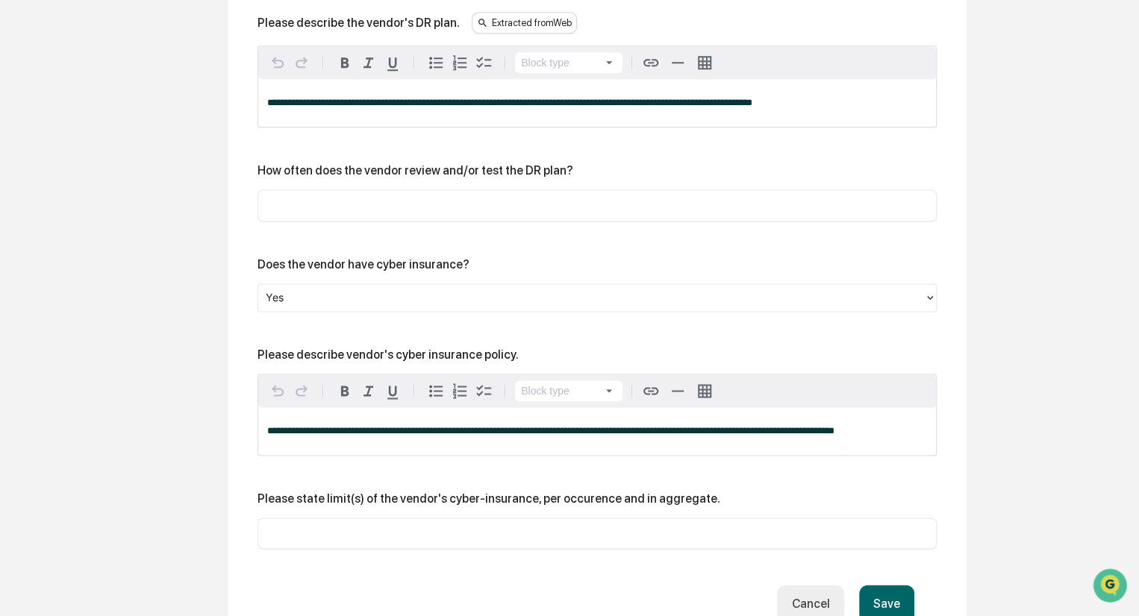
click at [409, 204] on input "text" at bounding box center [597, 205] width 657 height 15
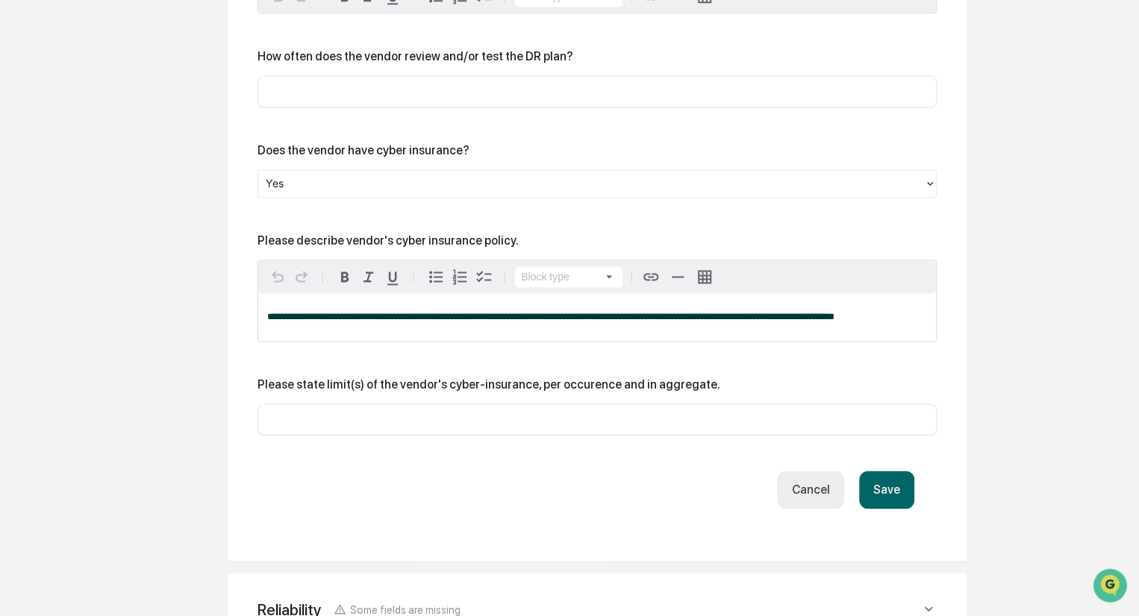
scroll to position [940, 0]
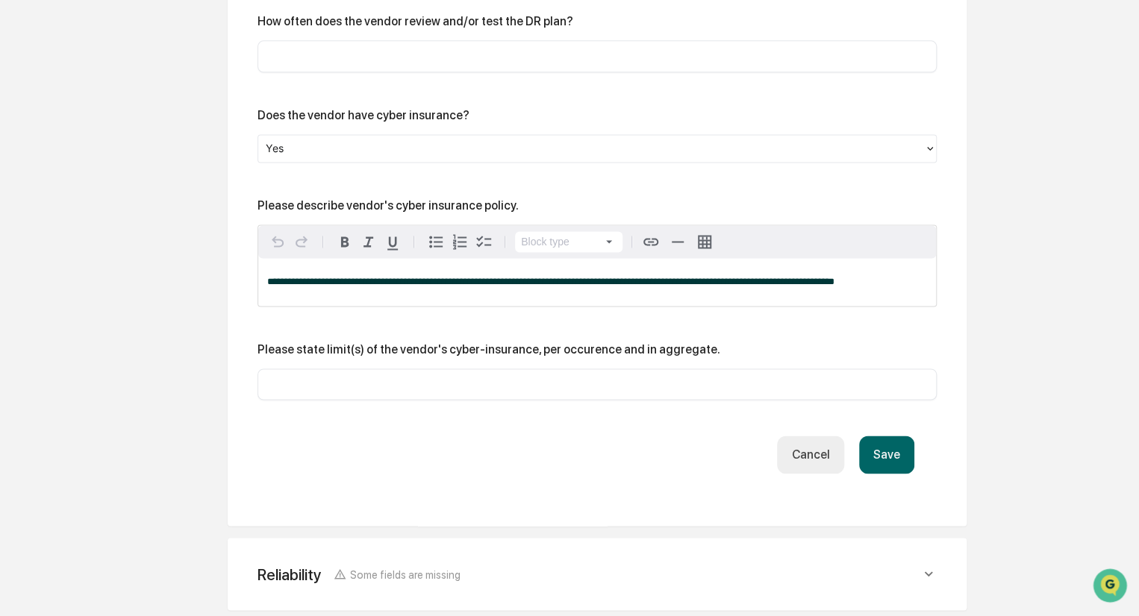
click at [898, 452] on button "Save" at bounding box center [886, 455] width 55 height 38
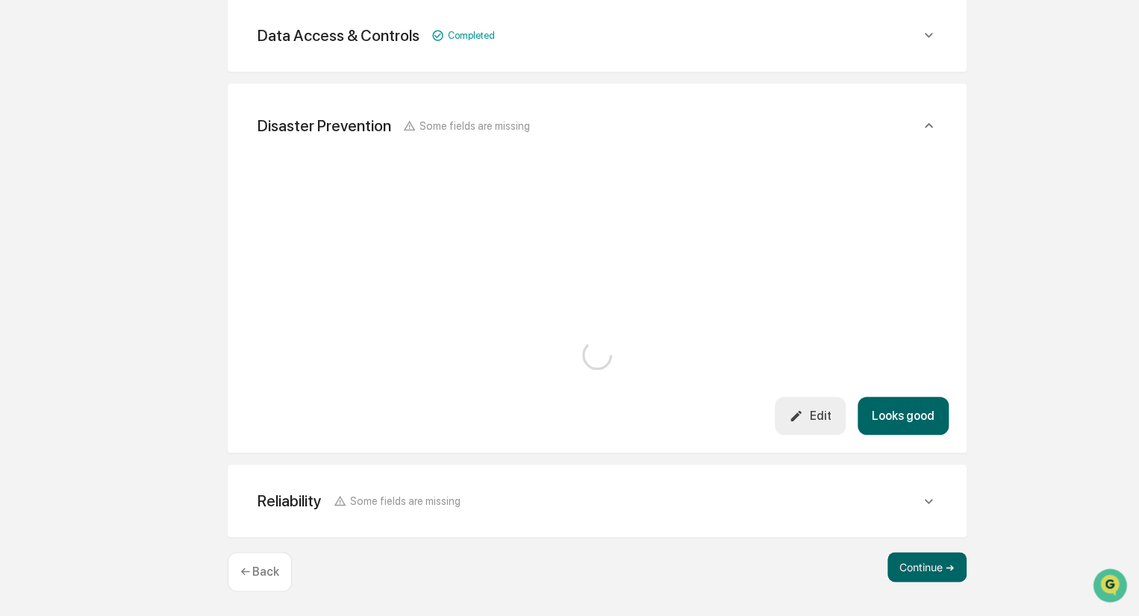
scroll to position [819, 0]
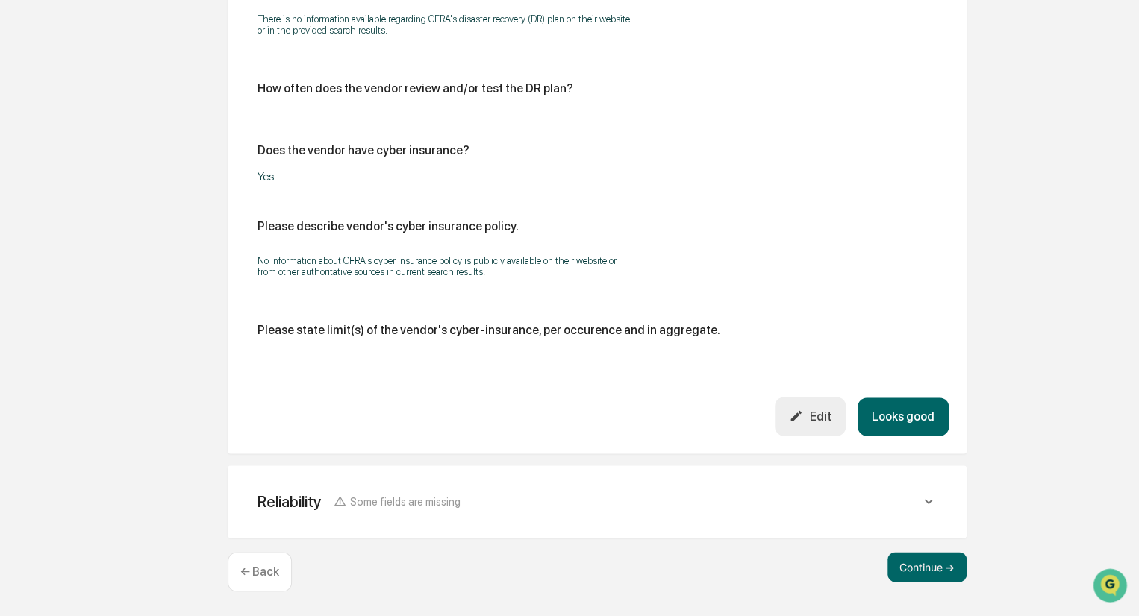
click at [388, 496] on span "Some fields are missing" at bounding box center [405, 502] width 110 height 13
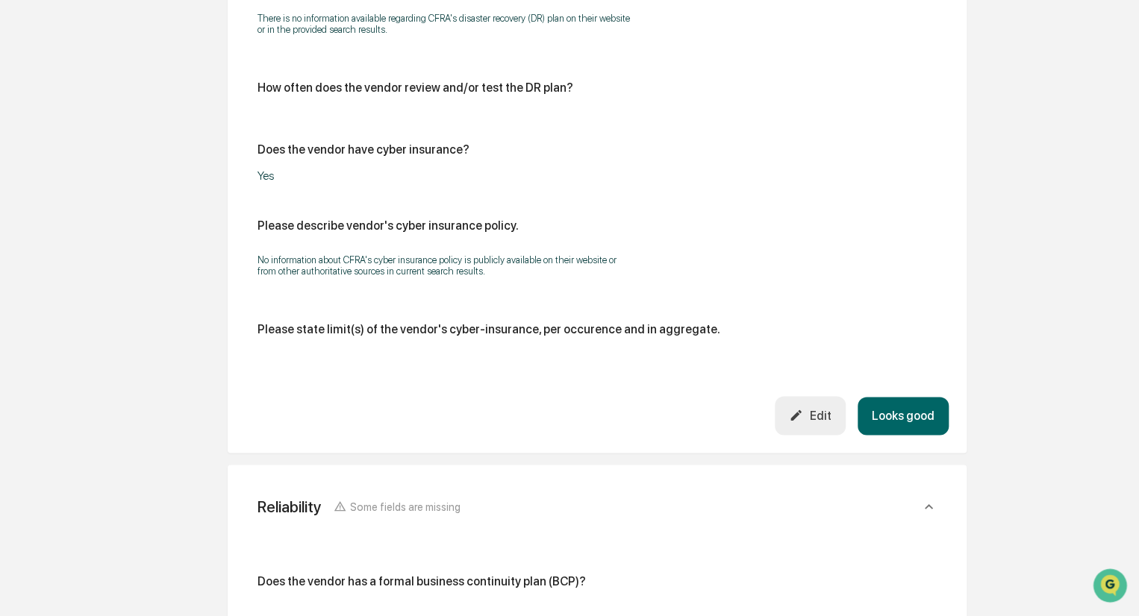
click at [948, 404] on div "Disaster Prevention Some fields are missing Does the vendor have a formal disas…" at bounding box center [597, 118] width 739 height 669
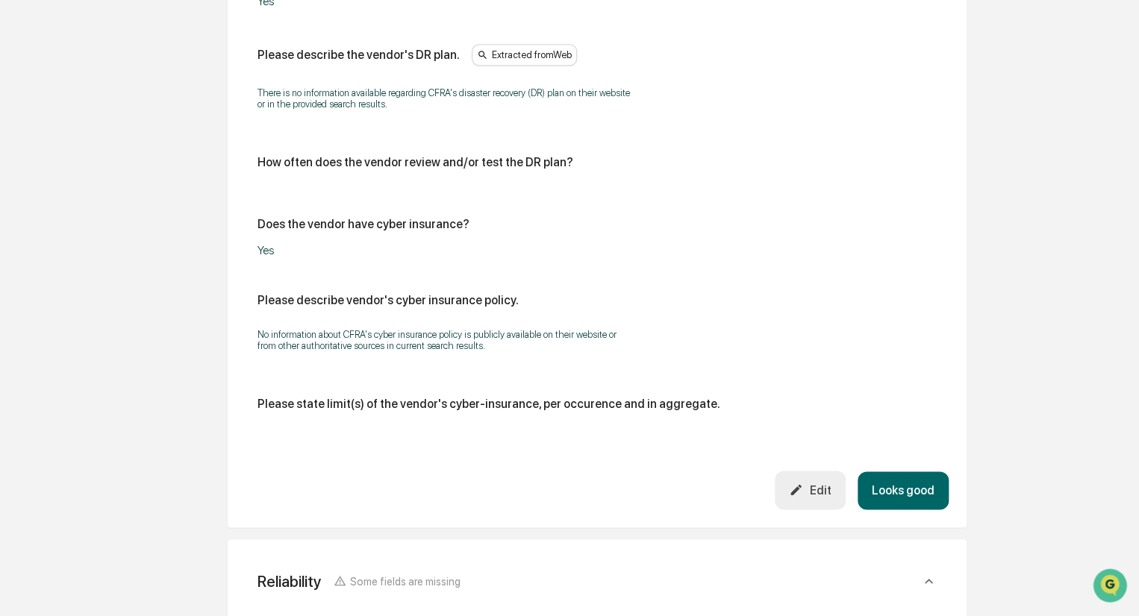
click at [899, 479] on button "Looks good" at bounding box center [902, 491] width 91 height 38
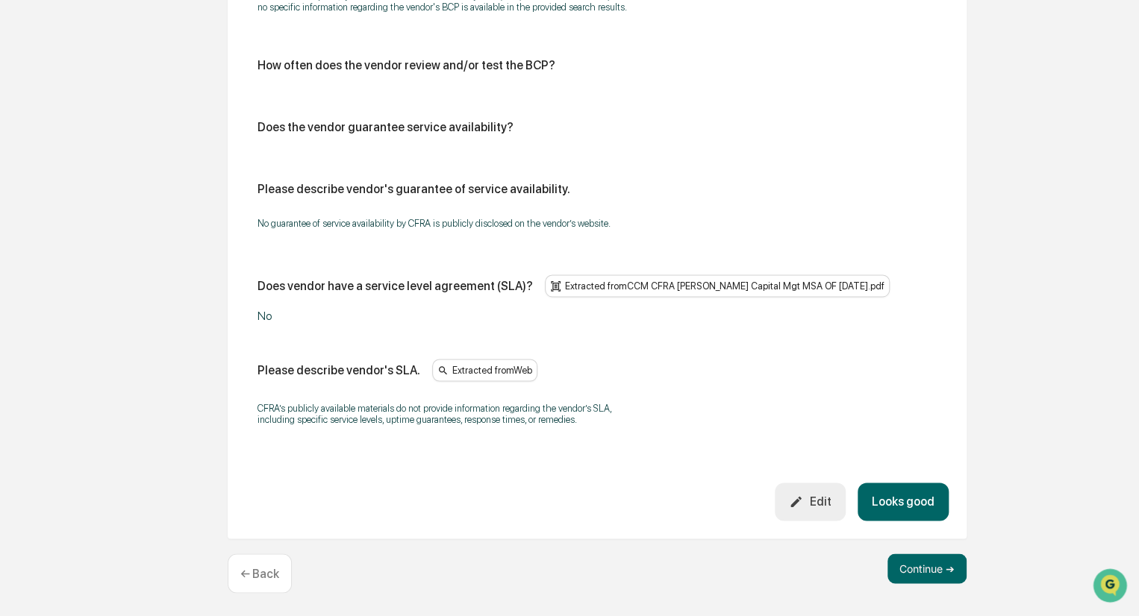
scroll to position [913, 0]
click at [899, 501] on button "Looks good" at bounding box center [902, 500] width 91 height 38
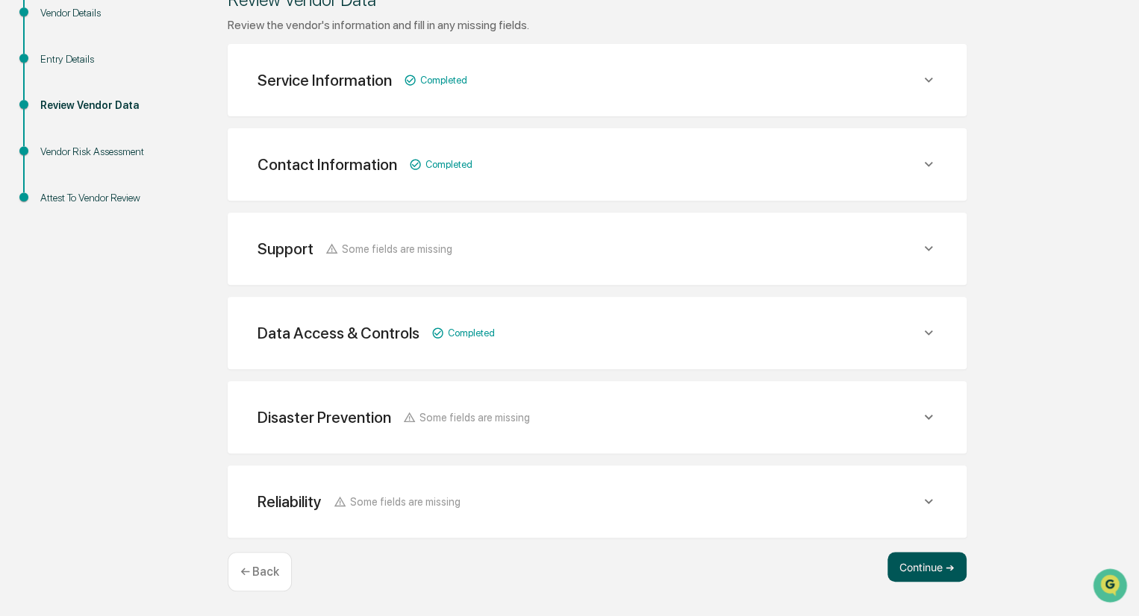
scroll to position [220, 0]
click at [934, 569] on button "Continue ➔" at bounding box center [926, 568] width 79 height 30
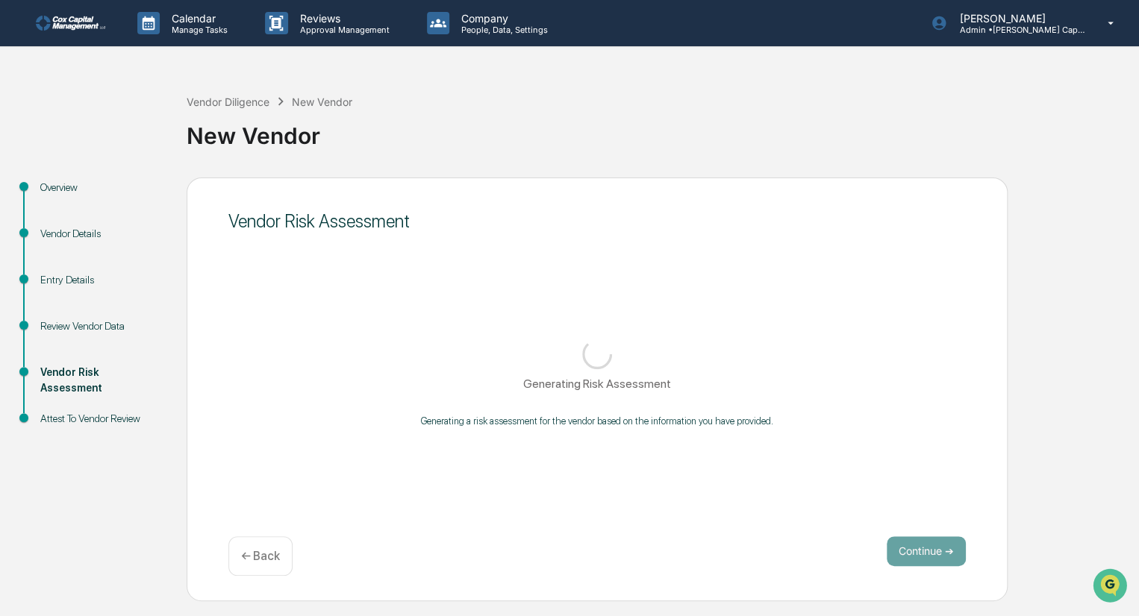
scroll to position [0, 0]
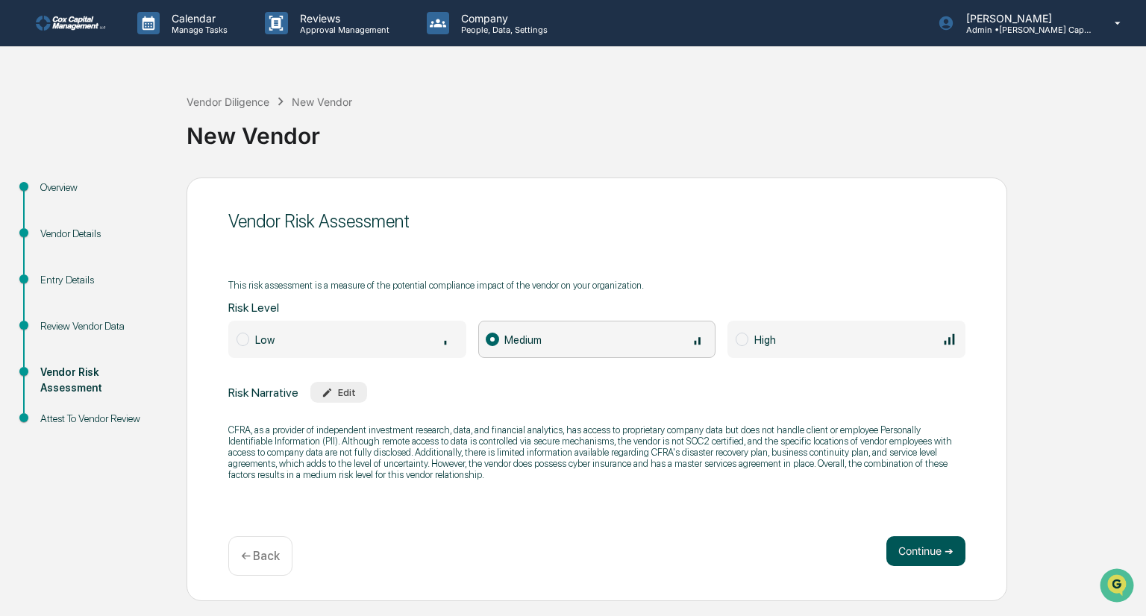
click at [930, 551] on button "Continue ➔" at bounding box center [926, 552] width 79 height 30
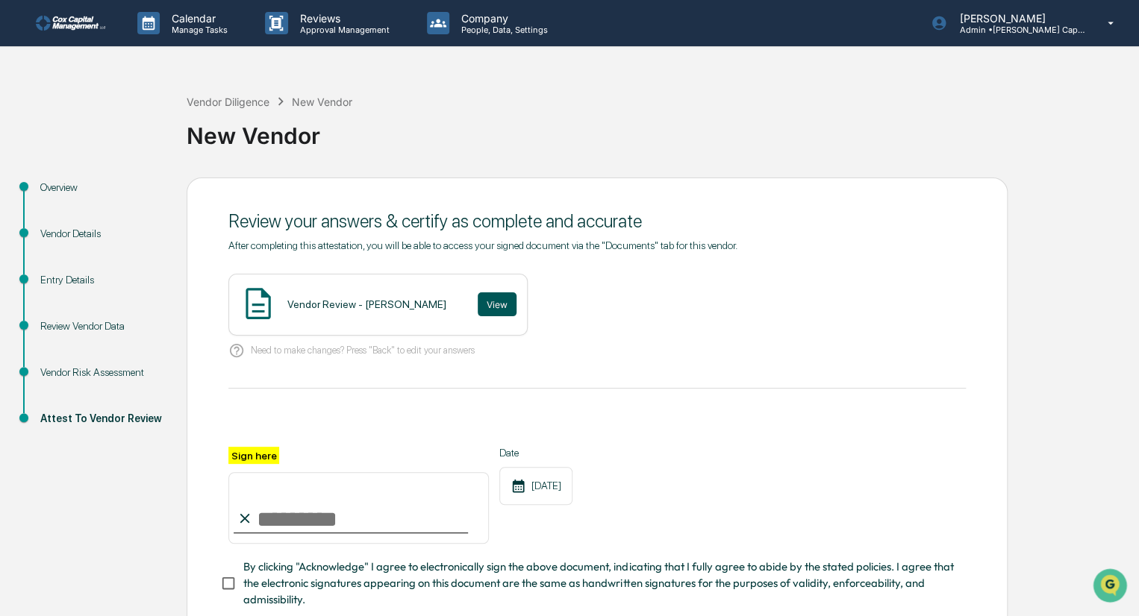
click at [478, 304] on button "View" at bounding box center [497, 305] width 39 height 24
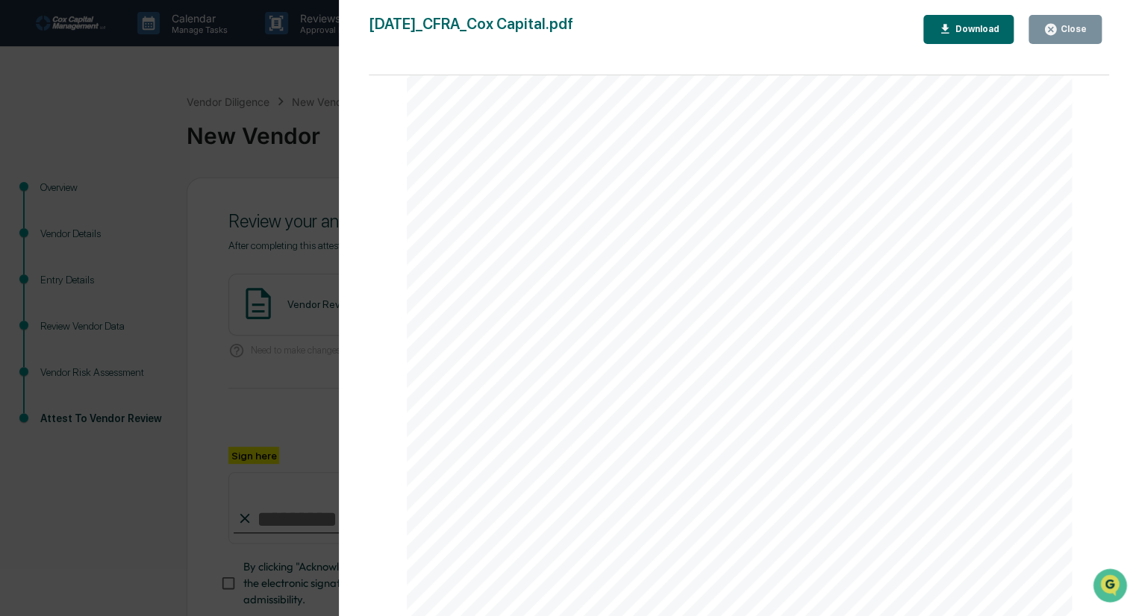
scroll to position [2416, 0]
click at [1068, 29] on div "Close" at bounding box center [1071, 29] width 29 height 10
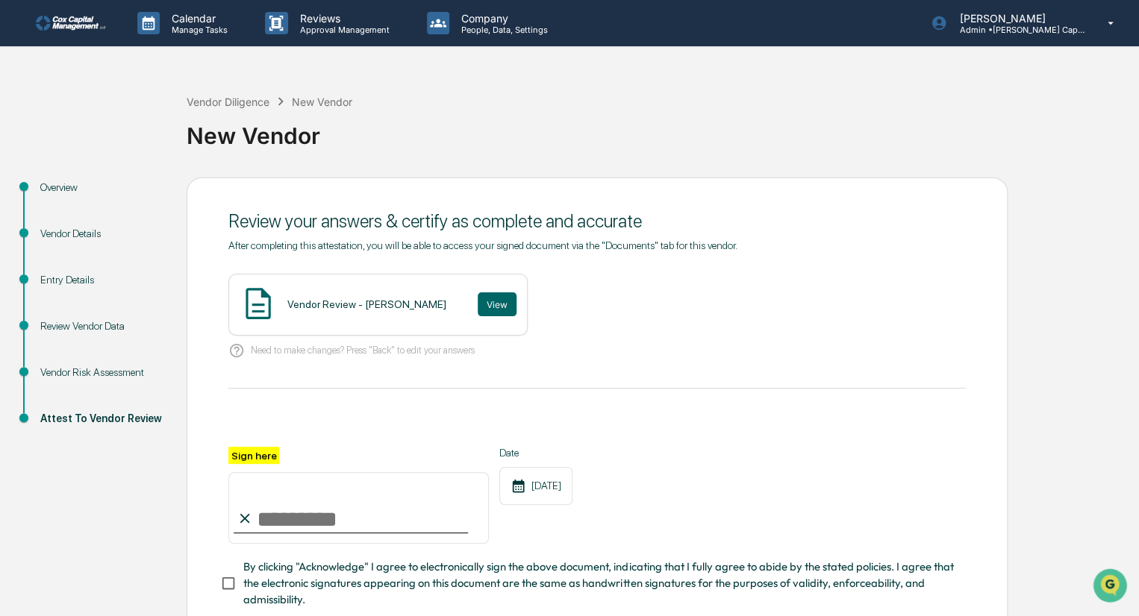
click at [289, 527] on input "Sign here" at bounding box center [358, 508] width 260 height 72
type input "********"
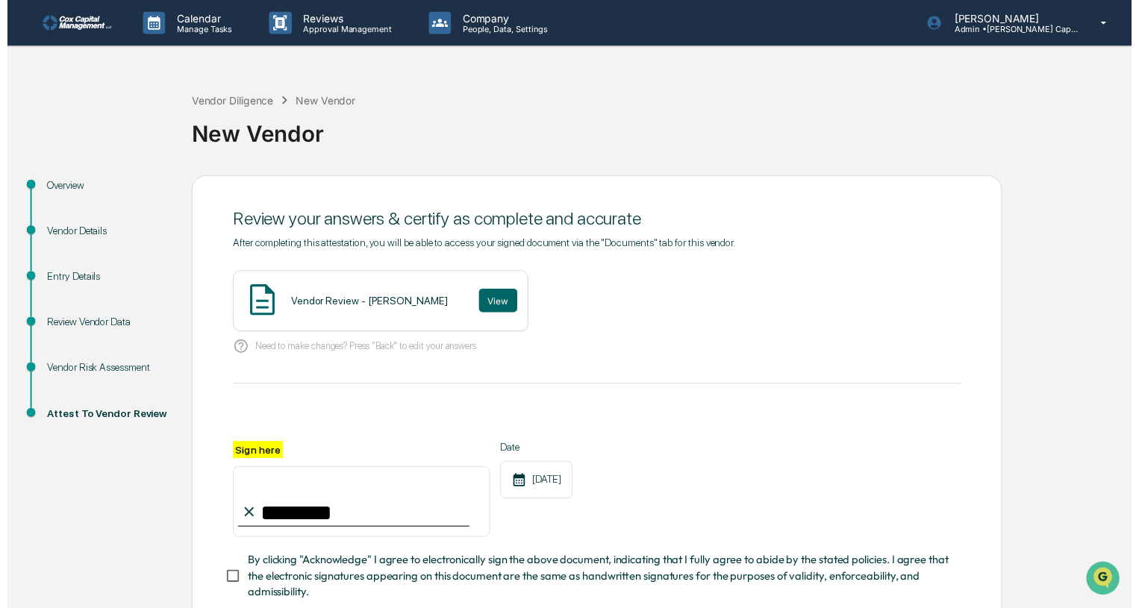
scroll to position [99, 0]
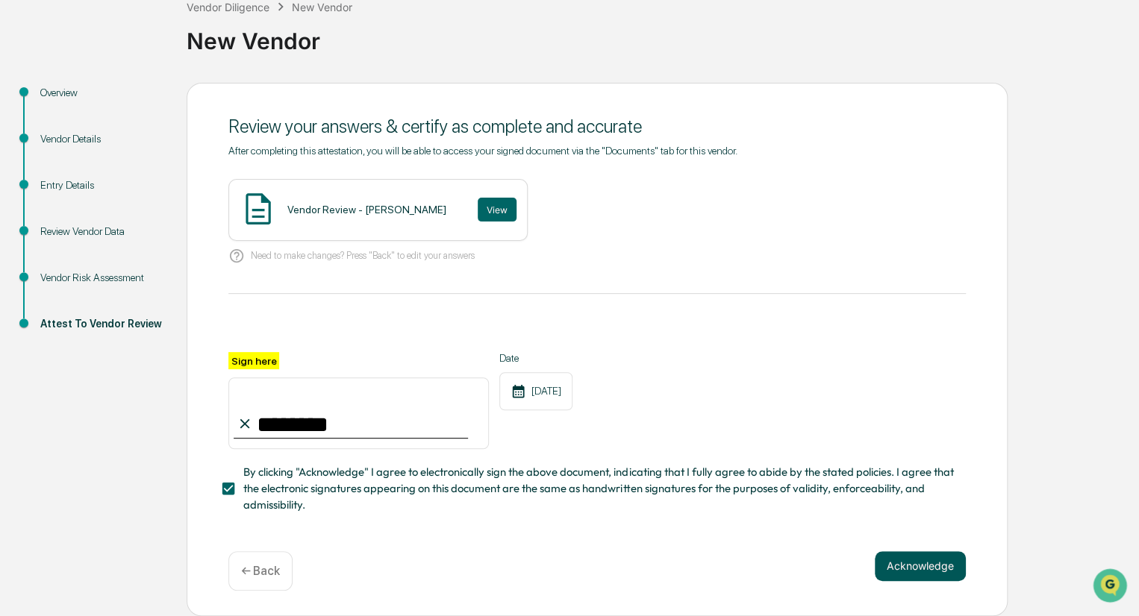
click at [919, 560] on button "Acknowledge" at bounding box center [920, 566] width 91 height 30
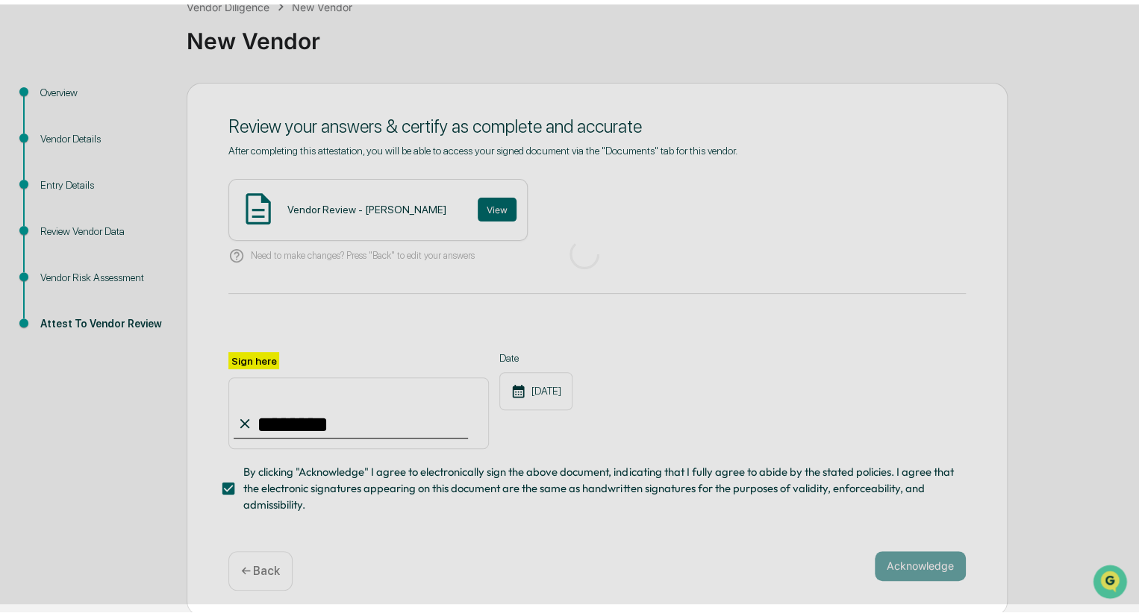
scroll to position [0, 0]
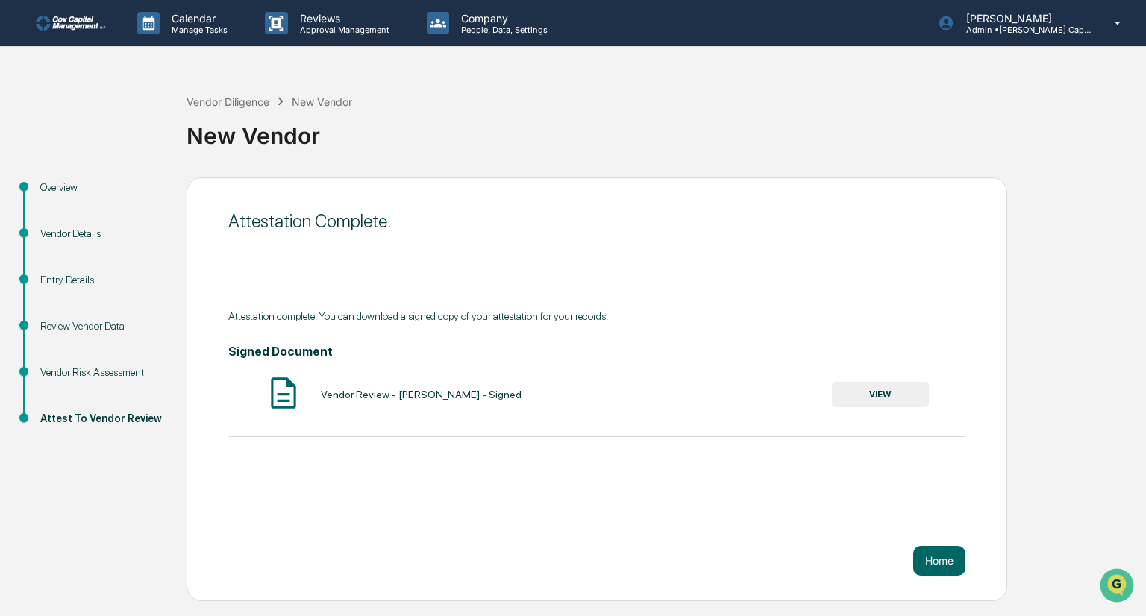
click at [212, 96] on div "Vendor Diligence" at bounding box center [228, 102] width 83 height 13
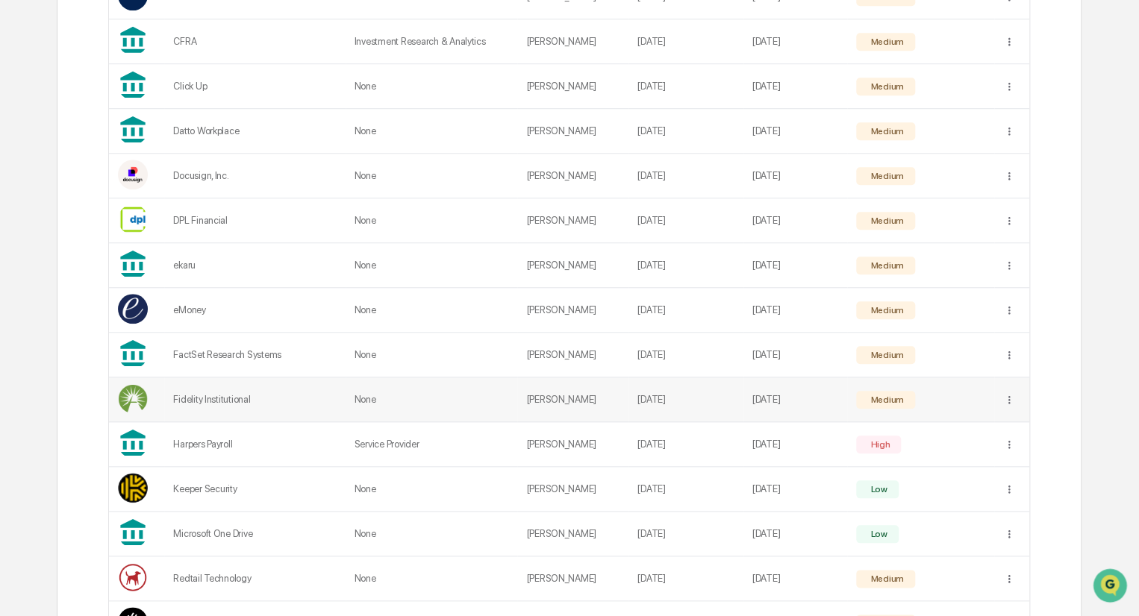
scroll to position [522, 0]
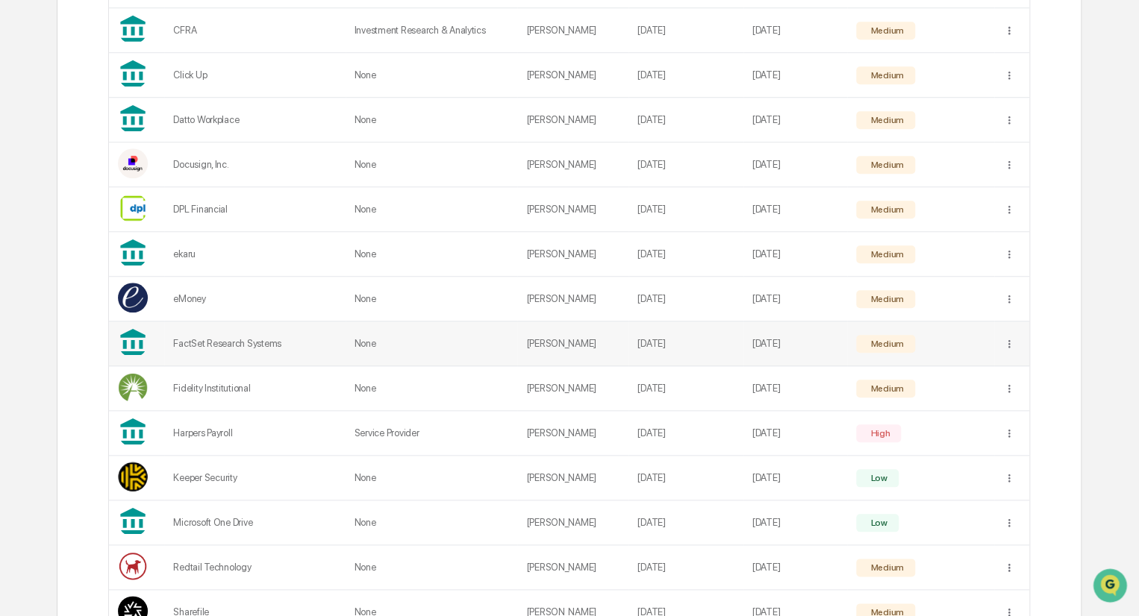
click at [260, 344] on div "FactSet Research Systems" at bounding box center [254, 343] width 163 height 11
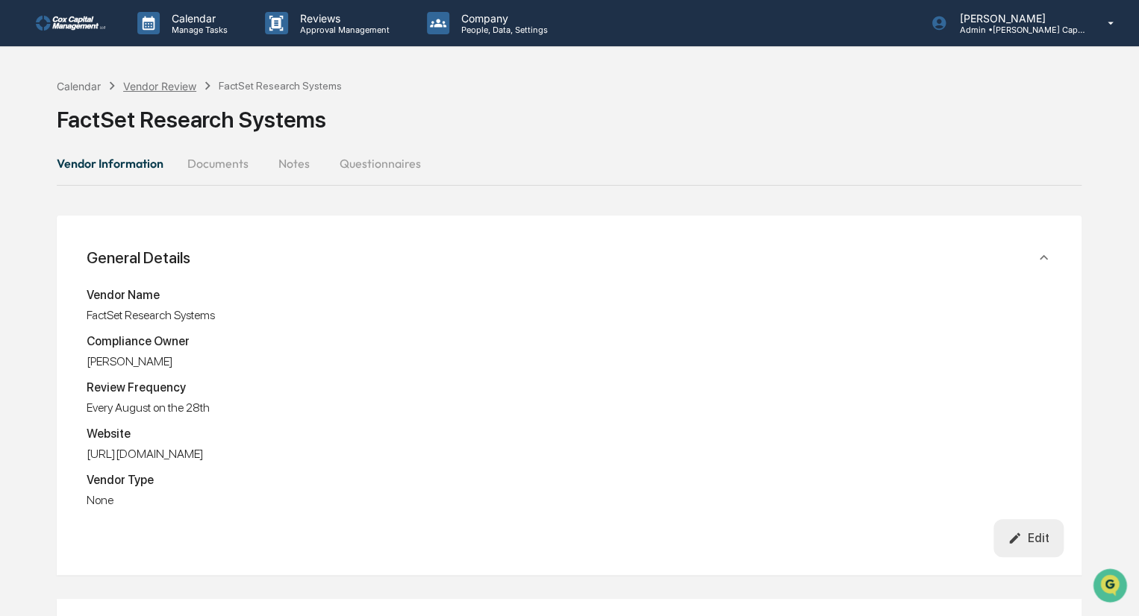
click at [166, 84] on div "Vendor Review" at bounding box center [159, 86] width 73 height 13
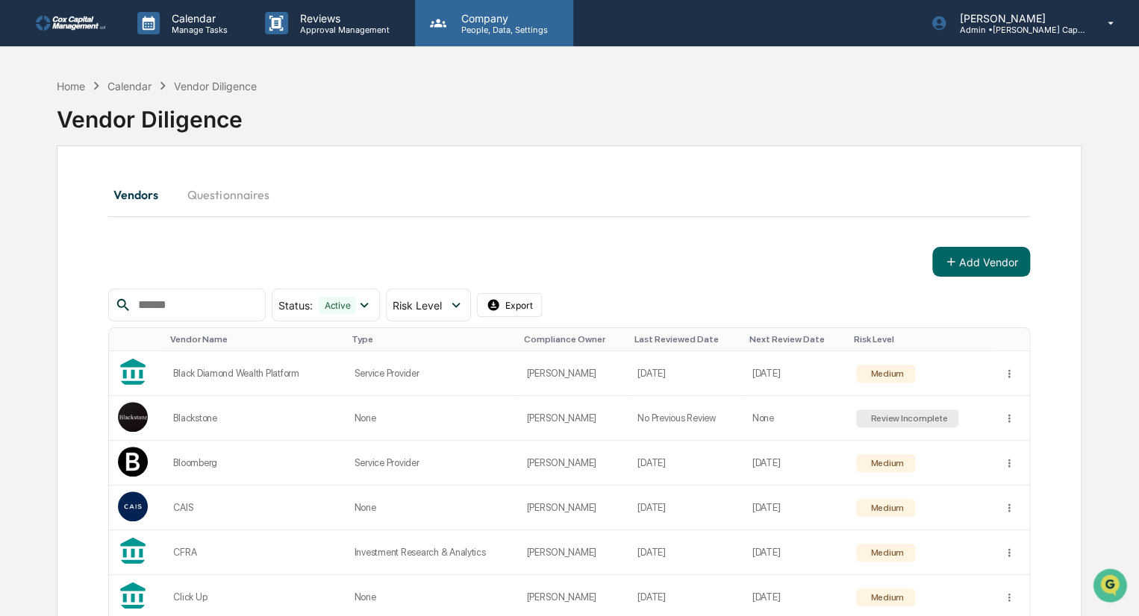
click at [503, 25] on p "People, Data, Settings" at bounding box center [502, 30] width 106 height 10
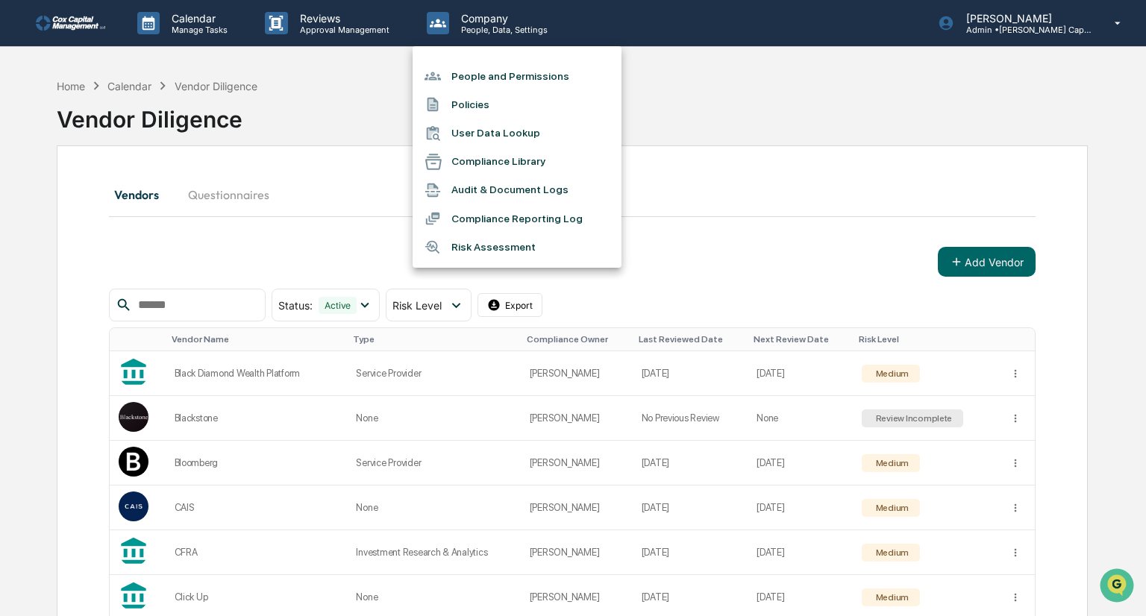
click at [72, 18] on div at bounding box center [573, 308] width 1146 height 616
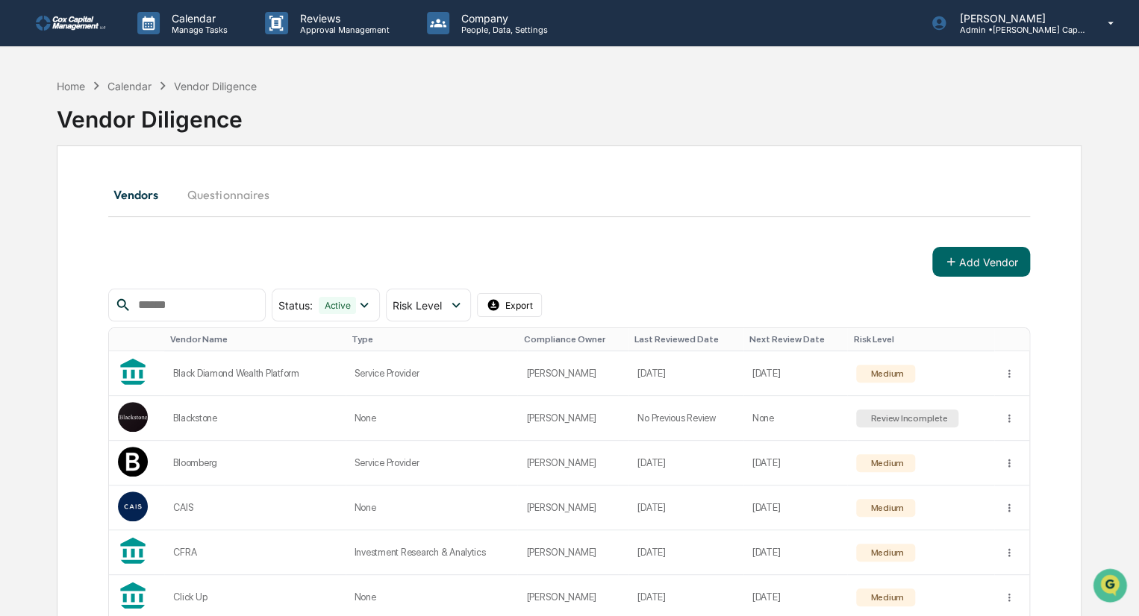
click at [72, 18] on img at bounding box center [72, 23] width 72 height 15
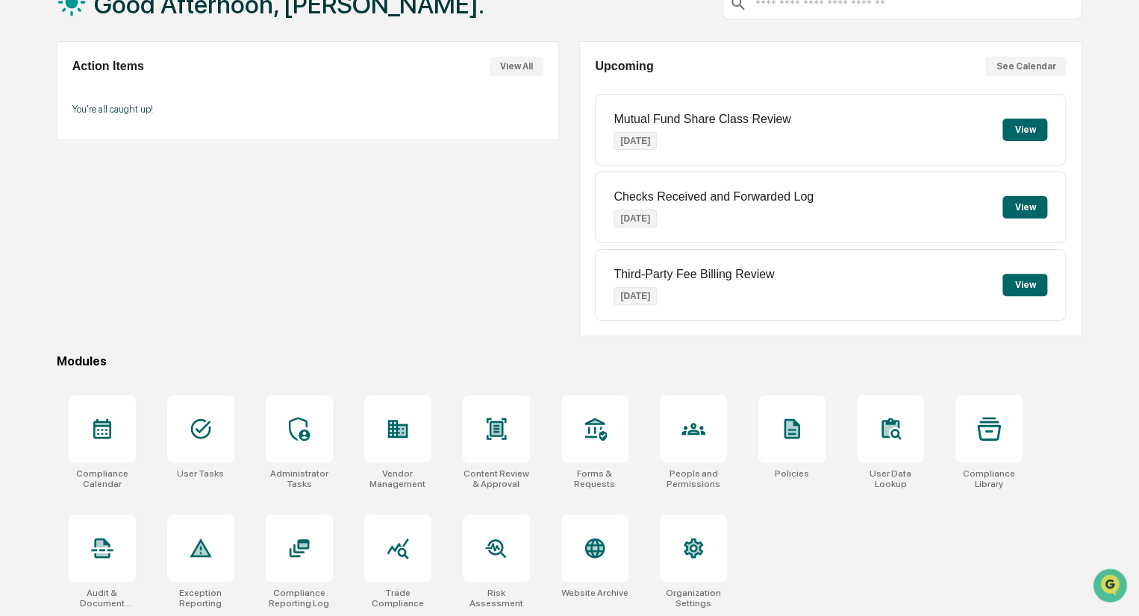
scroll to position [105, 0]
click at [501, 550] on icon at bounding box center [496, 548] width 24 height 24
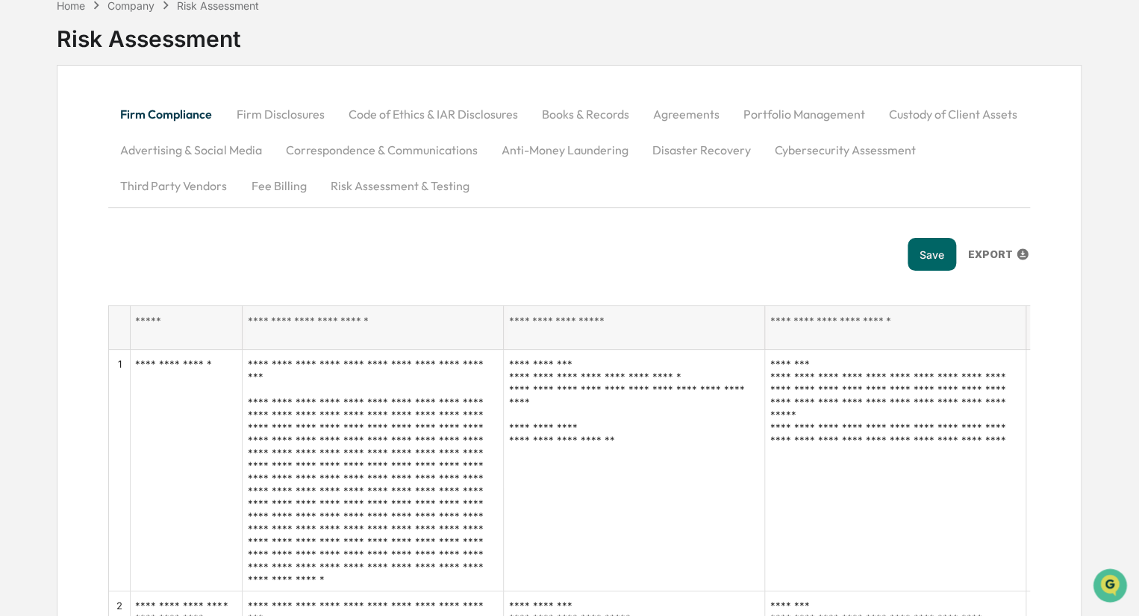
scroll to position [75, 0]
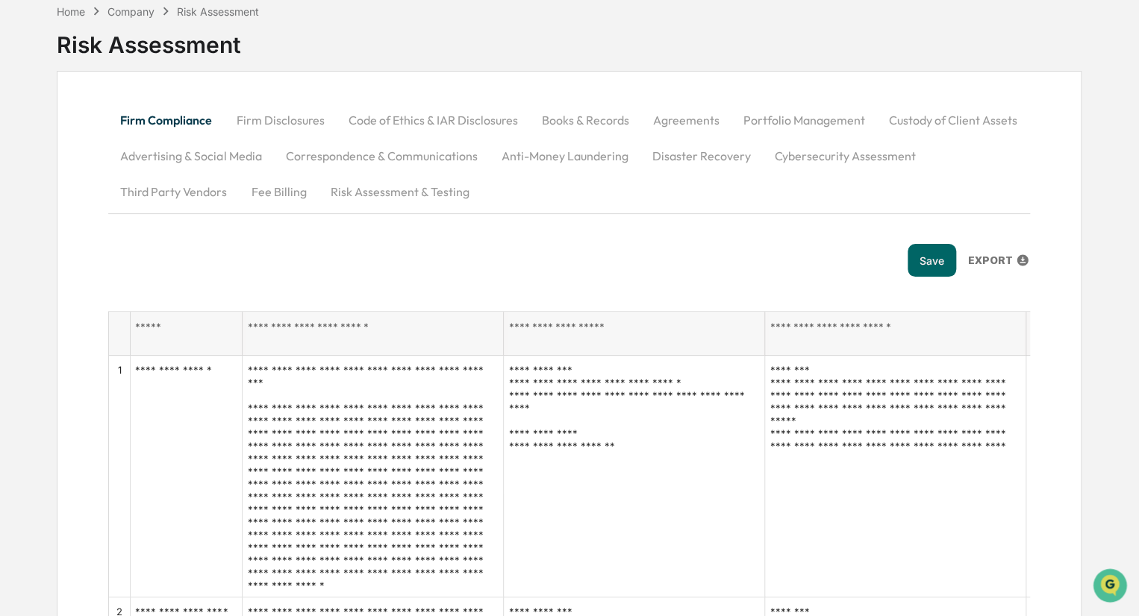
click at [290, 123] on button "Firm Disclosures" at bounding box center [280, 120] width 112 height 36
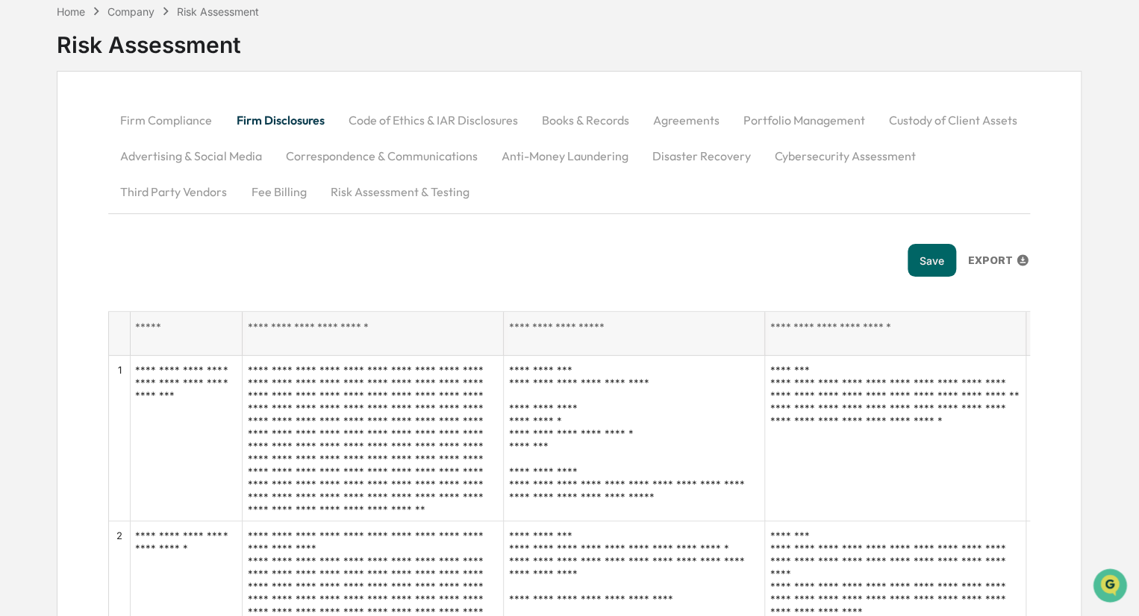
click at [439, 122] on button "Code of Ethics & IAR Disclosures" at bounding box center [432, 120] width 193 height 36
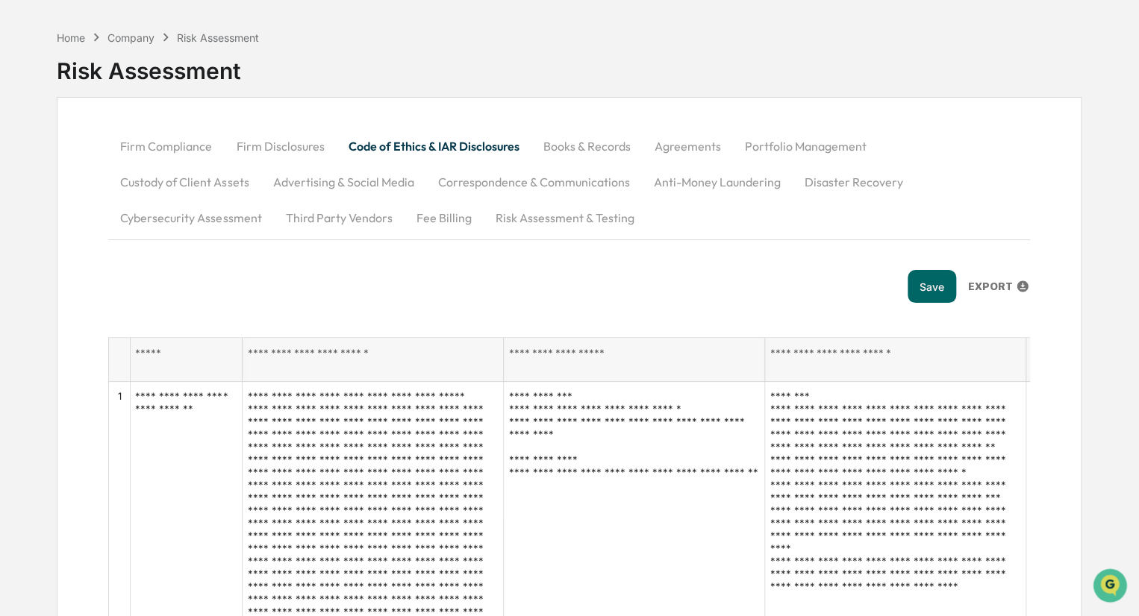
scroll to position [0, 0]
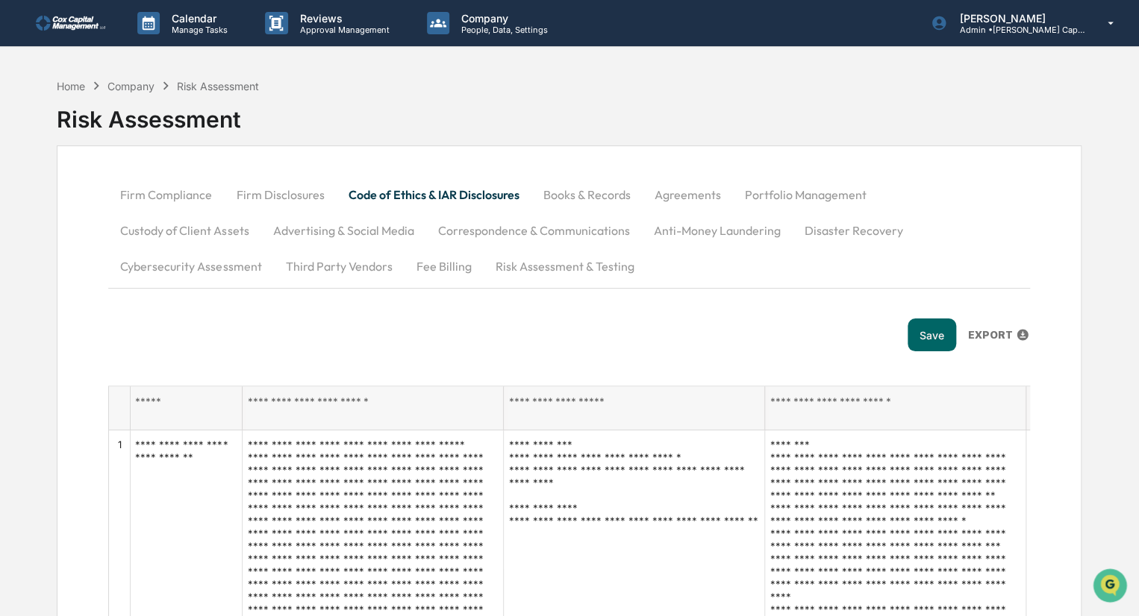
click at [160, 194] on button "Firm Compliance" at bounding box center [166, 195] width 116 height 36
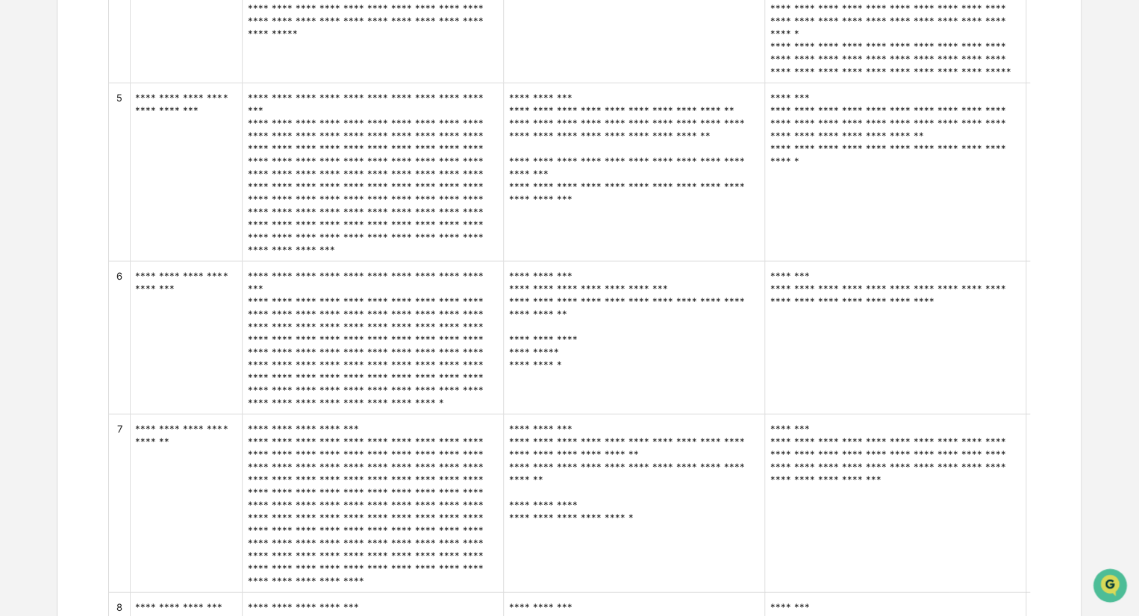
scroll to position [1567, 0]
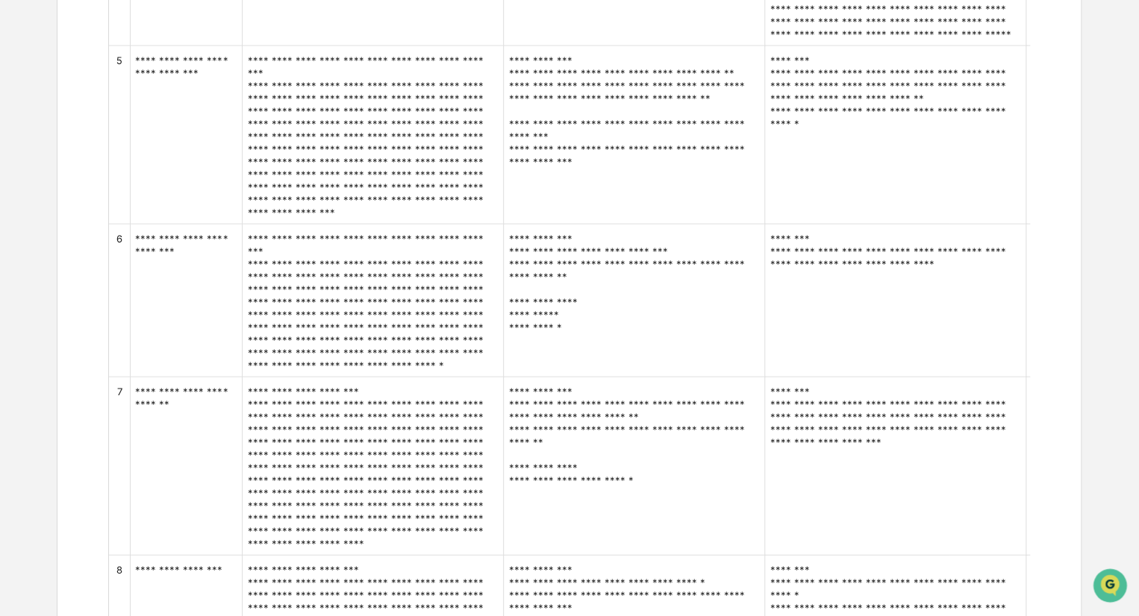
click at [849, 385] on td "**********" at bounding box center [895, 467] width 261 height 178
click at [933, 397] on td "**********" at bounding box center [895, 467] width 261 height 178
click at [599, 431] on td "**********" at bounding box center [634, 467] width 261 height 178
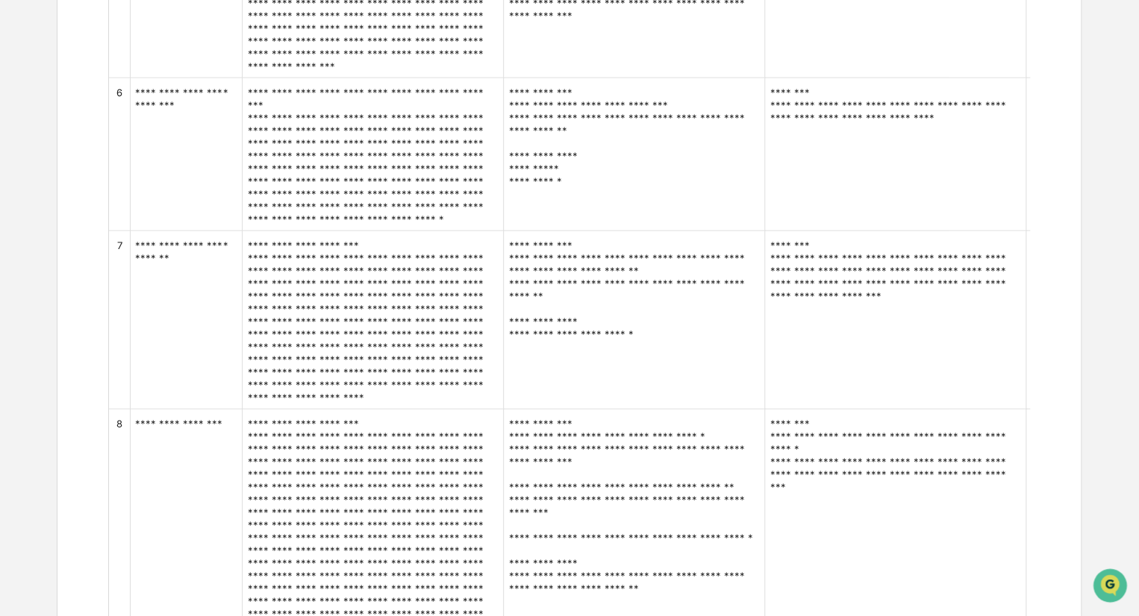
scroll to position [1716, 0]
click at [169, 428] on td "**********" at bounding box center [187, 547] width 112 height 280
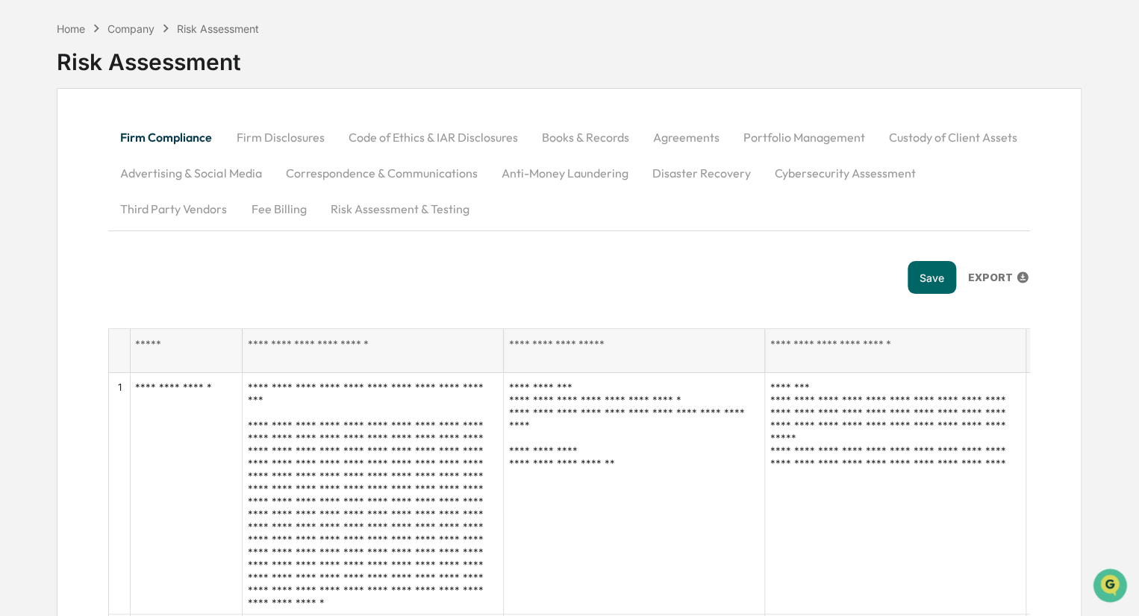
scroll to position [0, 0]
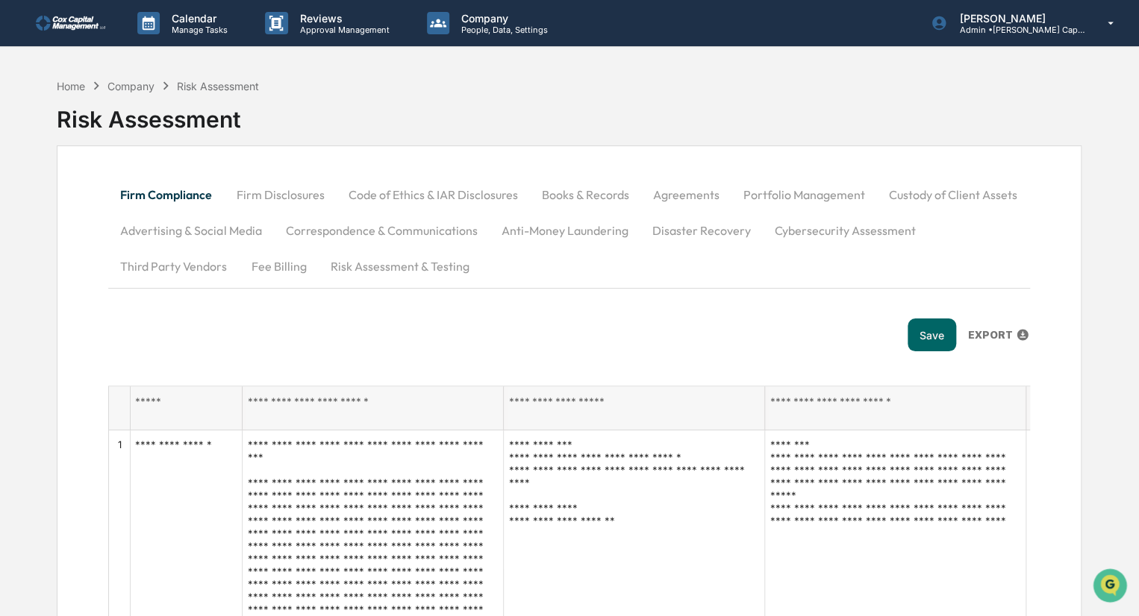
click at [296, 193] on button "Firm Disclosures" at bounding box center [280, 195] width 112 height 36
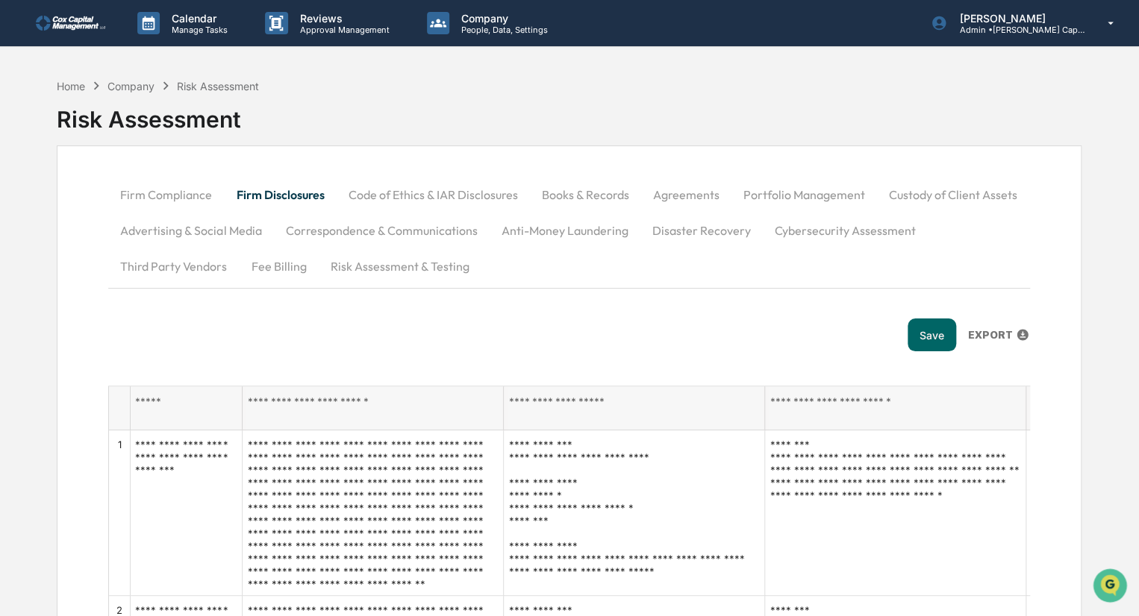
click at [441, 193] on button "Code of Ethics & IAR Disclosures" at bounding box center [432, 195] width 193 height 36
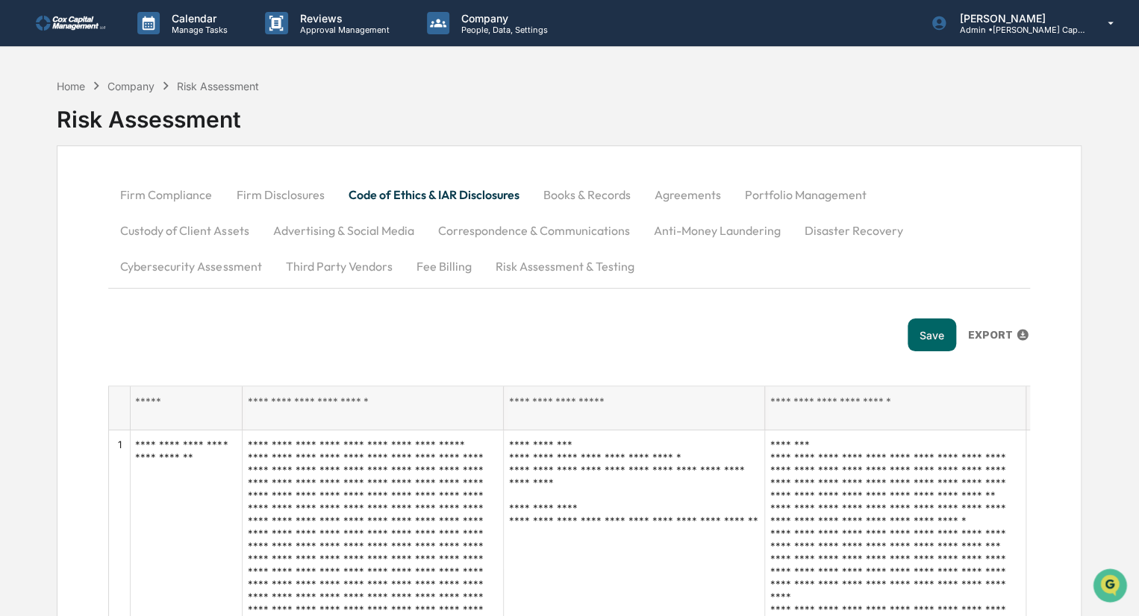
click at [595, 192] on button "Books & Records" at bounding box center [586, 195] width 111 height 36
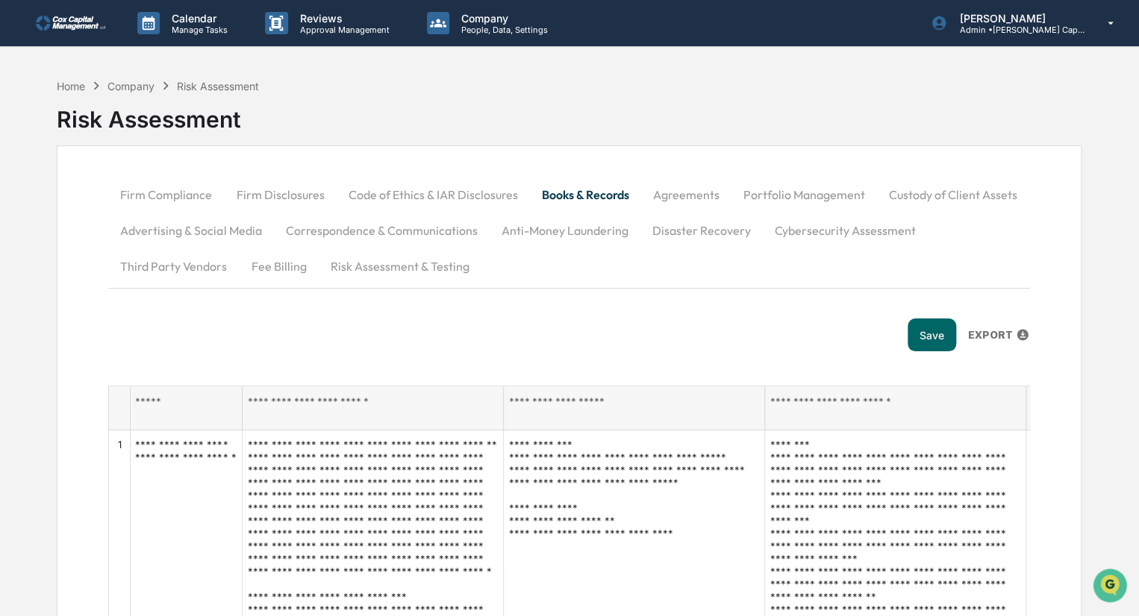
click at [696, 195] on button "Agreements" at bounding box center [685, 195] width 90 height 36
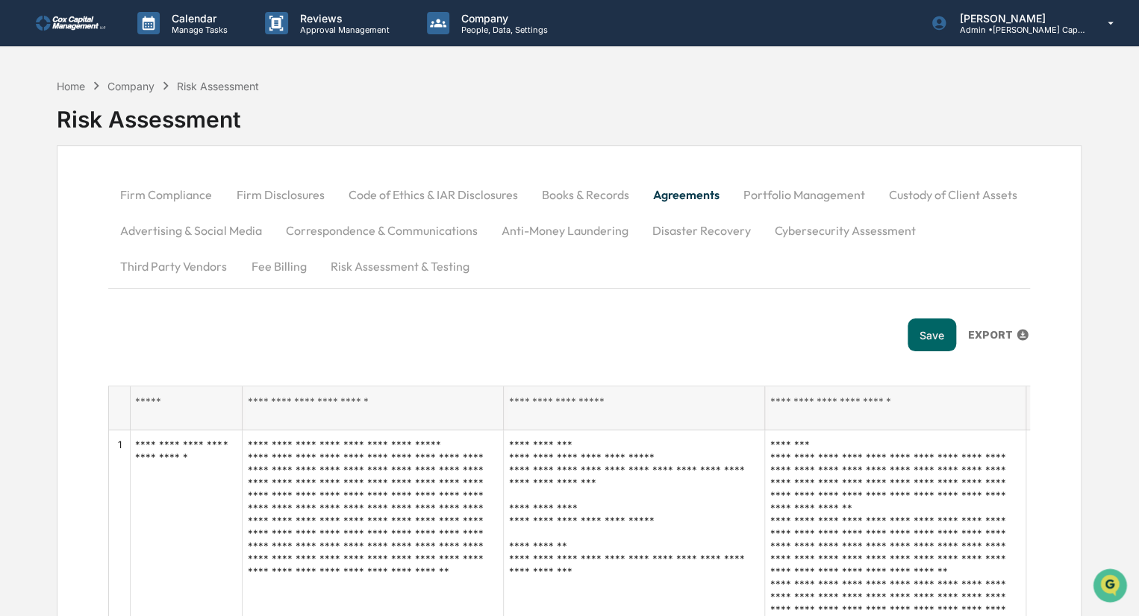
click at [821, 198] on button "Portfolio Management" at bounding box center [804, 195] width 146 height 36
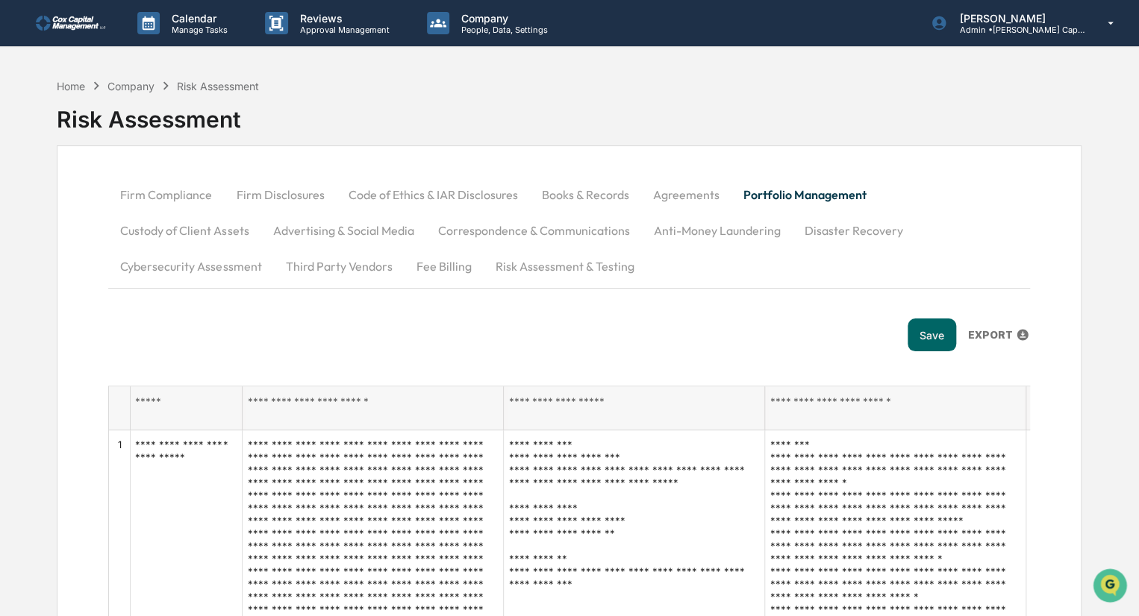
click at [792, 226] on button "Disaster Recovery" at bounding box center [853, 231] width 122 height 36
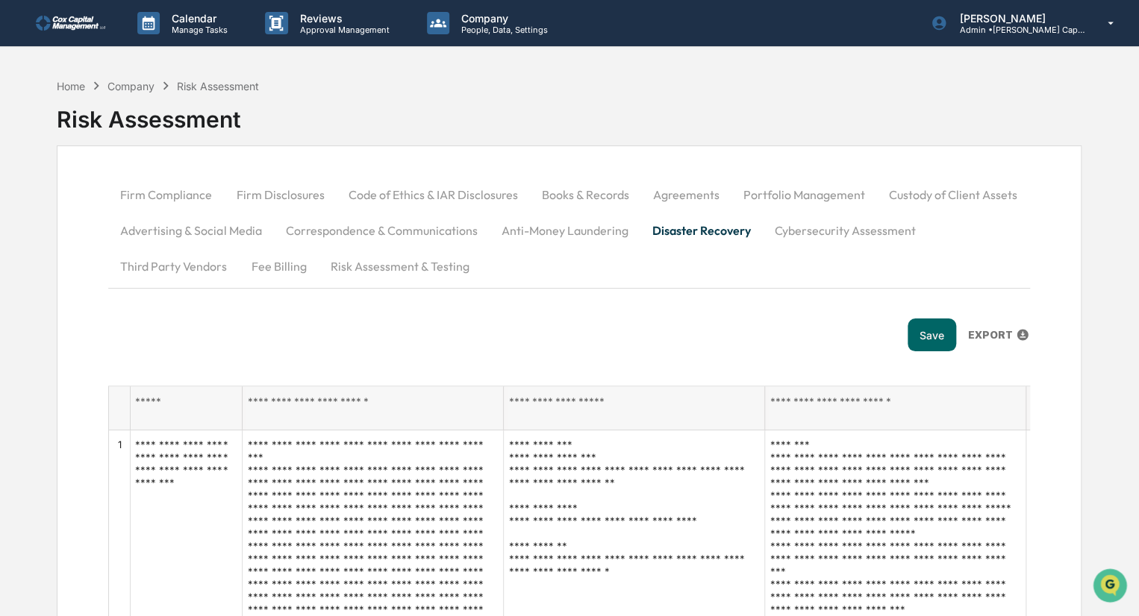
click at [843, 228] on button "Cybersecurity Assessment" at bounding box center [844, 231] width 165 height 36
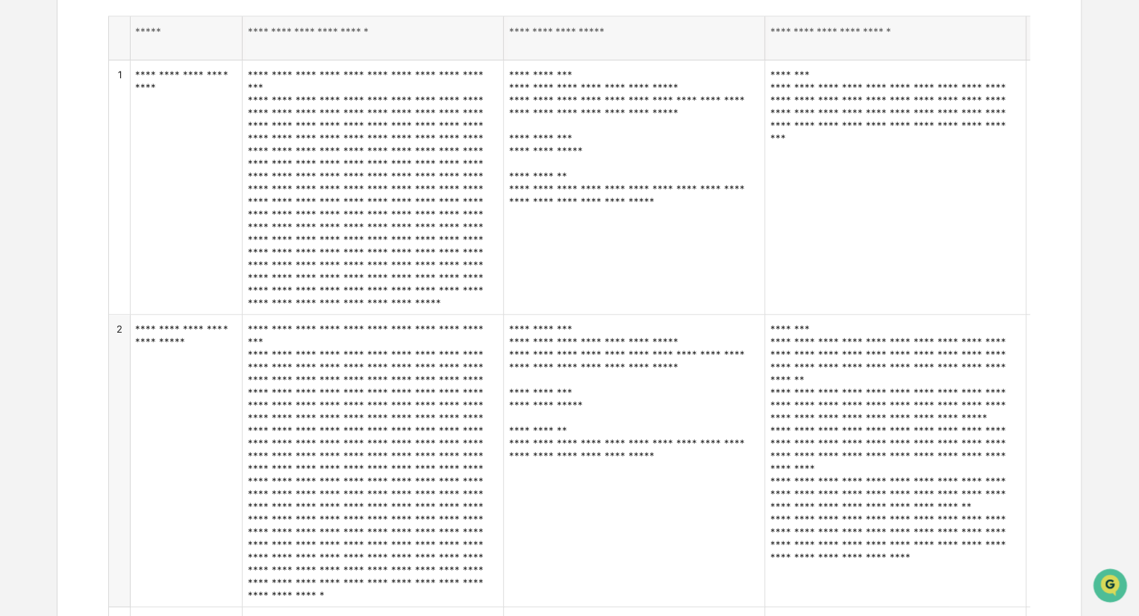
scroll to position [373, 0]
